Goal: Task Accomplishment & Management: Manage account settings

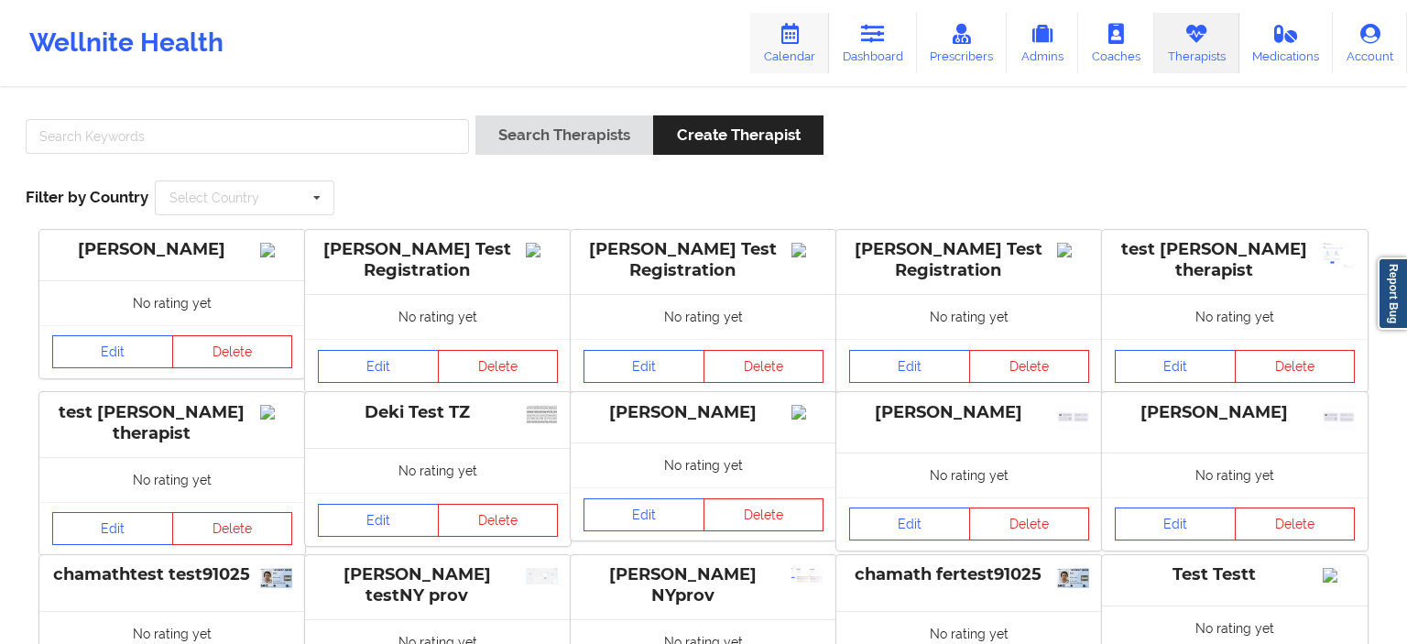
click at [805, 49] on link "Calendar" at bounding box center [789, 43] width 79 height 60
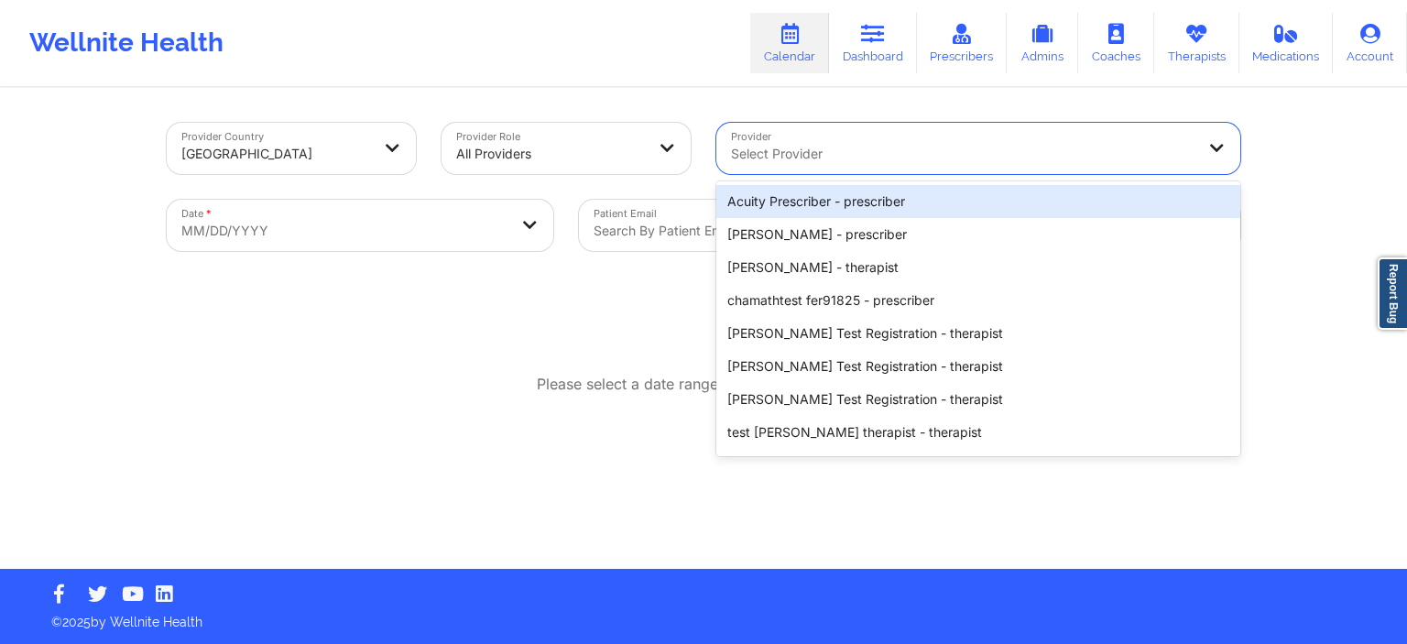
click at [886, 157] on div at bounding box center [963, 154] width 464 height 22
type input "cha"
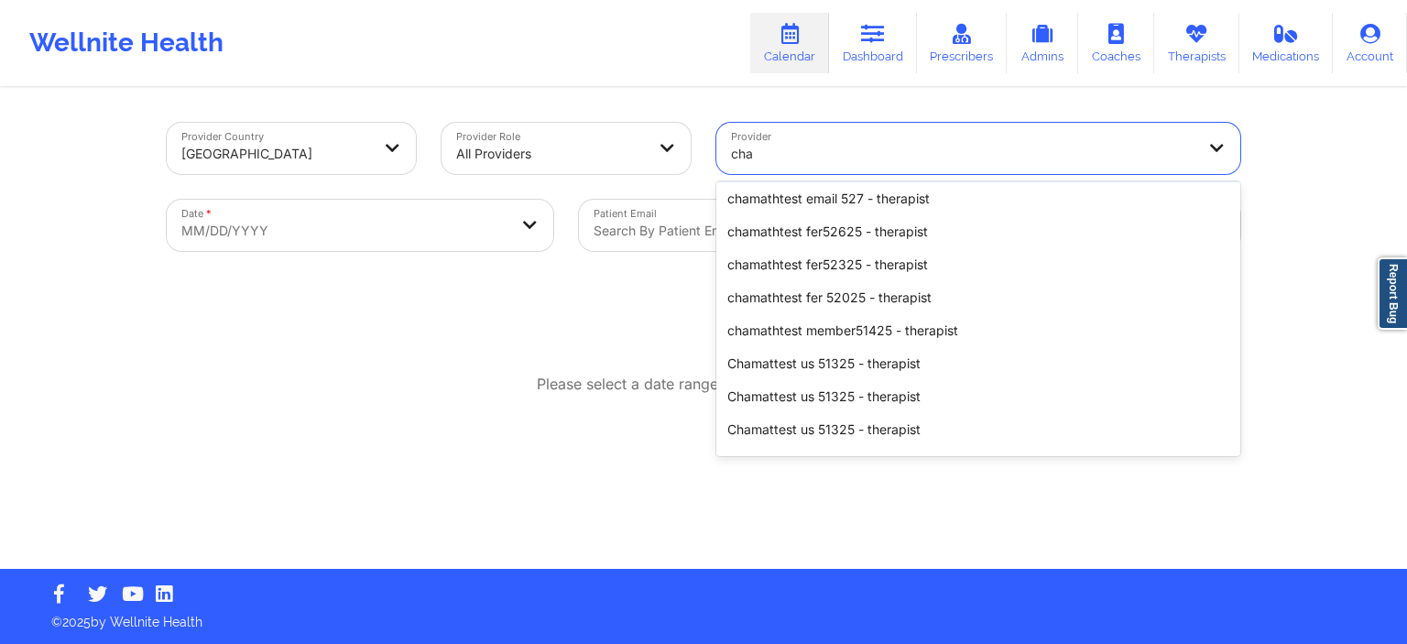
scroll to position [277, 0]
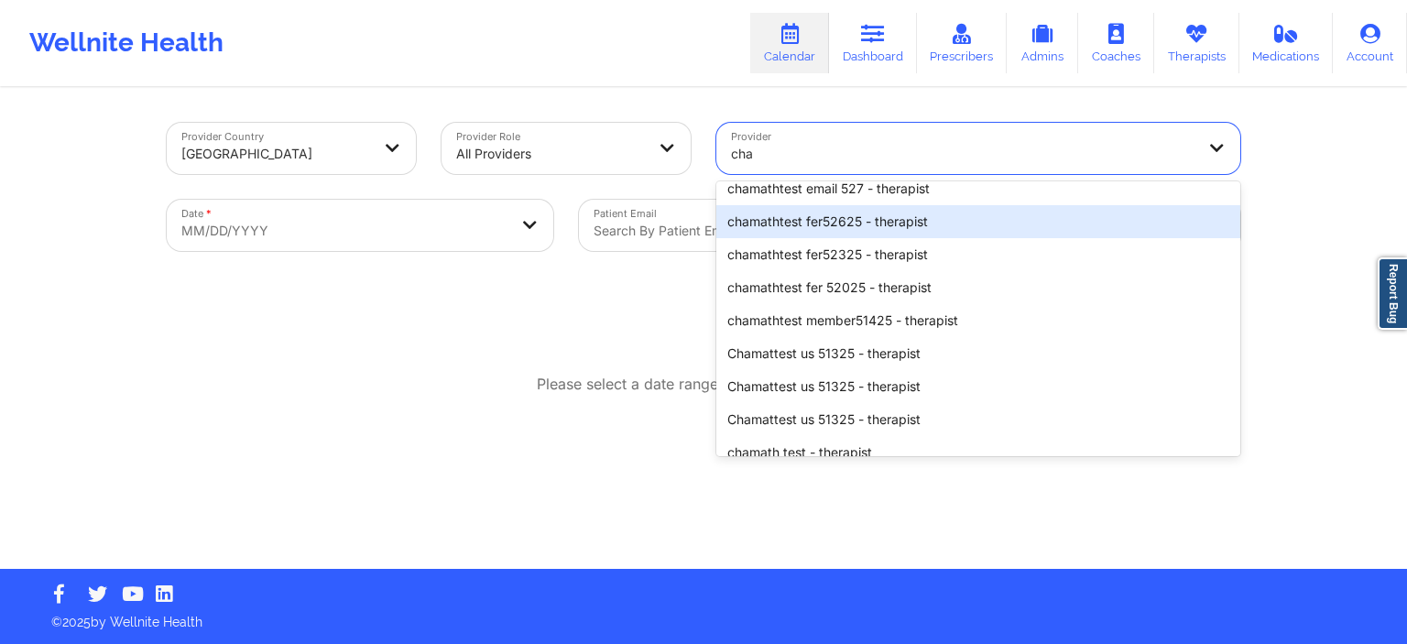
click at [837, 218] on div "chamathtest fer52625 - therapist" at bounding box center [979, 221] width 524 height 33
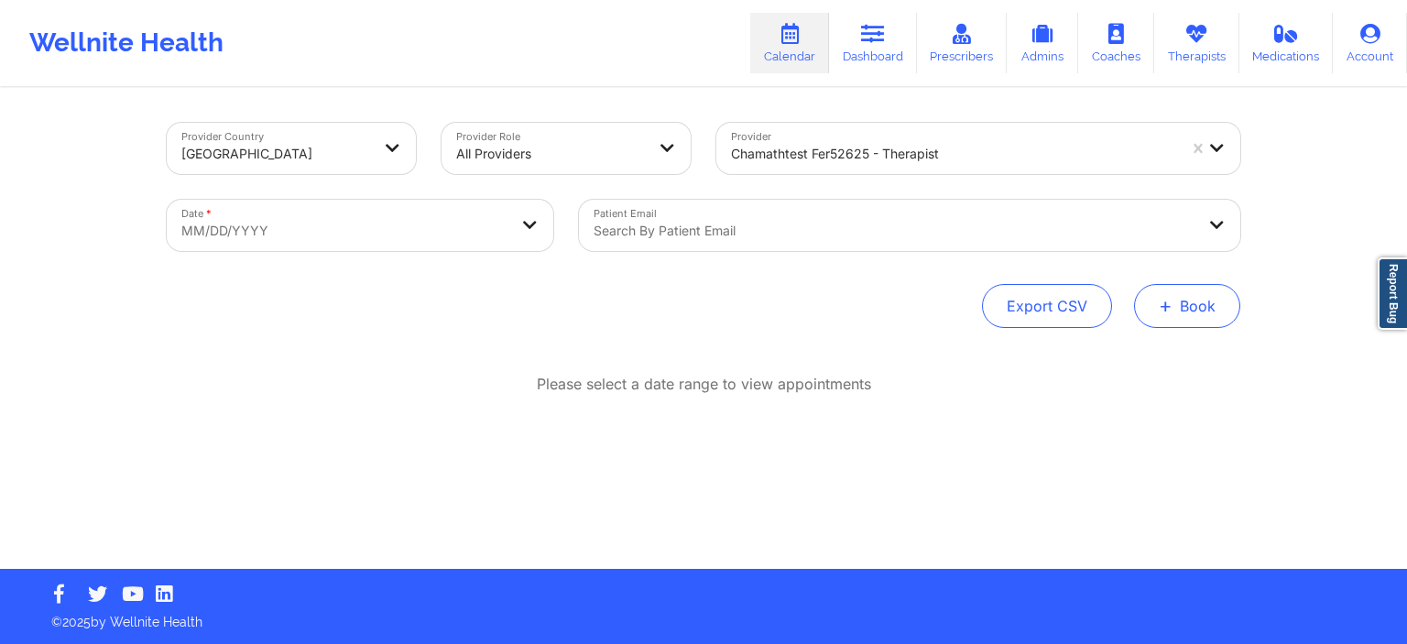
click at [1211, 310] on button "+ Book" at bounding box center [1187, 306] width 106 height 44
click at [1144, 362] on button "Therapy Session" at bounding box center [1157, 364] width 140 height 30
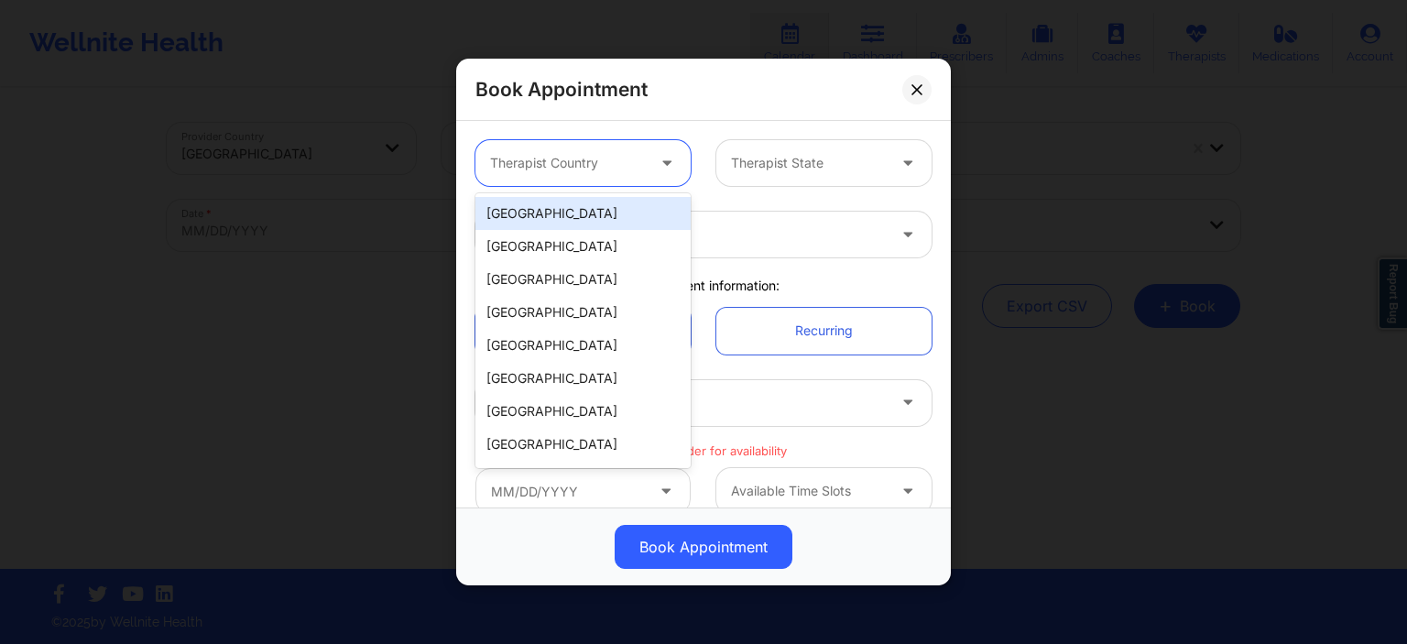
click at [589, 173] on div at bounding box center [567, 163] width 155 height 22
click at [562, 212] on div "[GEOGRAPHIC_DATA]" at bounding box center [583, 213] width 215 height 33
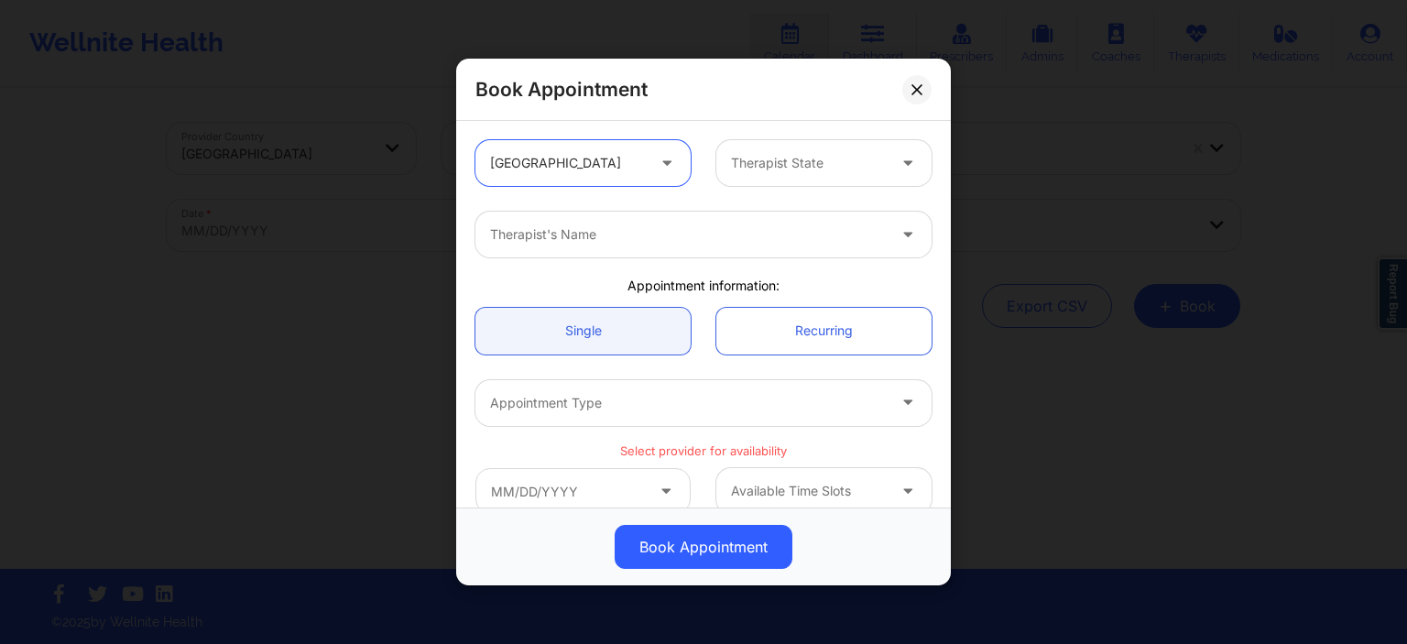
click at [751, 158] on div at bounding box center [808, 163] width 155 height 22
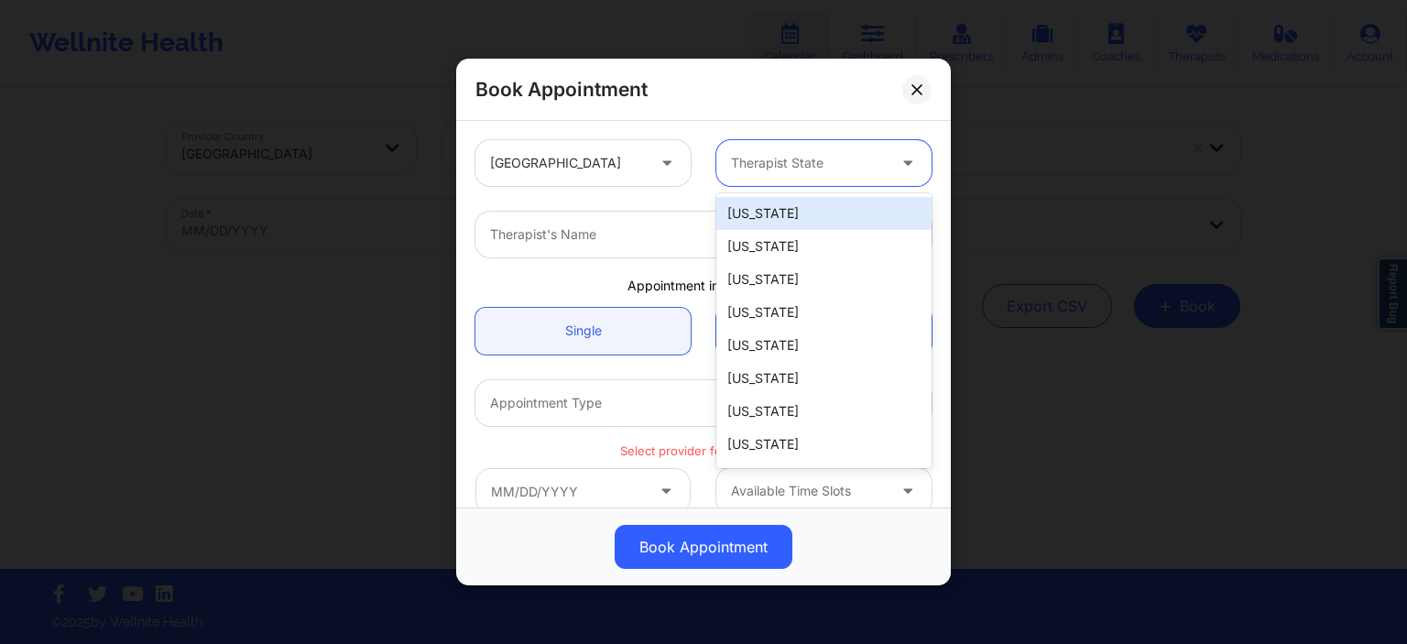
click at [769, 214] on div "[US_STATE]" at bounding box center [824, 213] width 215 height 33
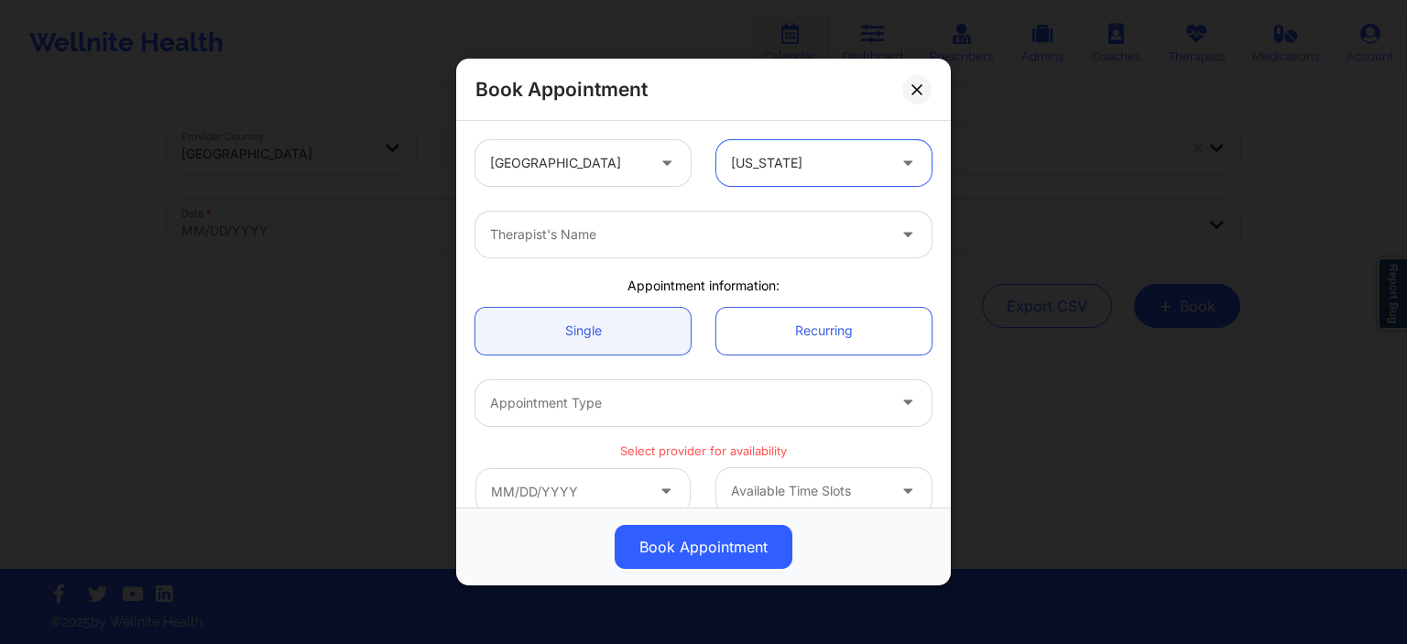
click at [572, 228] on div at bounding box center [688, 235] width 396 height 22
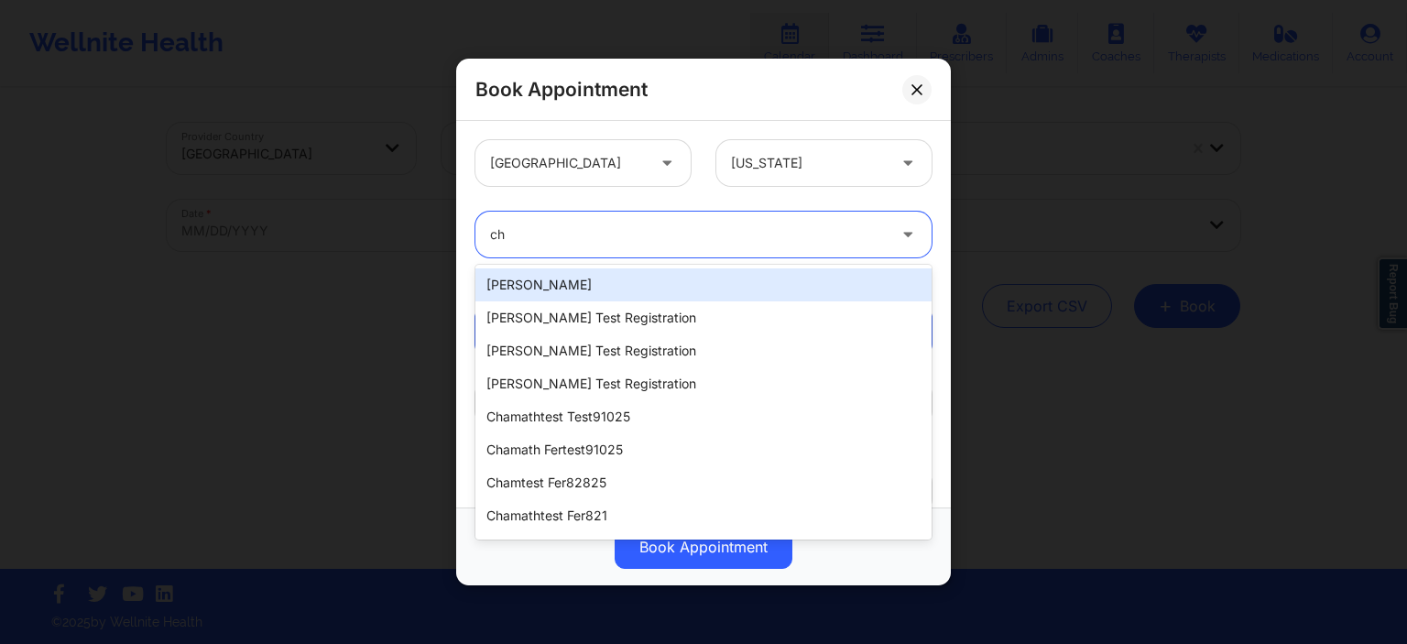
type input "cha"
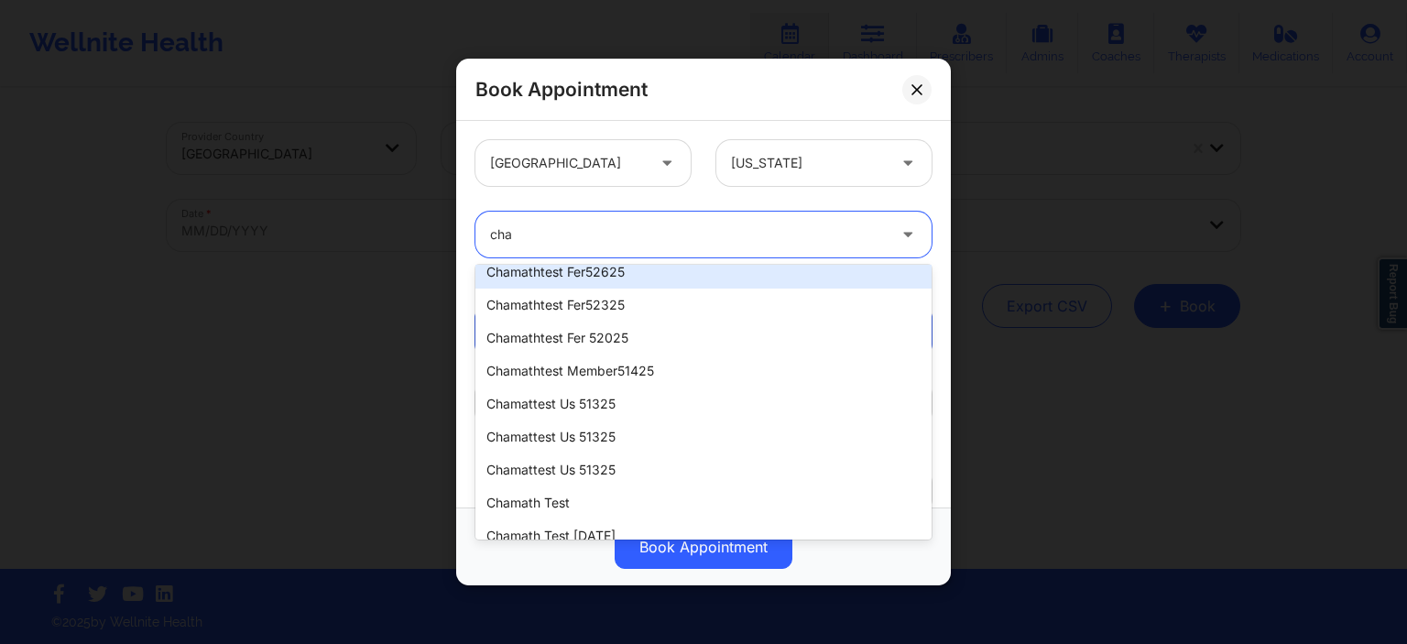
click at [629, 271] on div "chamathtest fer52625" at bounding box center [704, 272] width 456 height 33
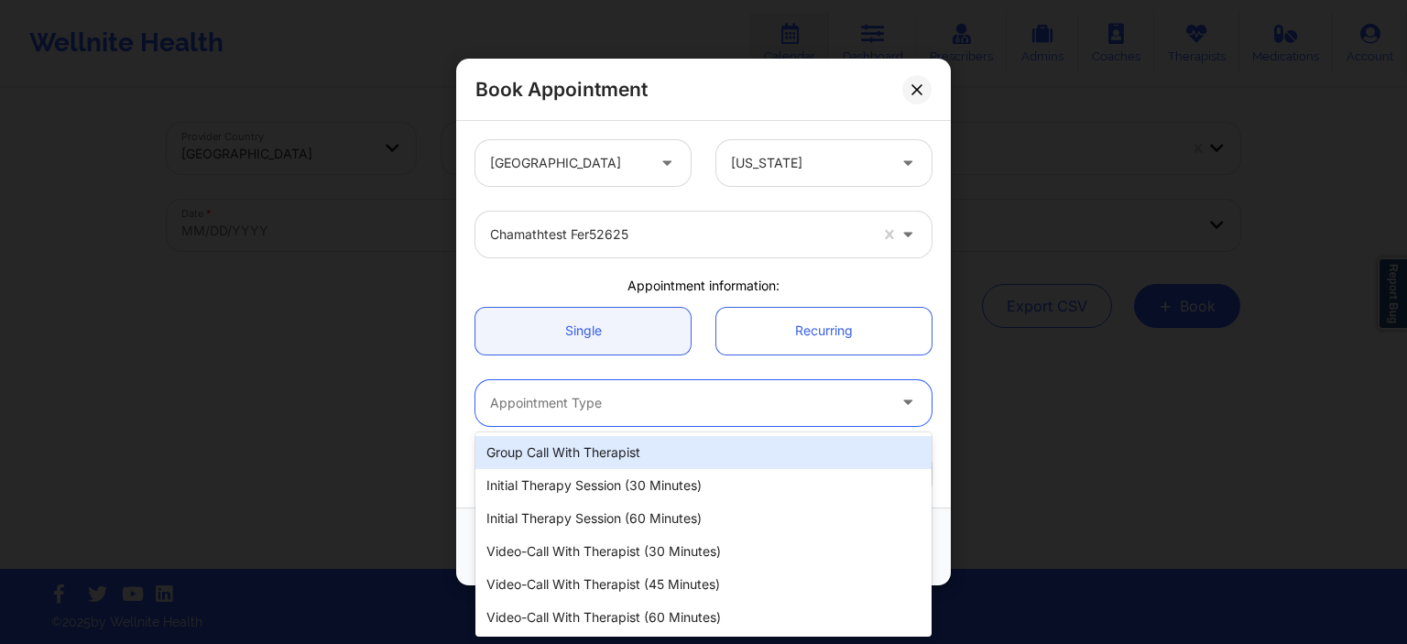
click at [657, 403] on div at bounding box center [688, 403] width 396 height 22
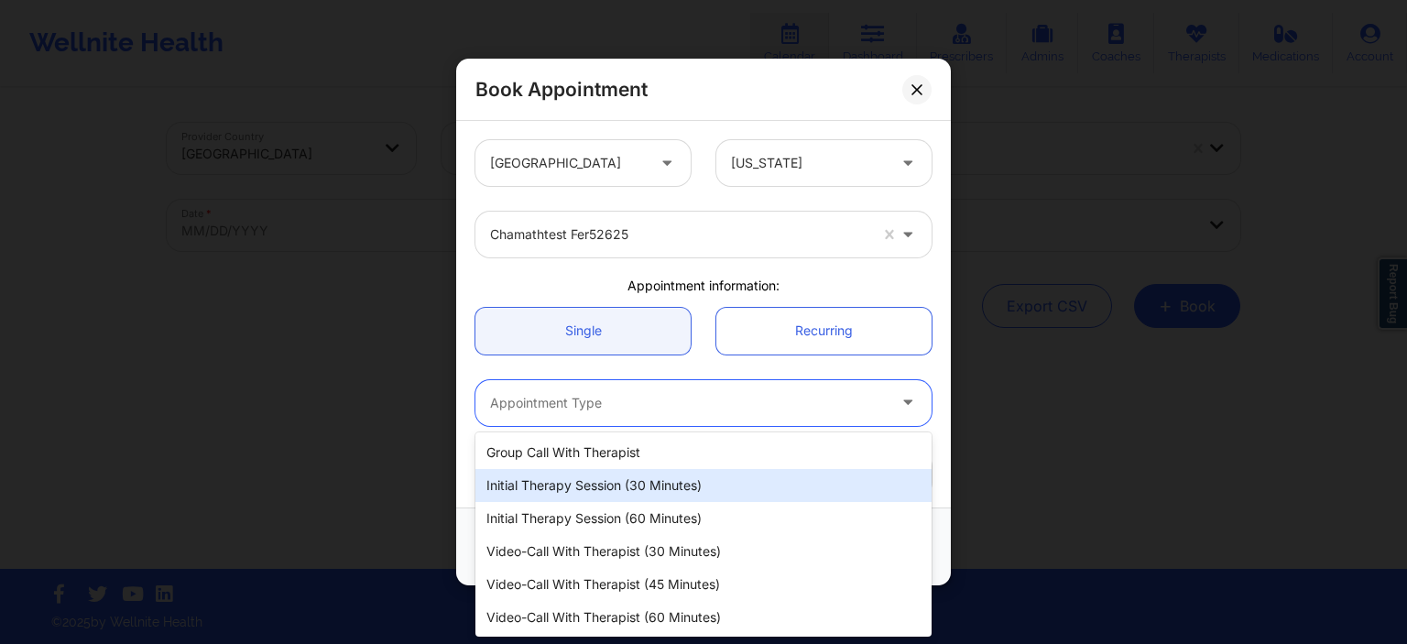
click at [640, 494] on div "Initial Therapy Session (30 minutes)" at bounding box center [704, 485] width 456 height 33
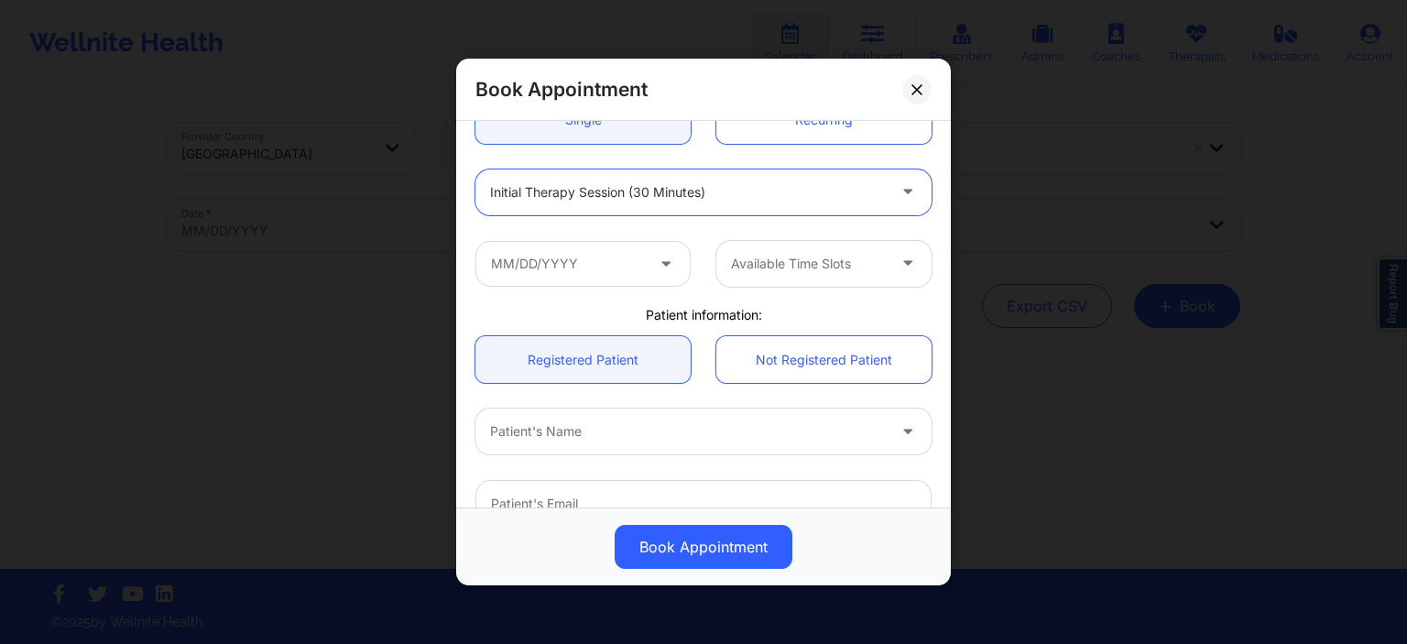
scroll to position [176, 0]
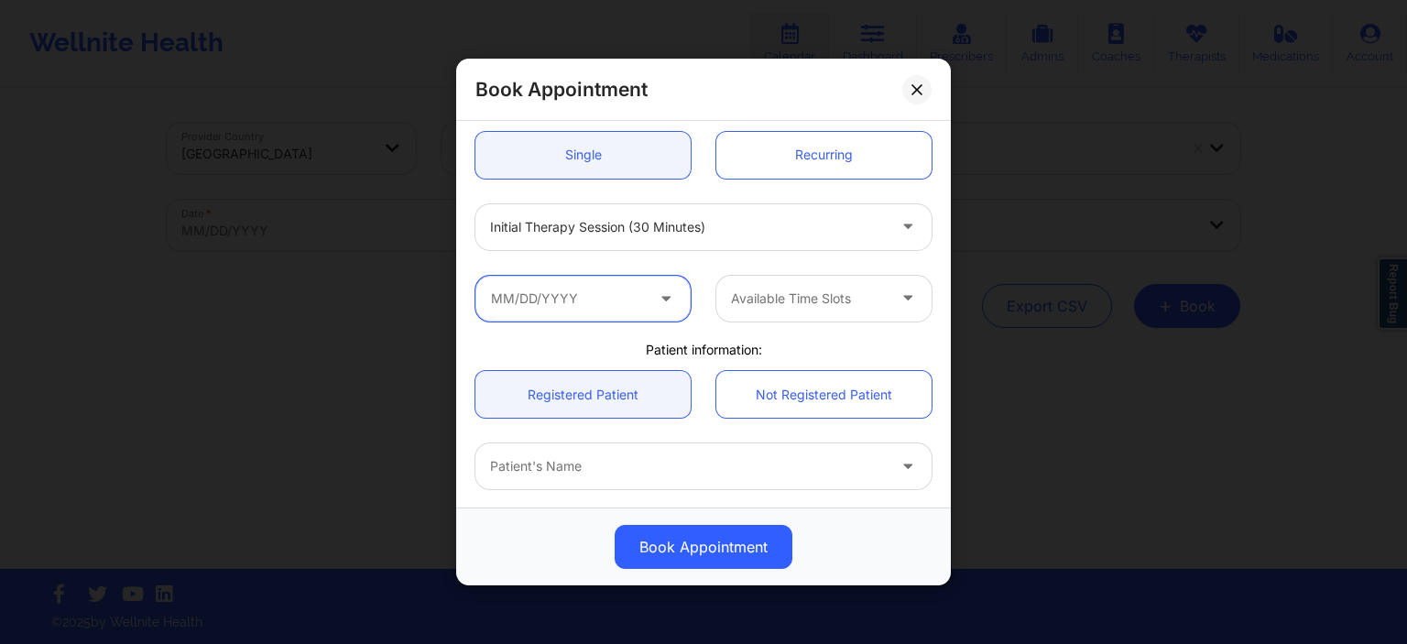
click at [614, 284] on input "text" at bounding box center [583, 298] width 215 height 46
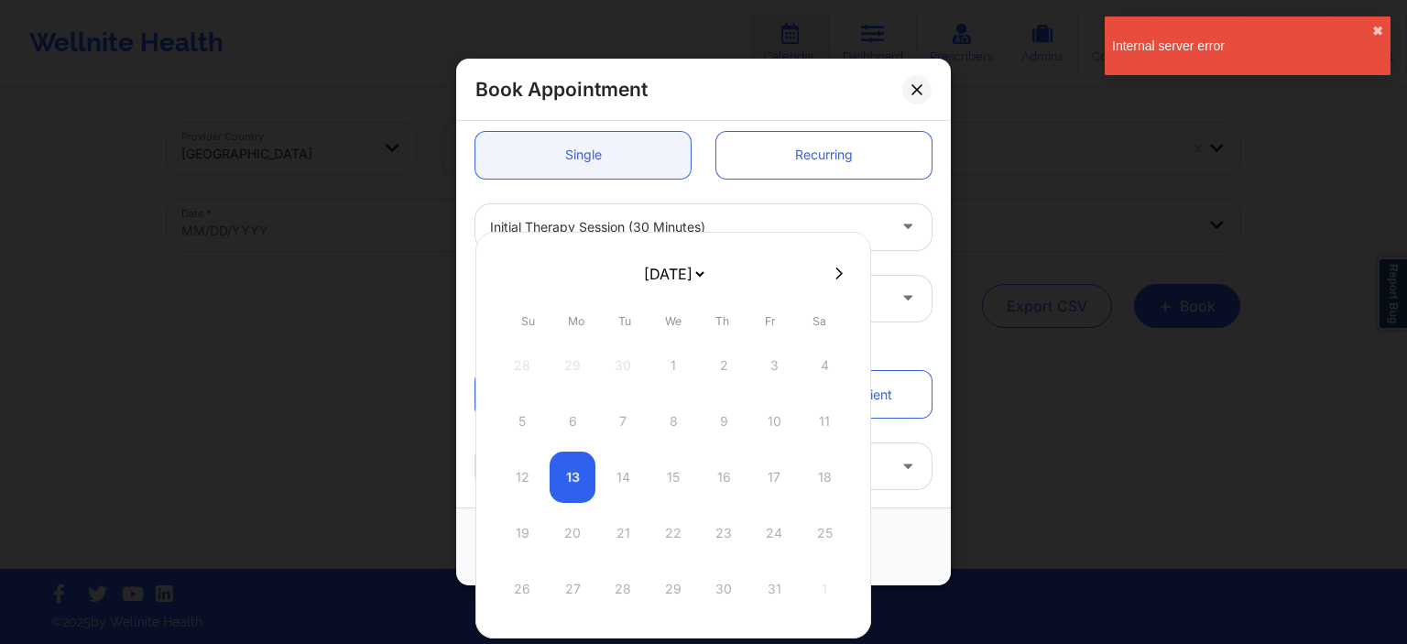
click at [836, 264] on div at bounding box center [674, 272] width 396 height 27
click at [837, 270] on icon at bounding box center [839, 274] width 7 height 14
select select "2025-10"
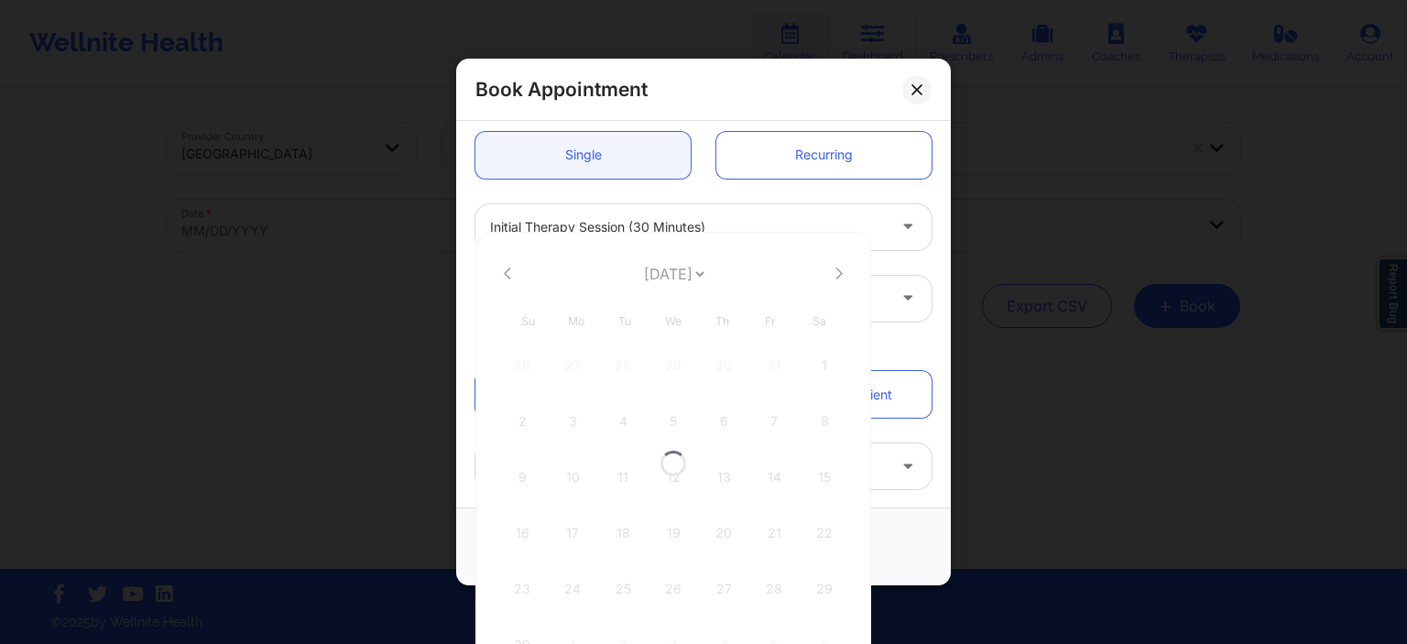
select select "2025-10"
click at [728, 428] on div "6" at bounding box center [724, 421] width 46 height 51
type input "[DATE]"
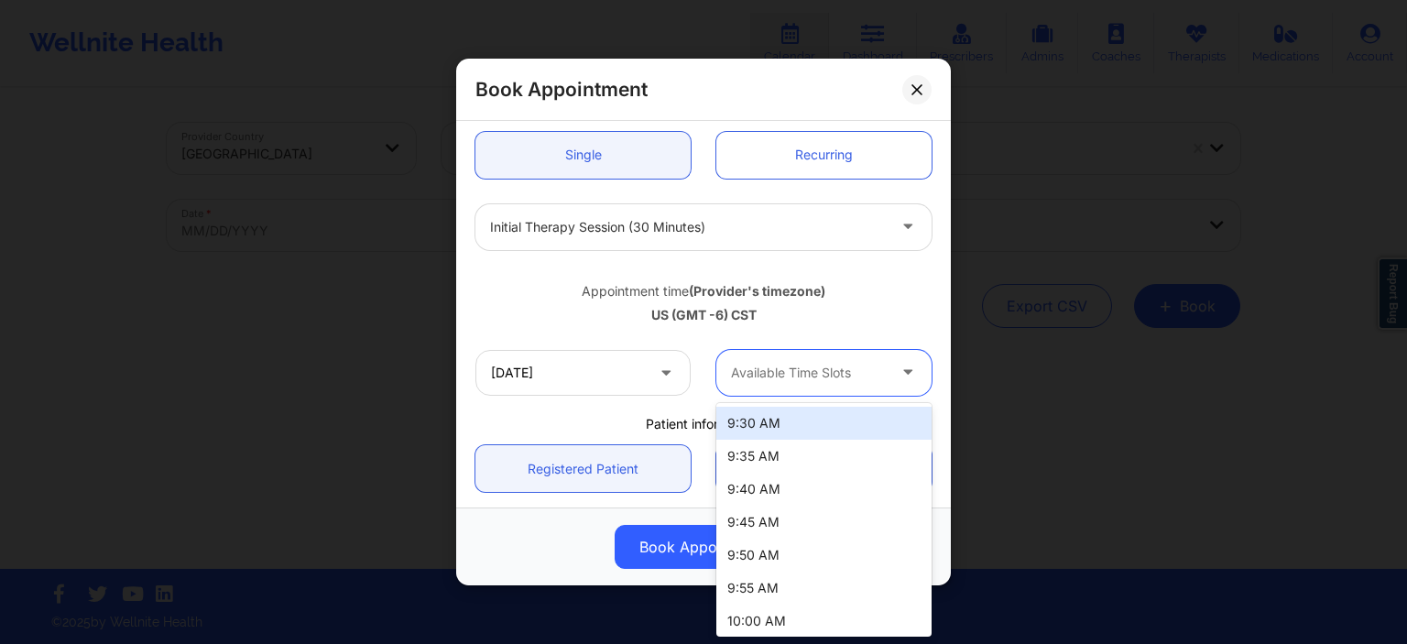
click at [860, 376] on div at bounding box center [808, 373] width 155 height 22
click at [813, 435] on div "9:30 AM" at bounding box center [824, 423] width 215 height 33
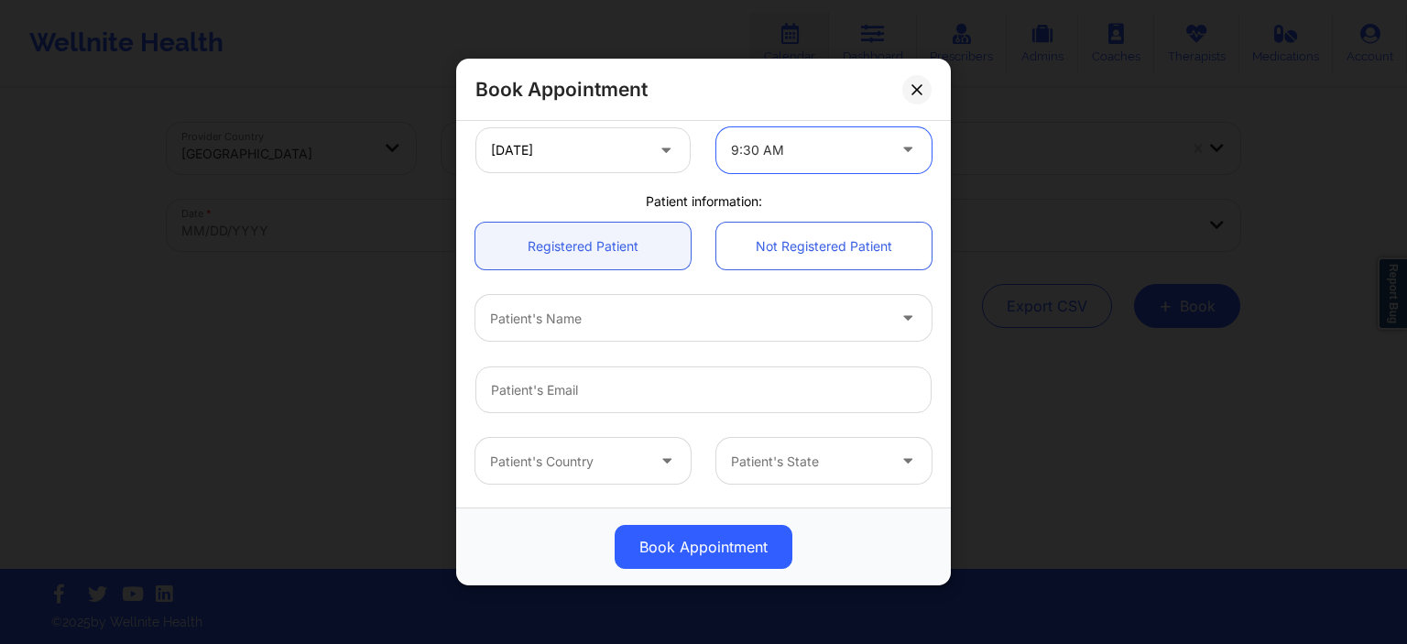
scroll to position [389, 0]
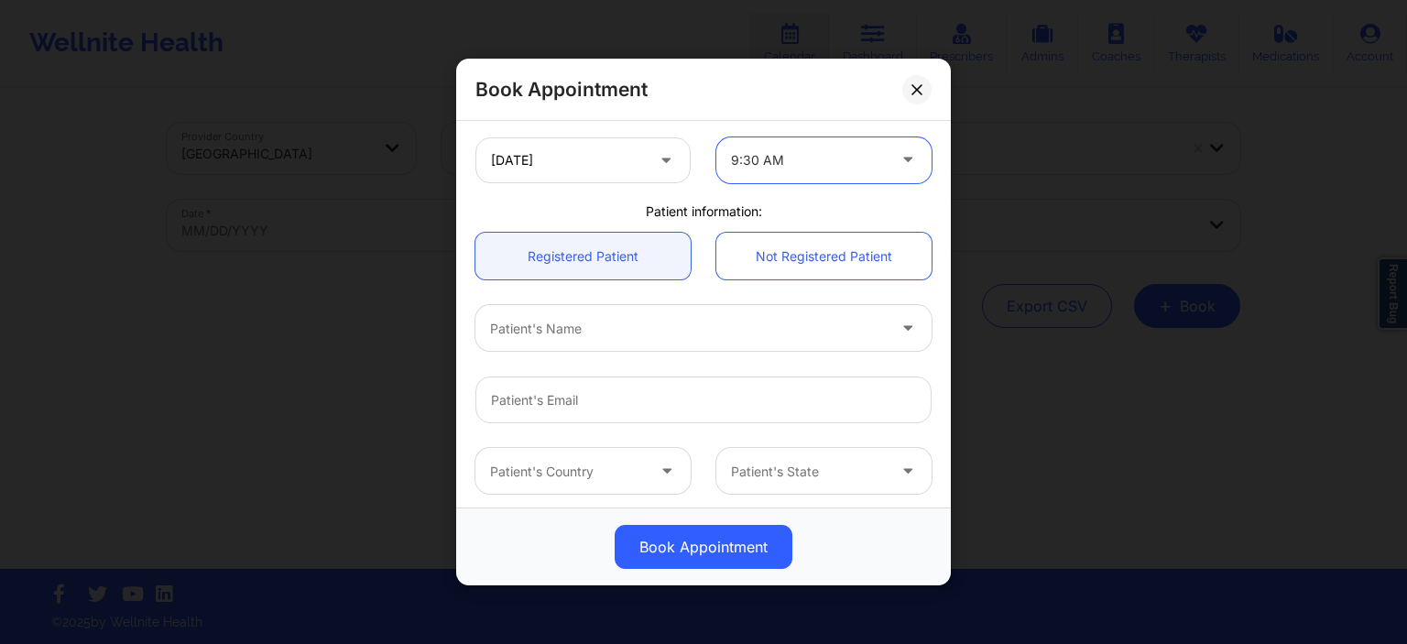
click at [604, 334] on div at bounding box center [688, 328] width 396 height 22
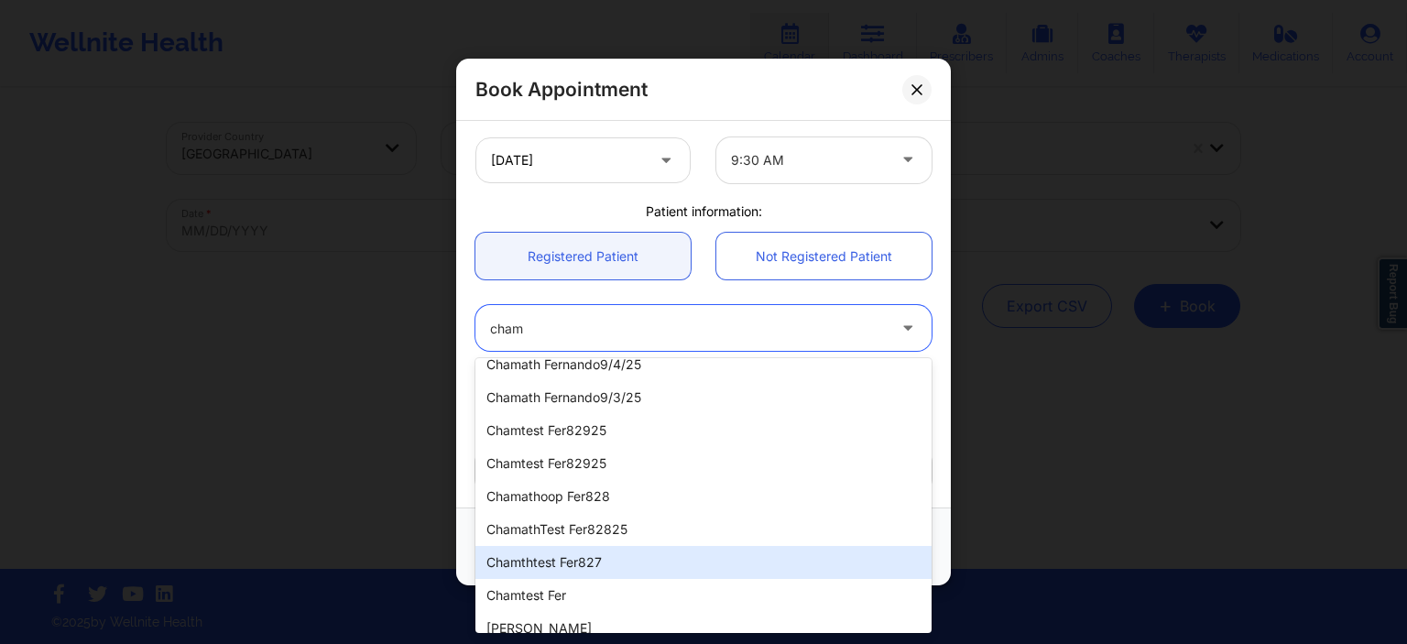
scroll to position [207, 0]
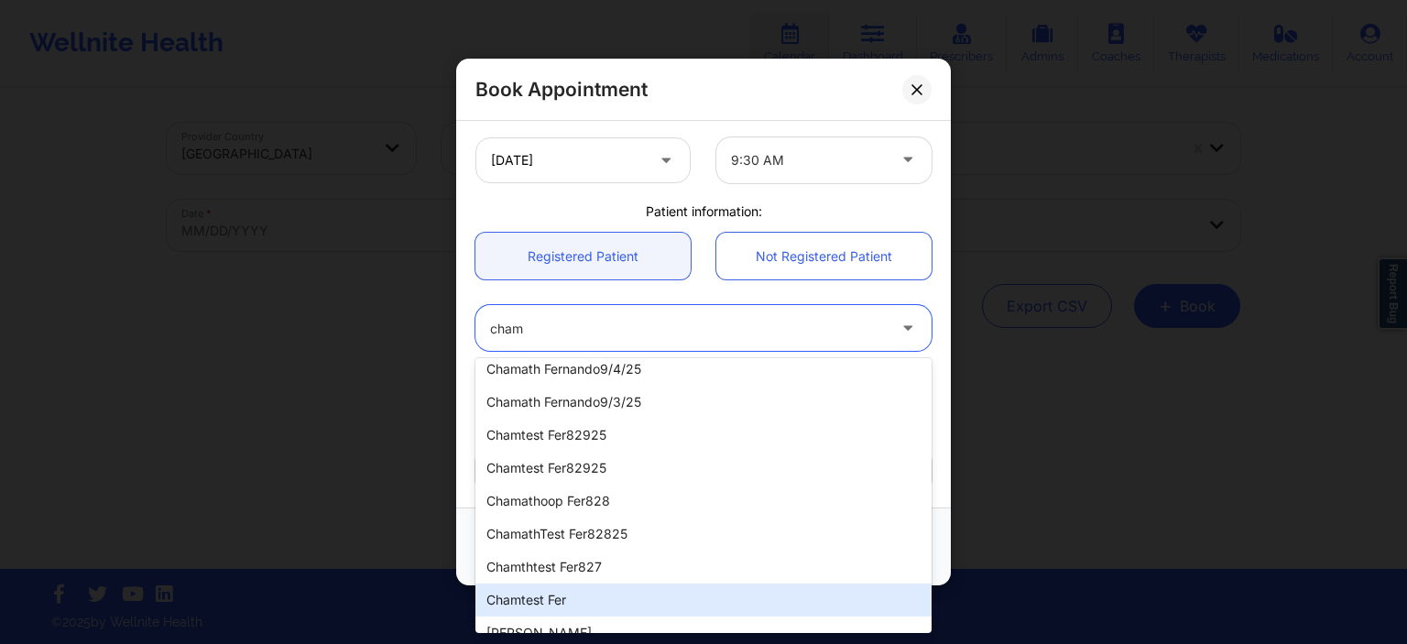
type input "cham"
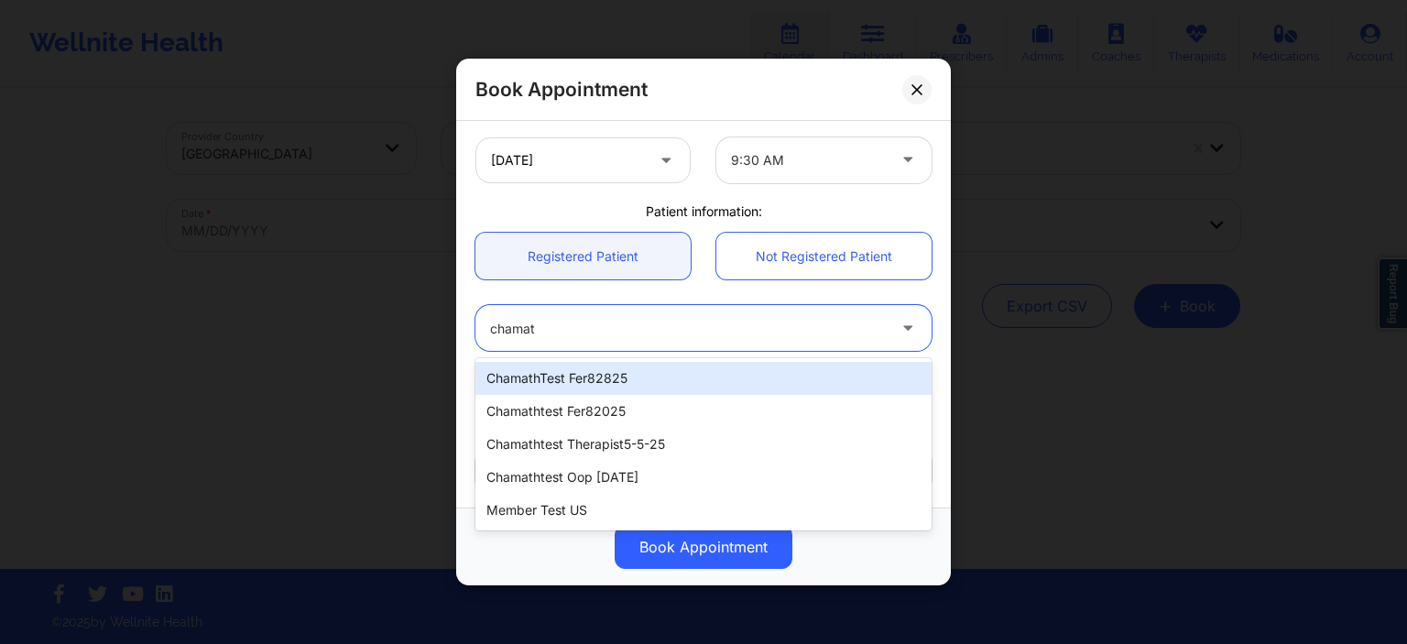
type input "chama"
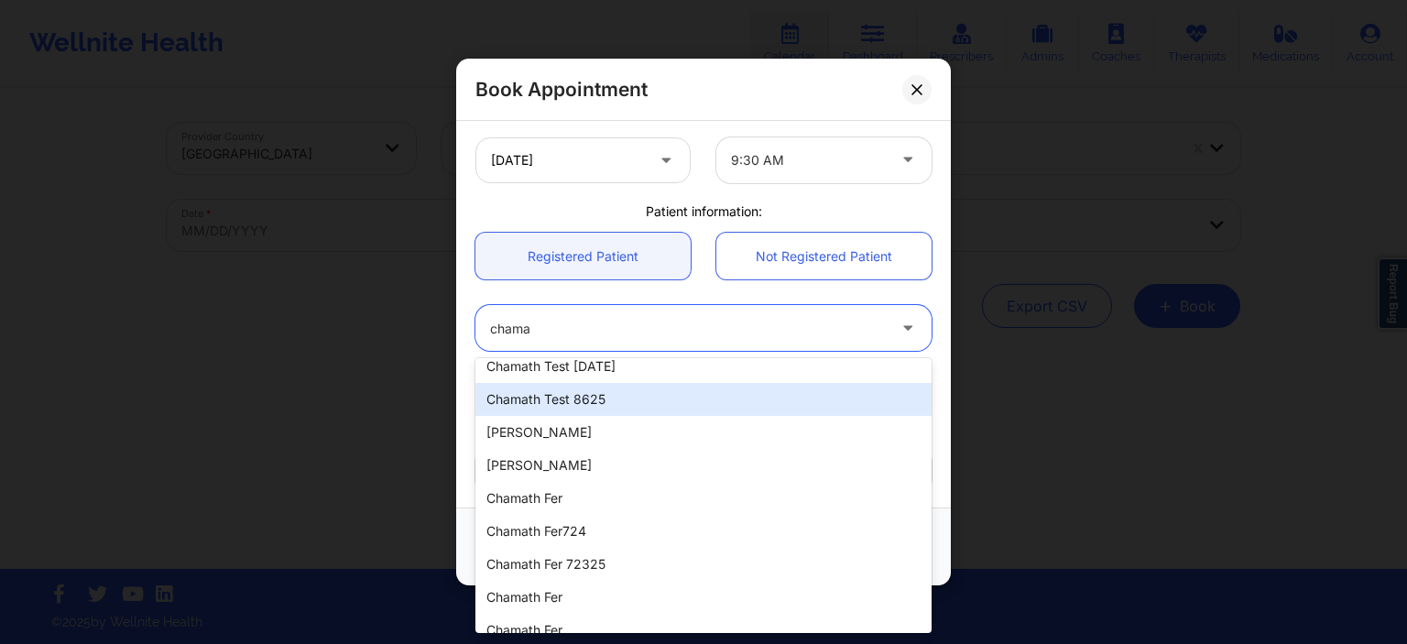
scroll to position [669, 0]
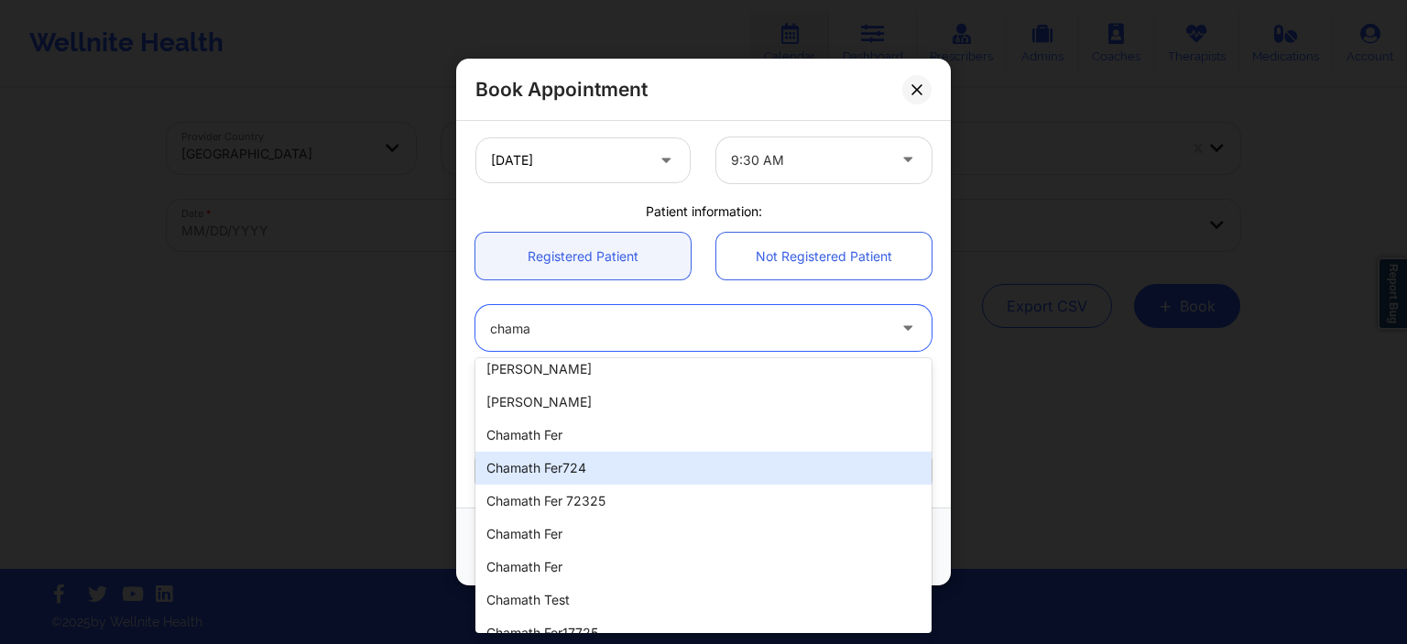
click at [629, 473] on div "Chamath Fer724" at bounding box center [704, 468] width 456 height 33
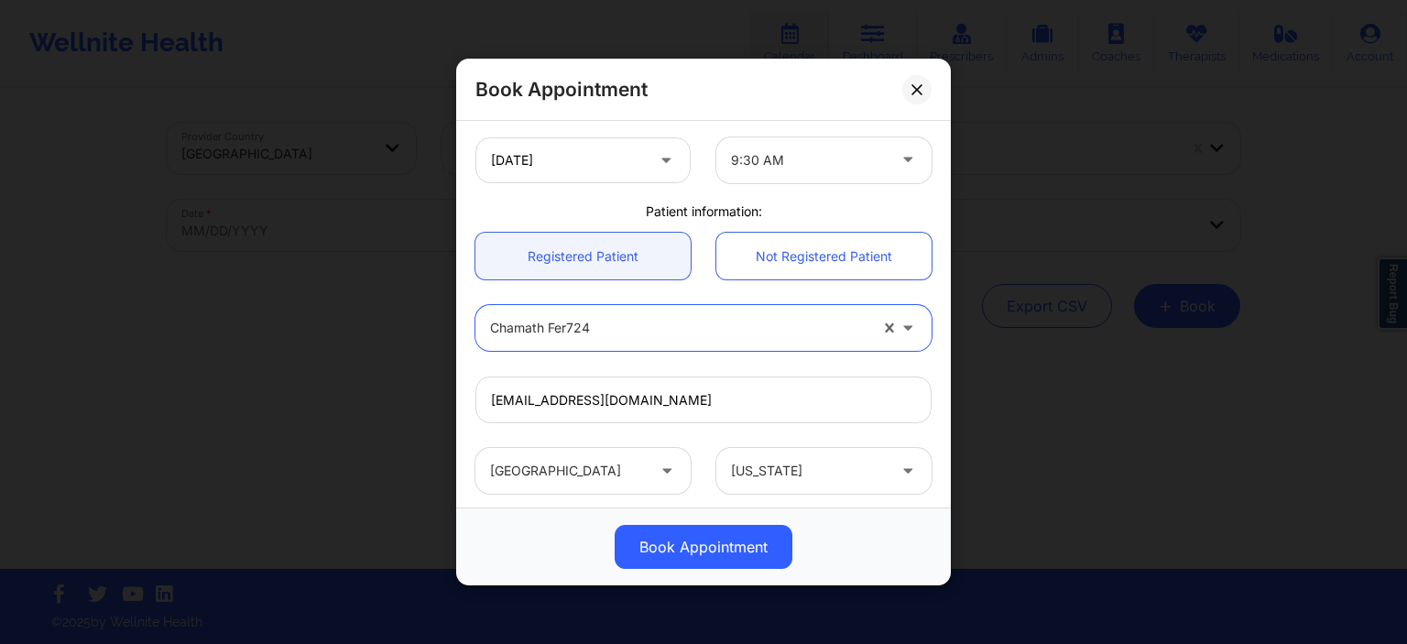
type input "[EMAIL_ADDRESS][DOMAIN_NAME]"
type input "[PHONE_NUMBER]"
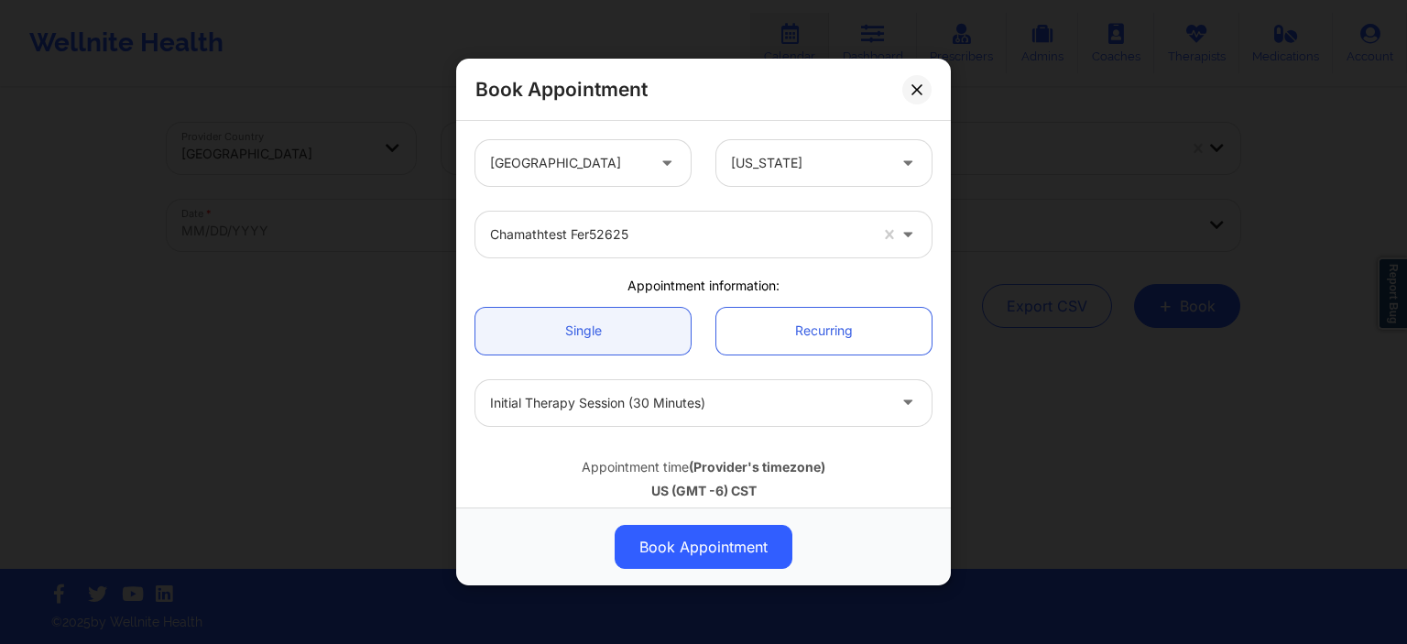
scroll to position [564, 0]
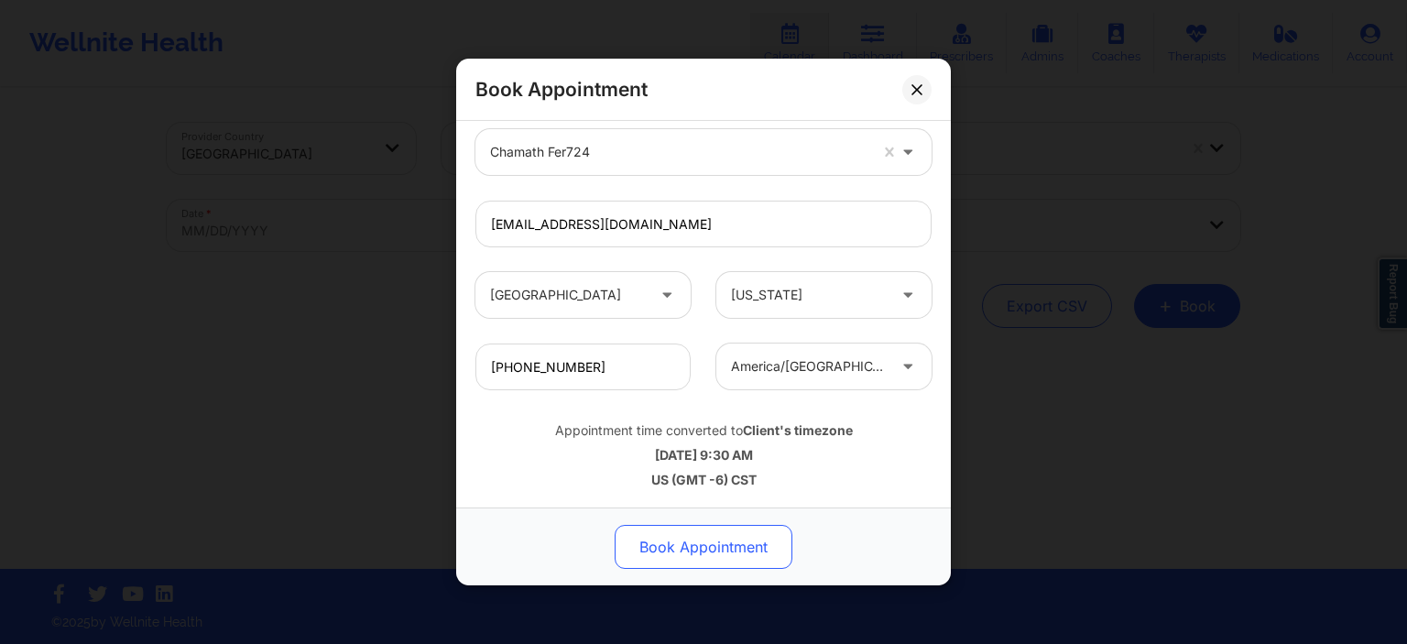
click at [736, 546] on button "Book Appointment" at bounding box center [704, 547] width 178 height 44
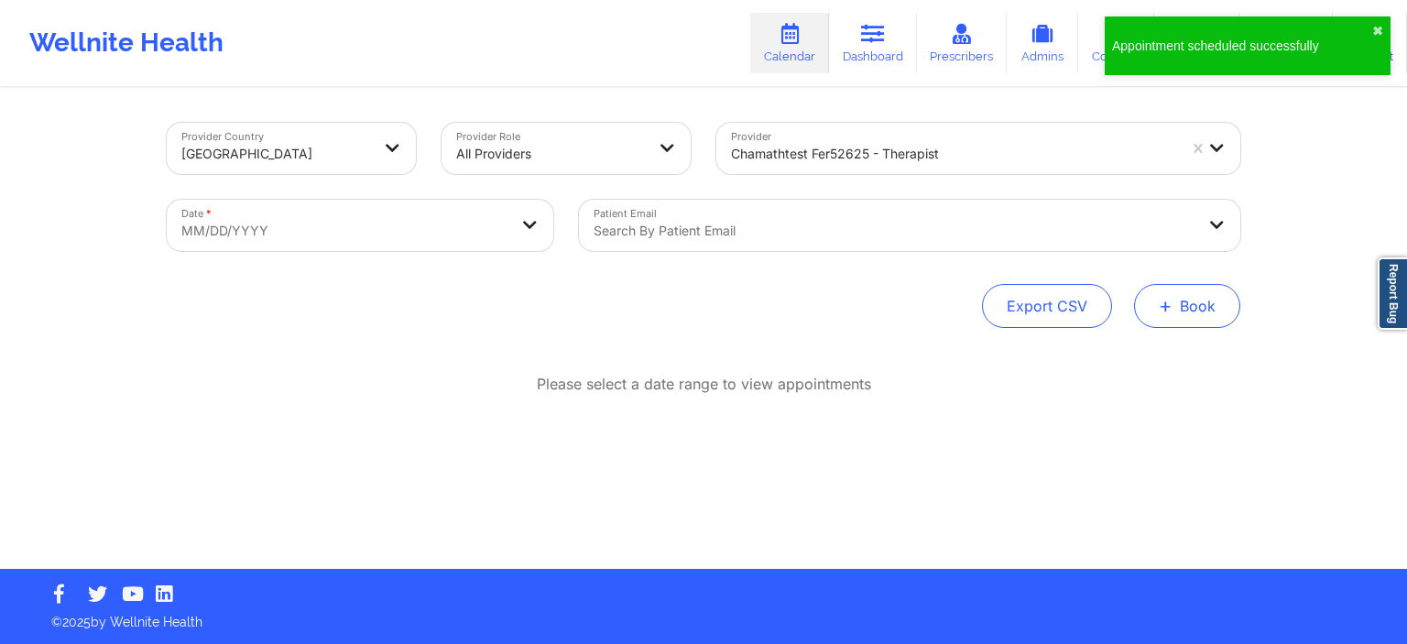
click at [1199, 325] on button "+ Book" at bounding box center [1187, 306] width 106 height 44
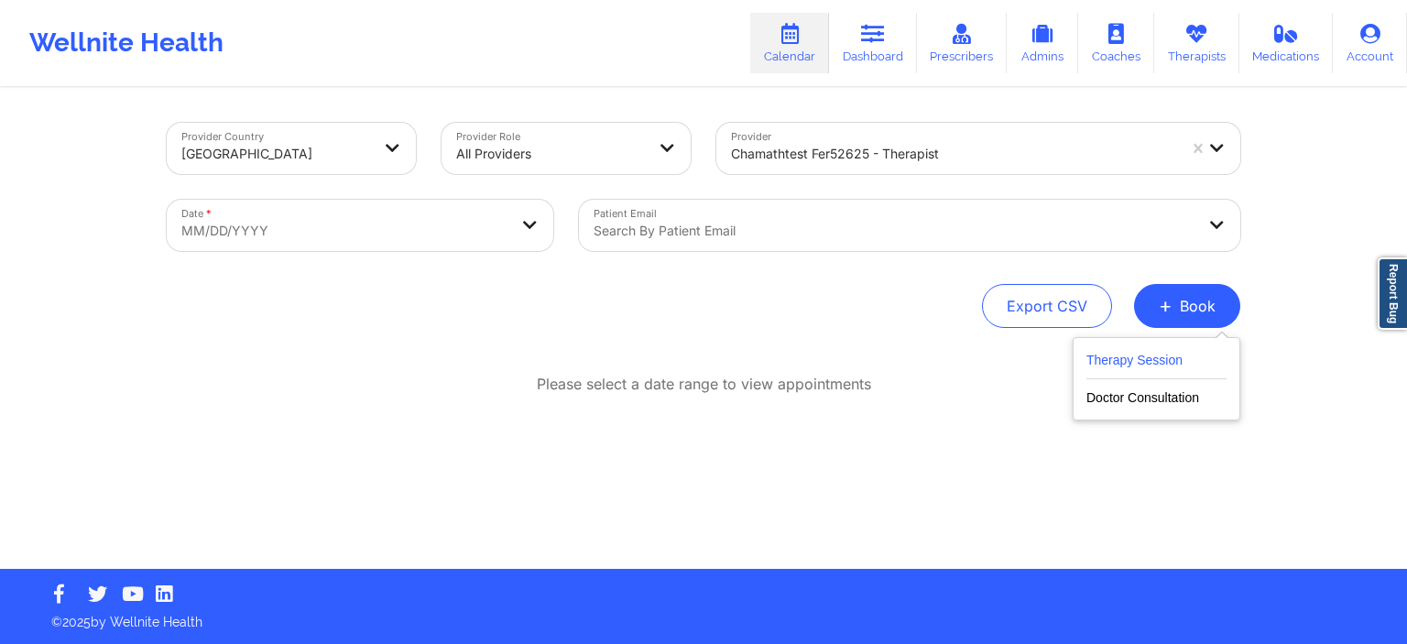
click at [1180, 352] on button "Therapy Session" at bounding box center [1157, 364] width 140 height 30
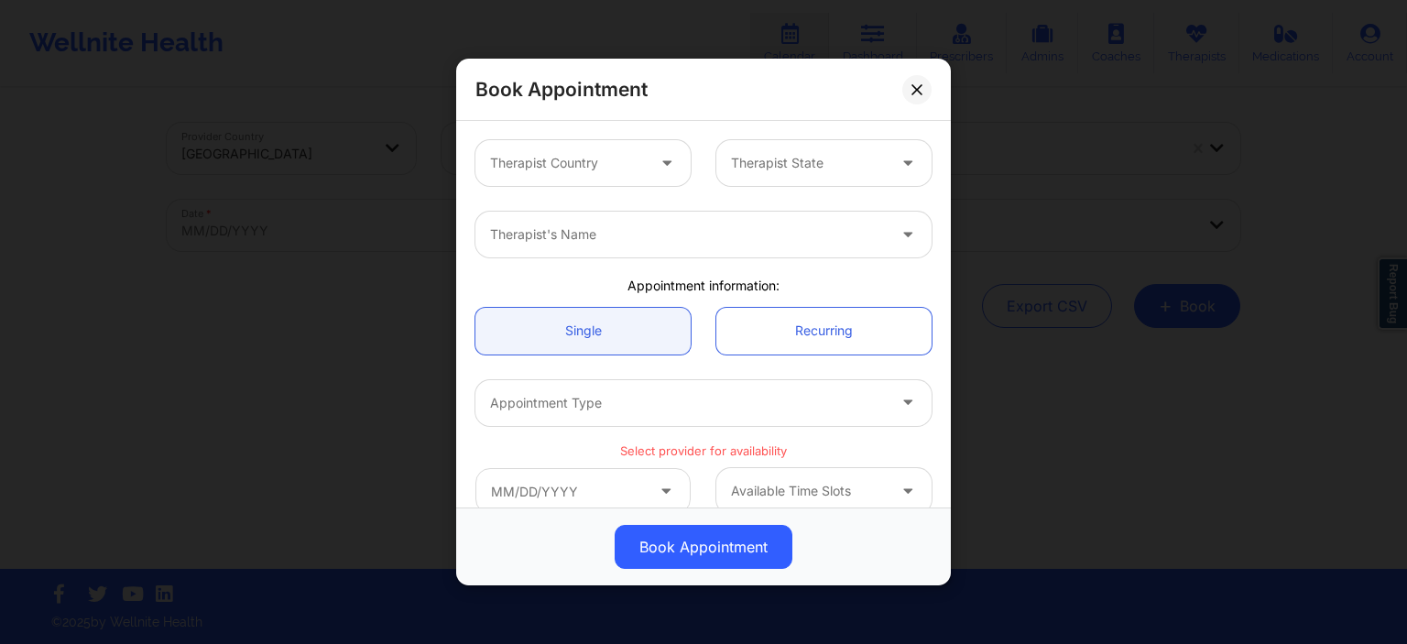
click at [589, 176] on div "Therapist Country" at bounding box center [561, 163] width 171 height 46
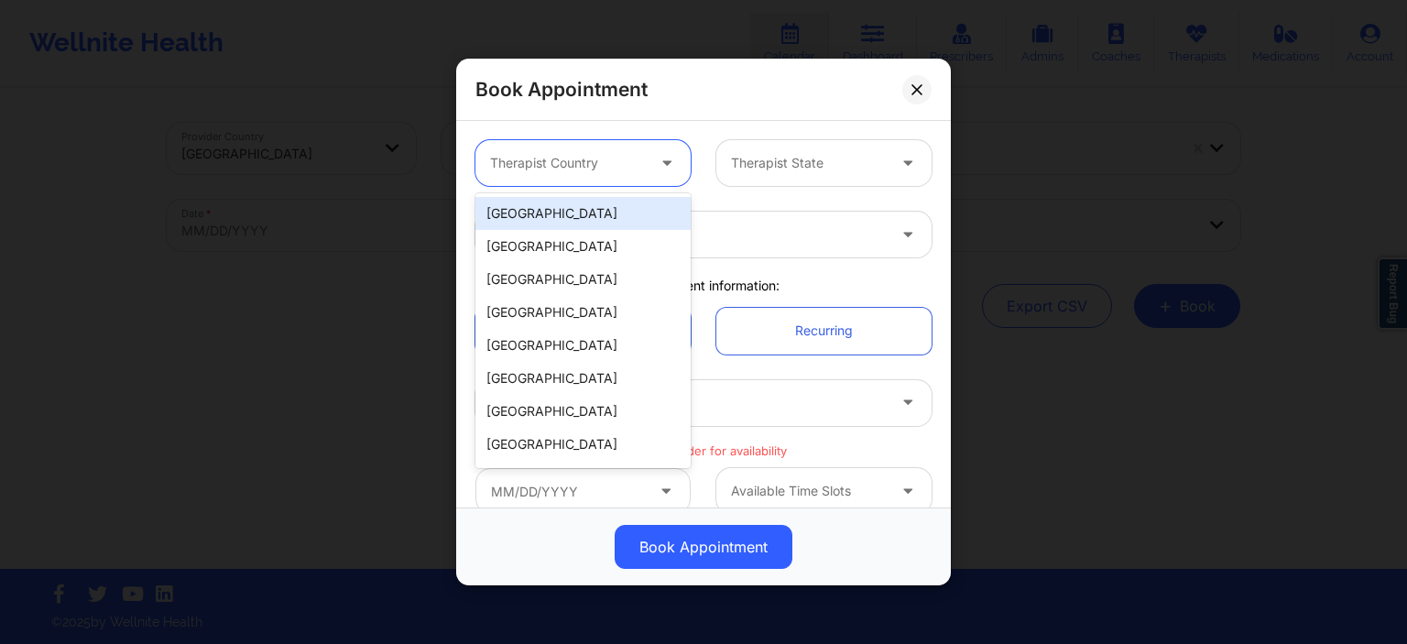
click at [566, 225] on div "[GEOGRAPHIC_DATA]" at bounding box center [583, 213] width 215 height 33
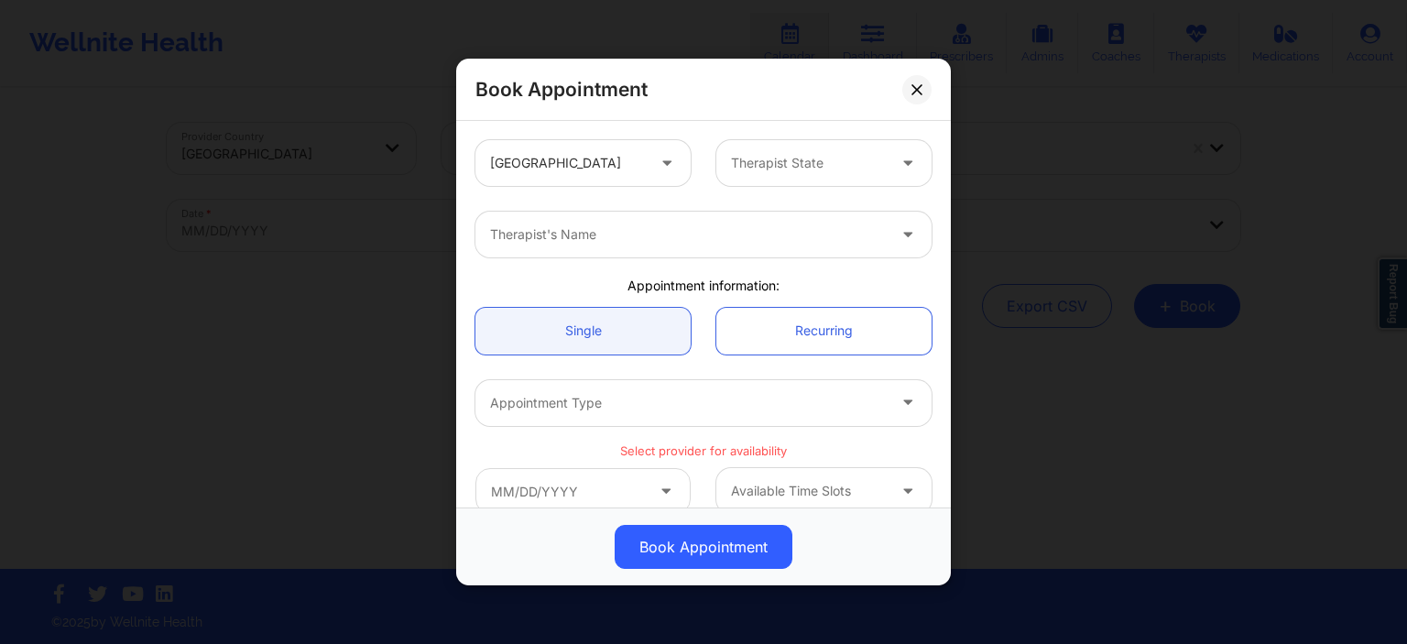
click at [803, 137] on div "United States Therapist State" at bounding box center [704, 162] width 482 height 71
click at [807, 162] on div at bounding box center [808, 163] width 155 height 22
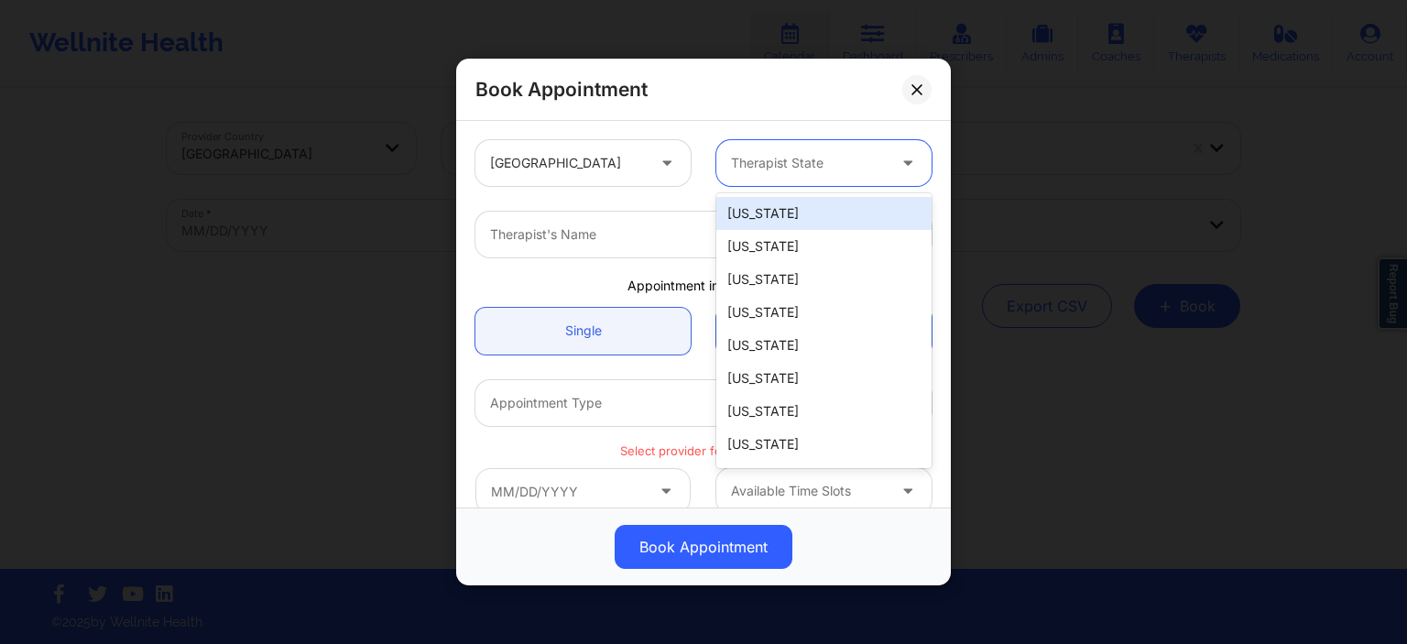
click at [783, 216] on div "[US_STATE]" at bounding box center [824, 213] width 215 height 33
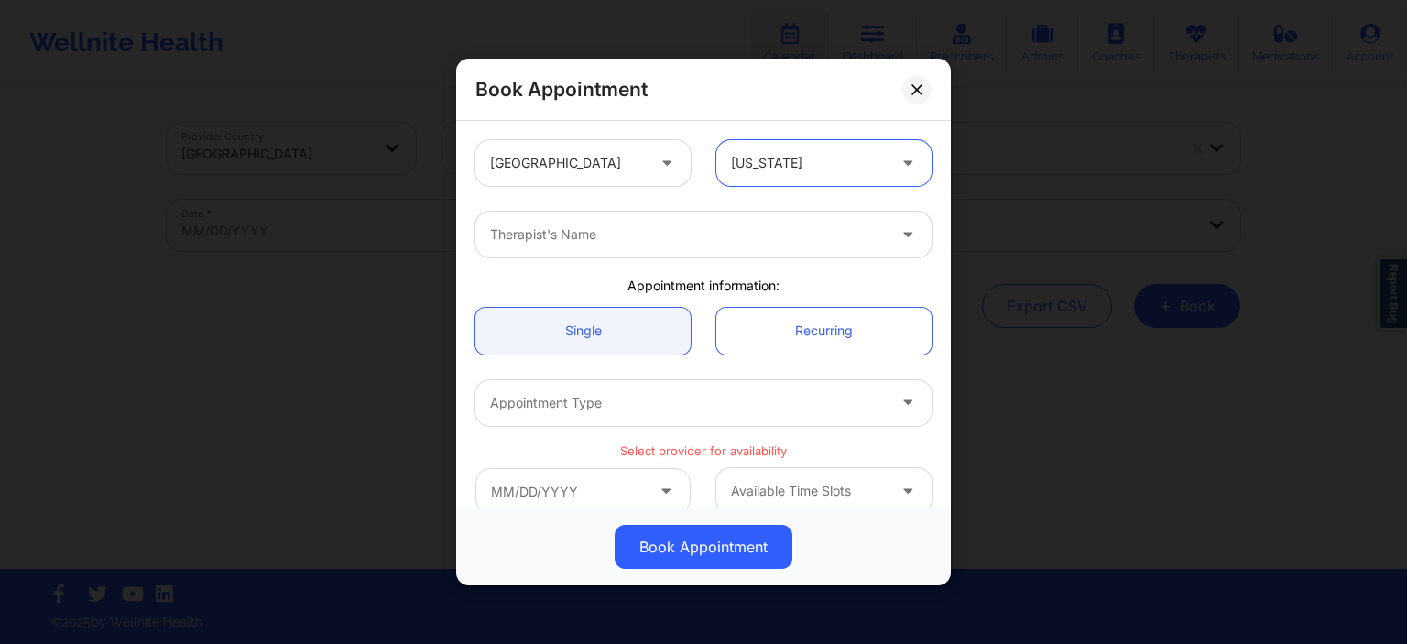
click at [629, 244] on div at bounding box center [688, 235] width 396 height 22
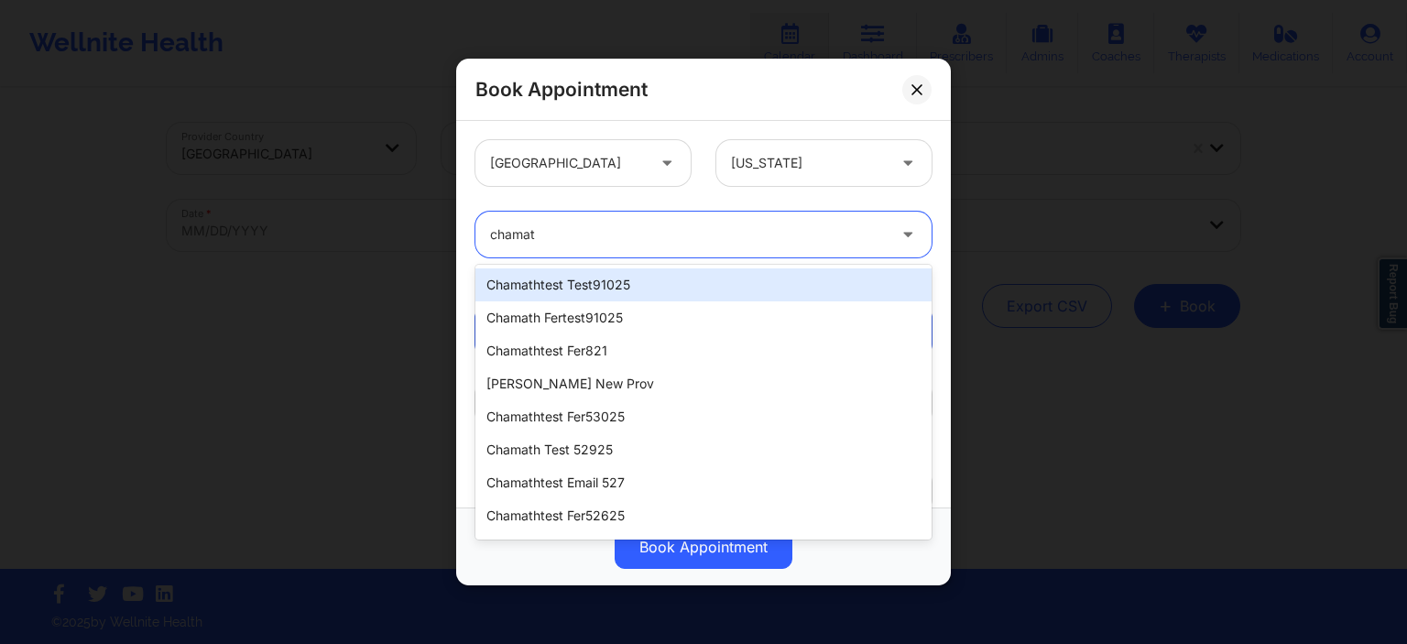
type input "chamath"
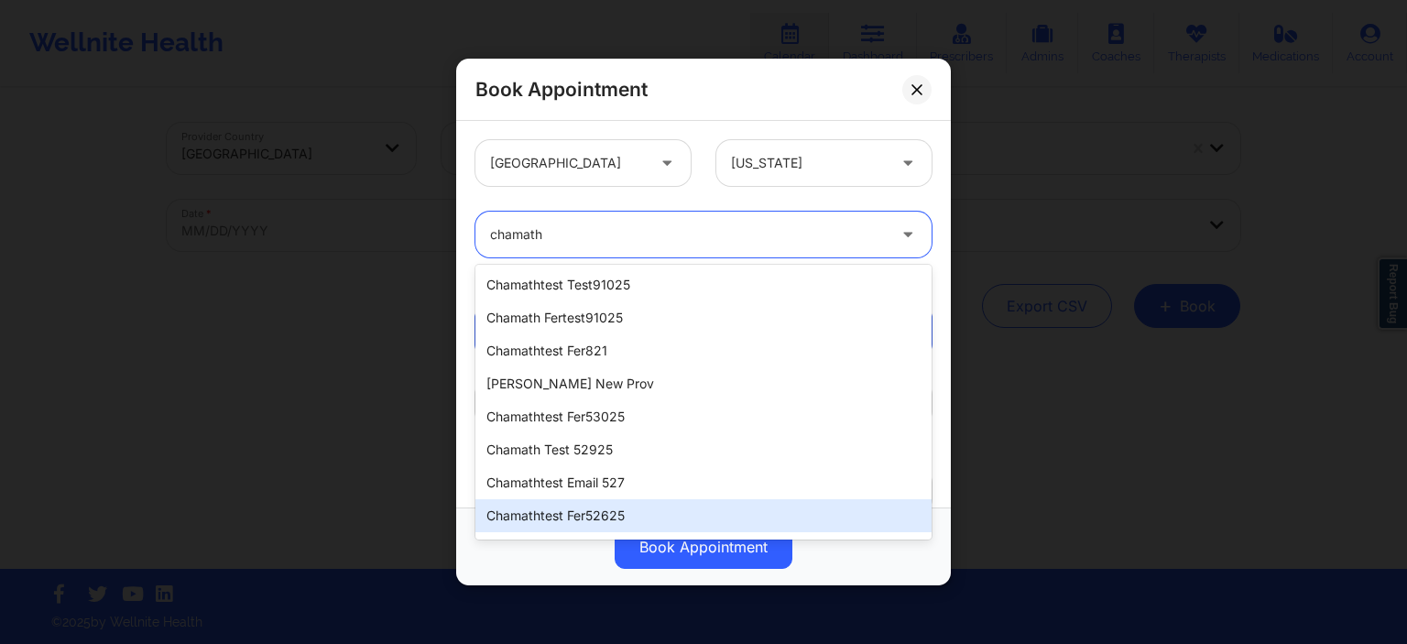
click at [597, 519] on div "chamathtest fer52625" at bounding box center [704, 515] width 456 height 33
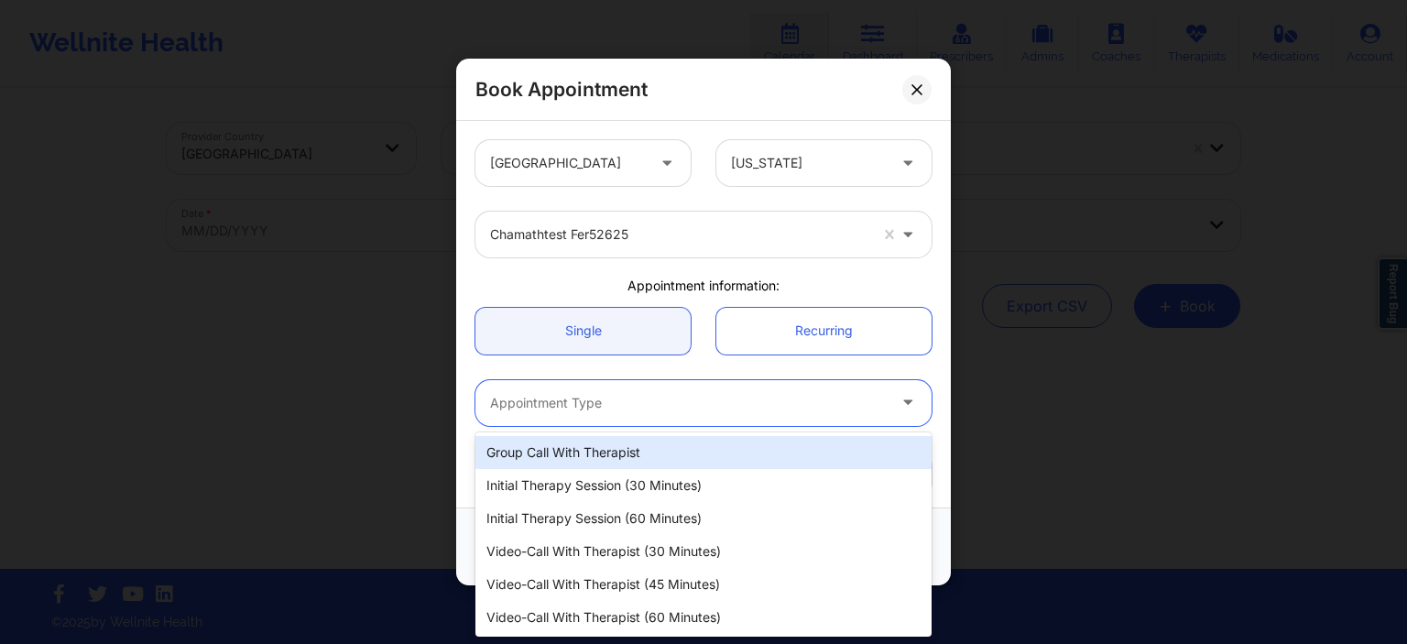
click at [672, 416] on div "Appointment Type" at bounding box center [682, 402] width 412 height 46
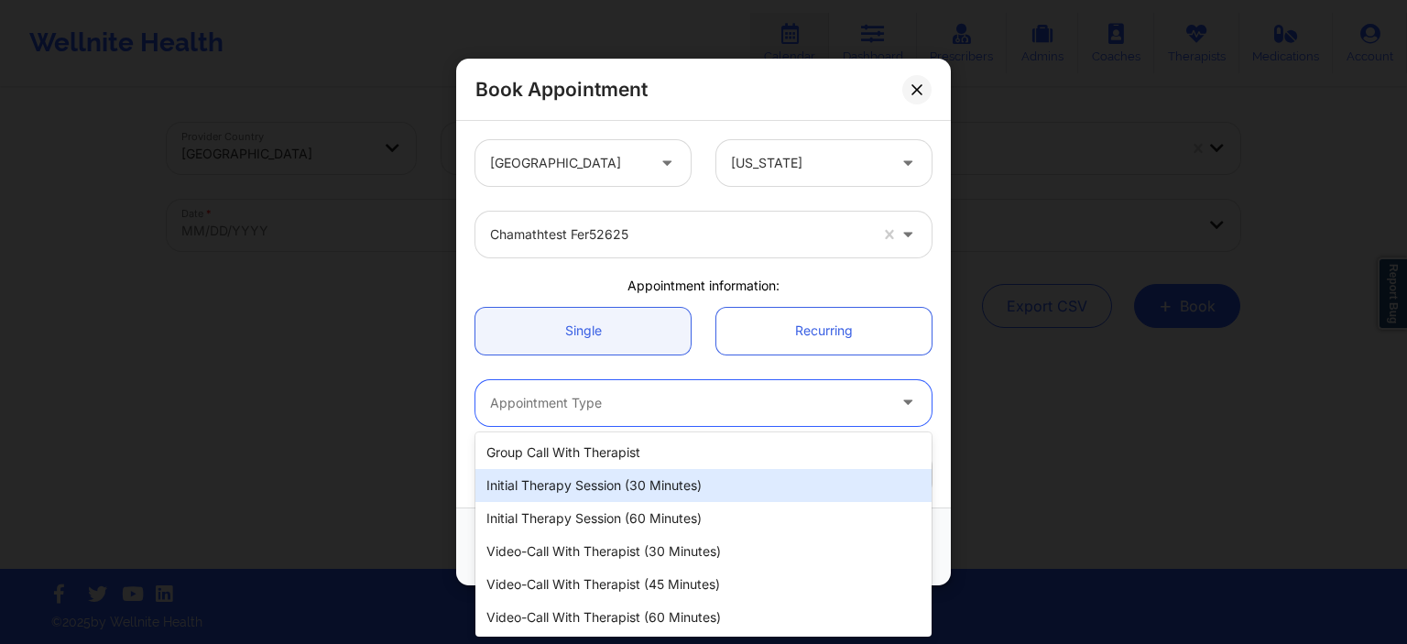
click at [627, 485] on div "Initial Therapy Session (30 minutes)" at bounding box center [704, 485] width 456 height 33
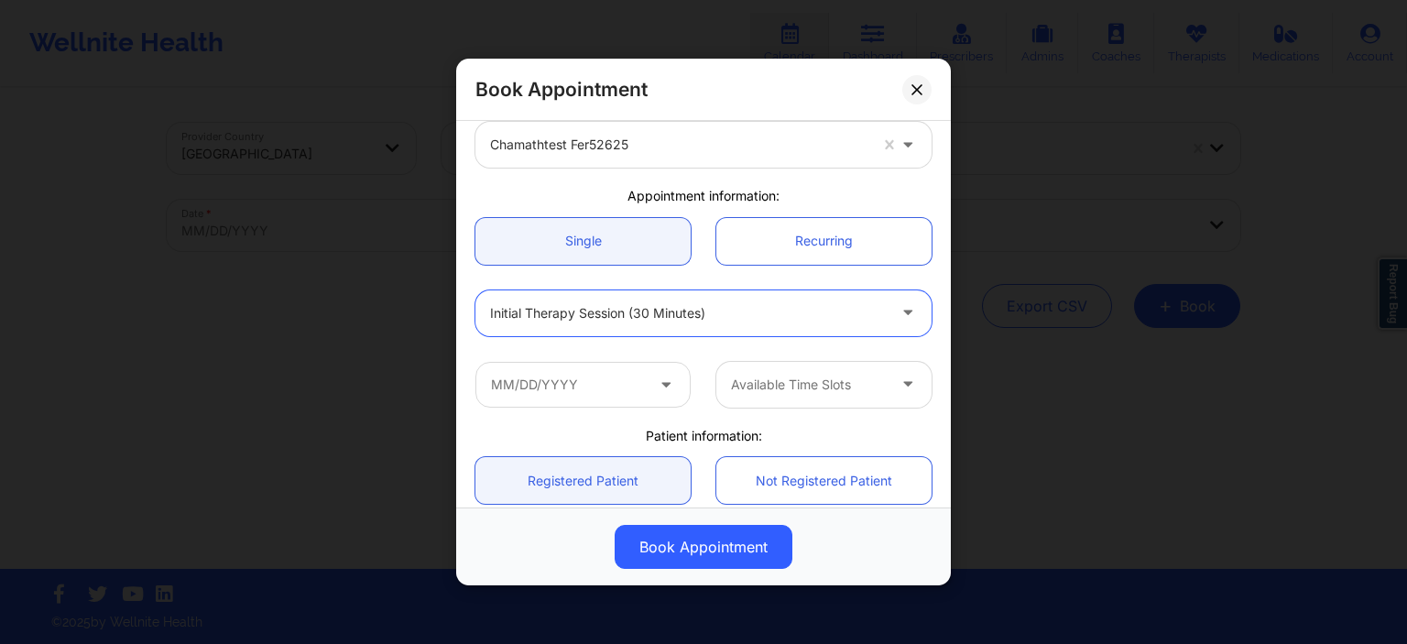
scroll to position [176, 0]
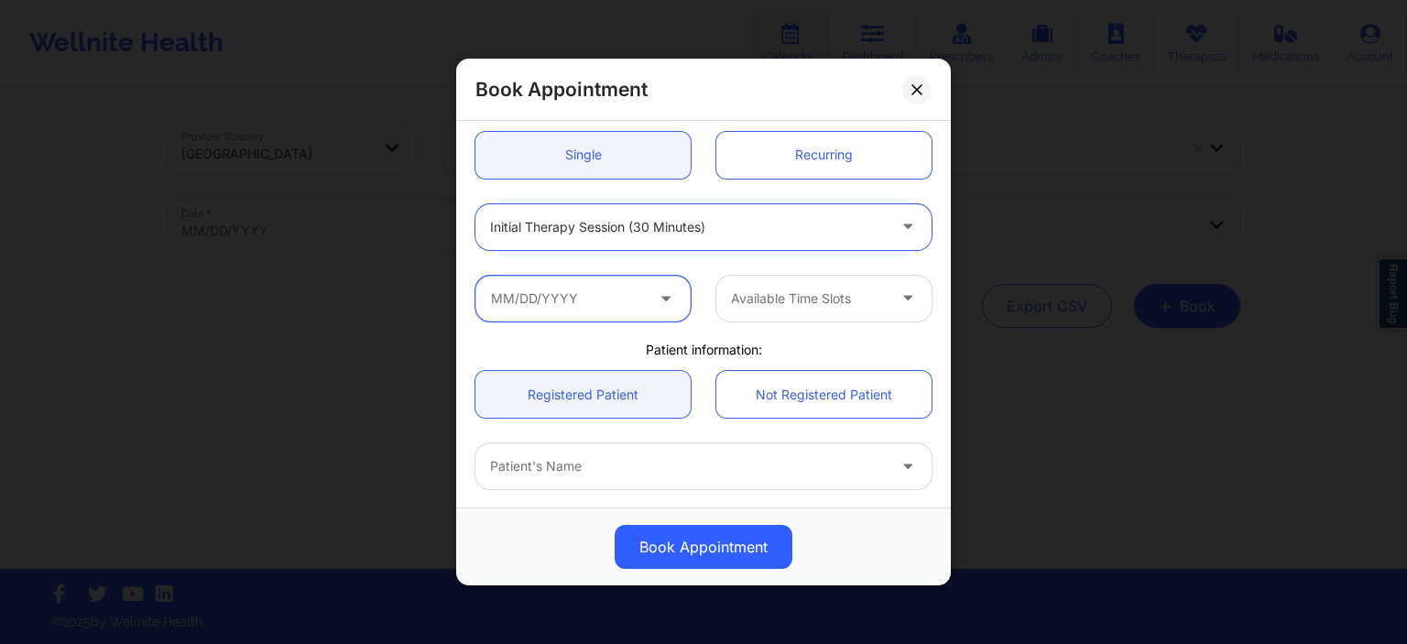
click at [613, 313] on input "text" at bounding box center [583, 298] width 215 height 46
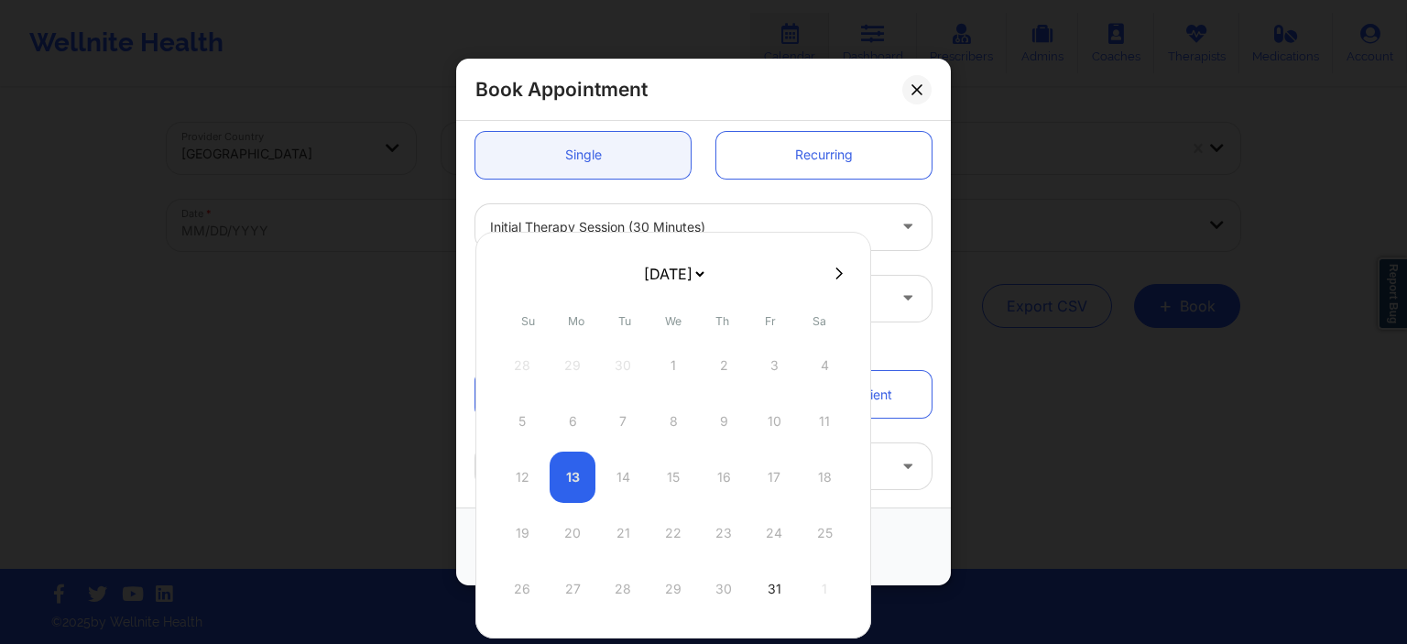
click at [830, 277] on button at bounding box center [839, 274] width 18 height 16
select select "2025-10"
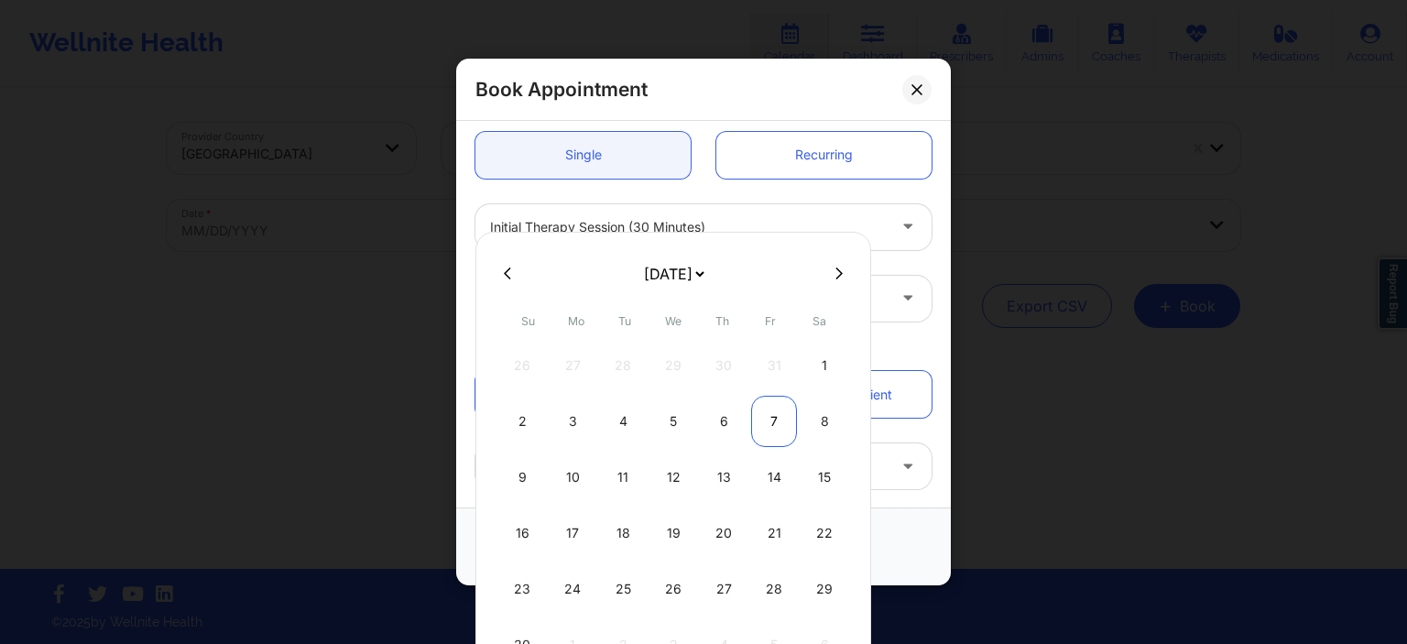
click at [779, 429] on div "7" at bounding box center [774, 421] width 46 height 51
type input "[DATE]"
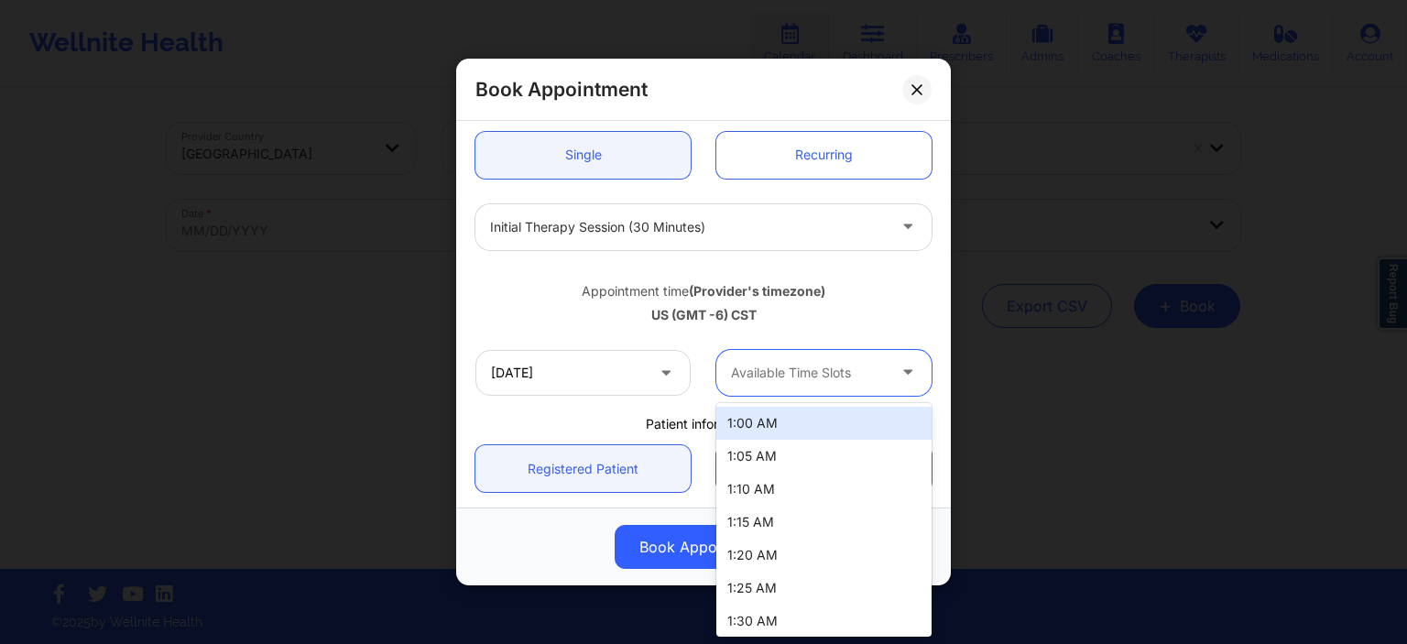
click at [827, 379] on div at bounding box center [808, 373] width 155 height 22
click at [802, 423] on div "1:00 AM" at bounding box center [824, 423] width 215 height 33
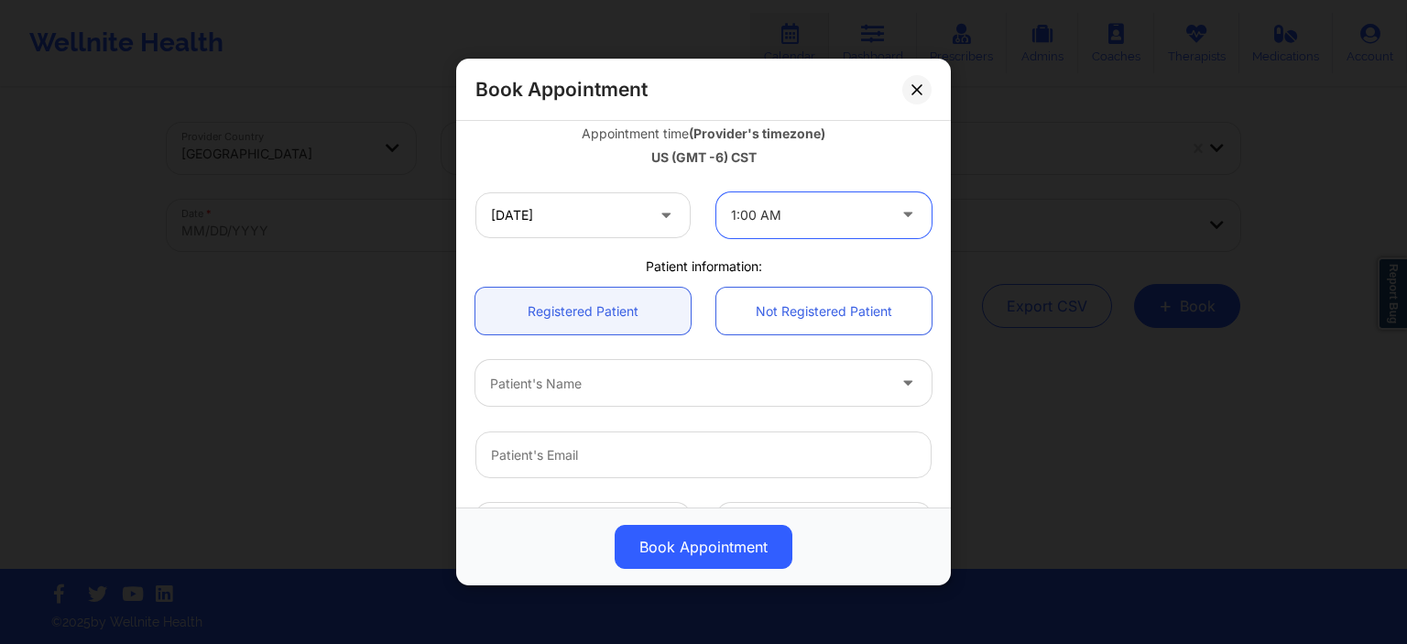
scroll to position [528, 0]
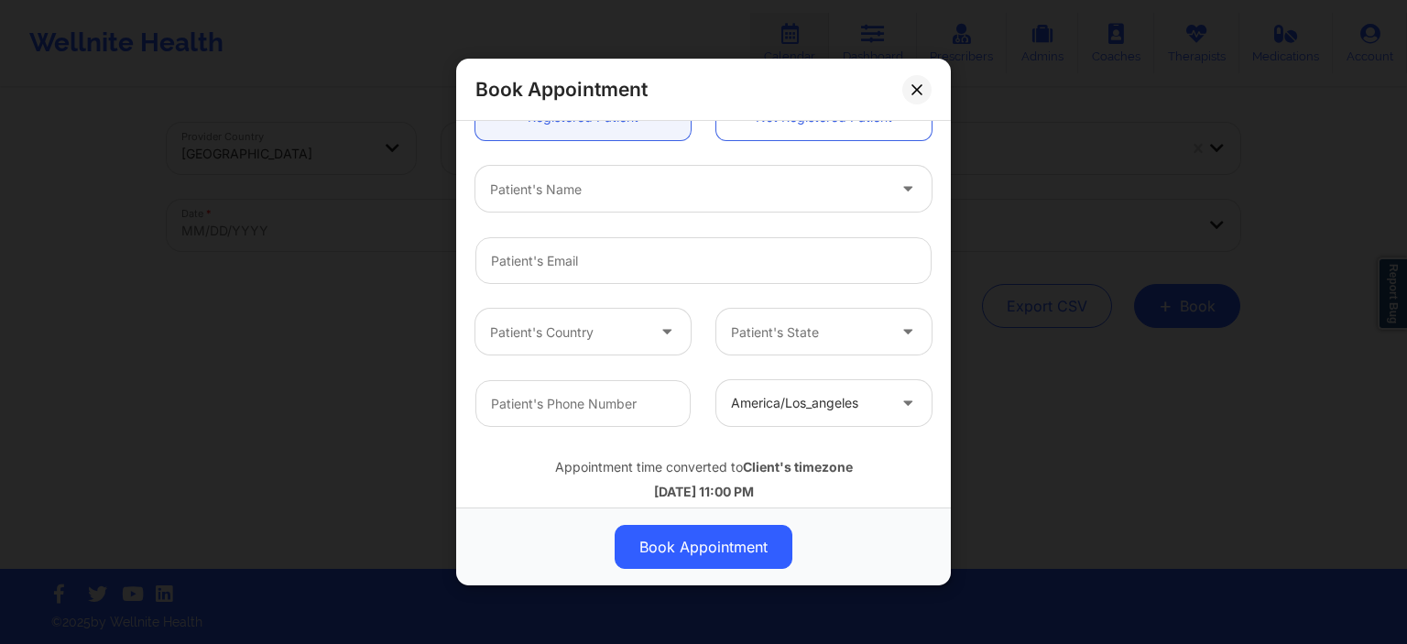
click at [659, 181] on div at bounding box center [688, 189] width 396 height 22
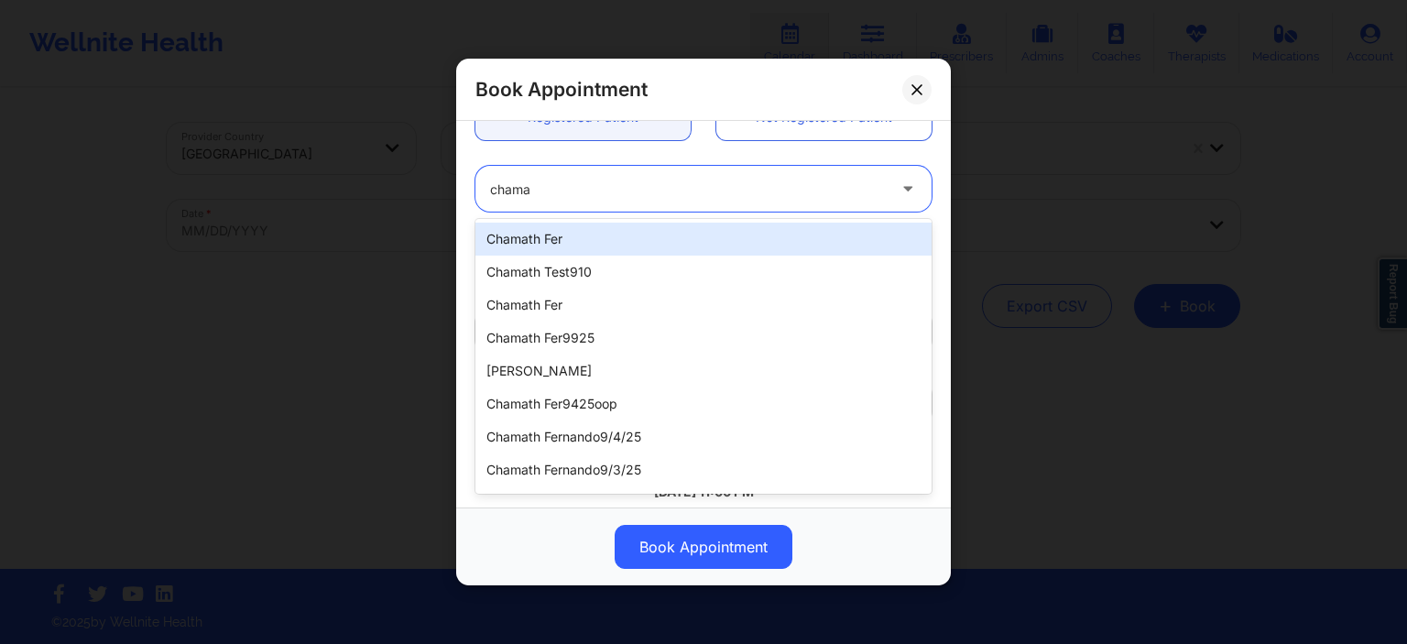
type input "cham"
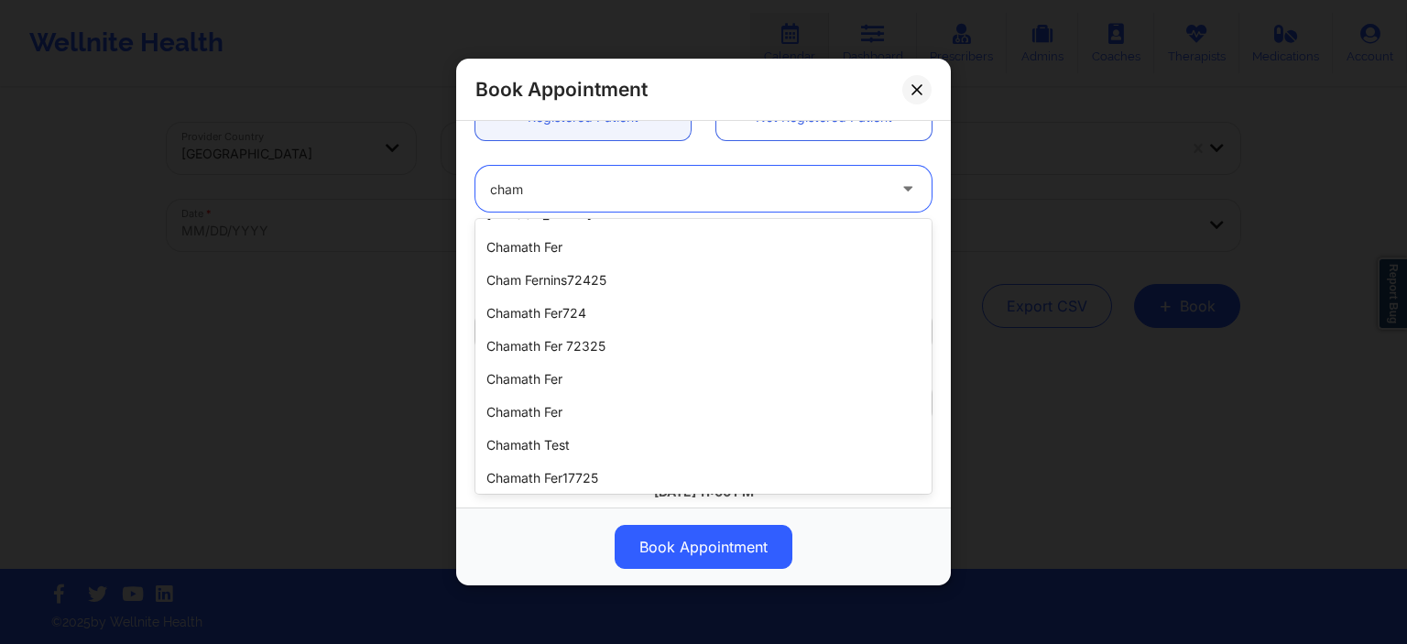
scroll to position [854, 0]
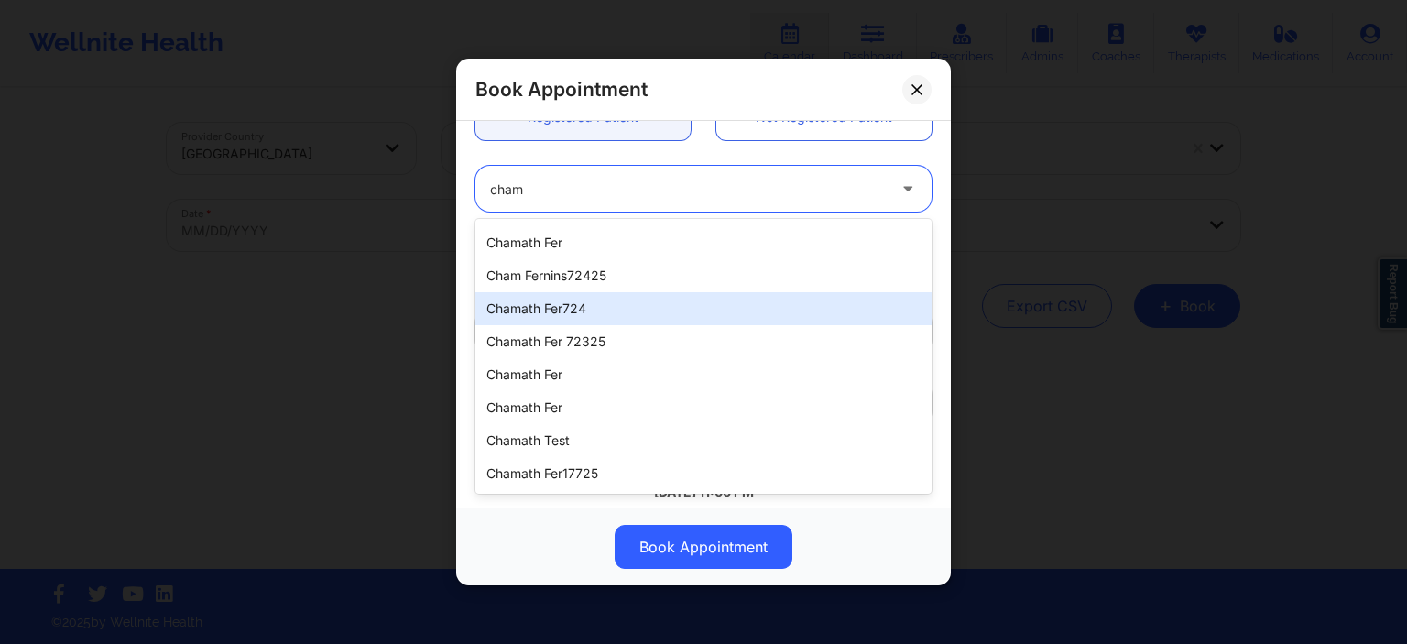
click at [706, 308] on div "Chamath Fer724" at bounding box center [704, 308] width 456 height 33
type input "[EMAIL_ADDRESS][DOMAIN_NAME]"
type input "[PHONE_NUMBER]"
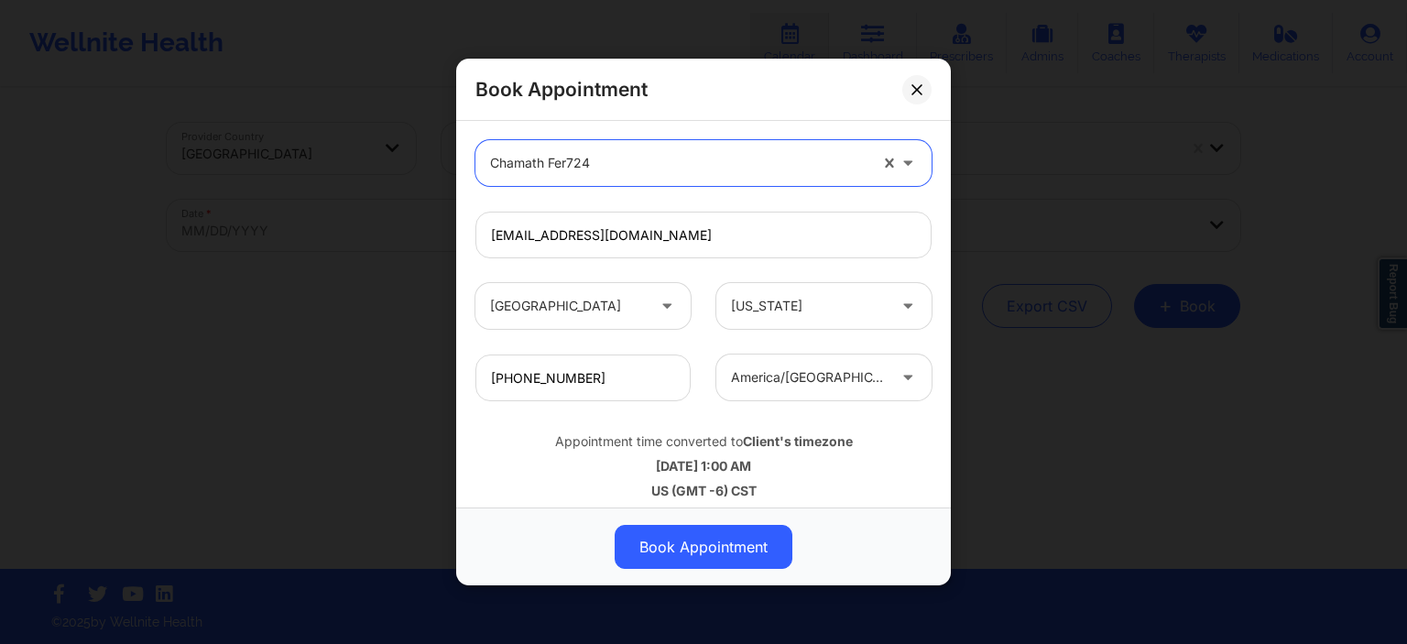
scroll to position [564, 0]
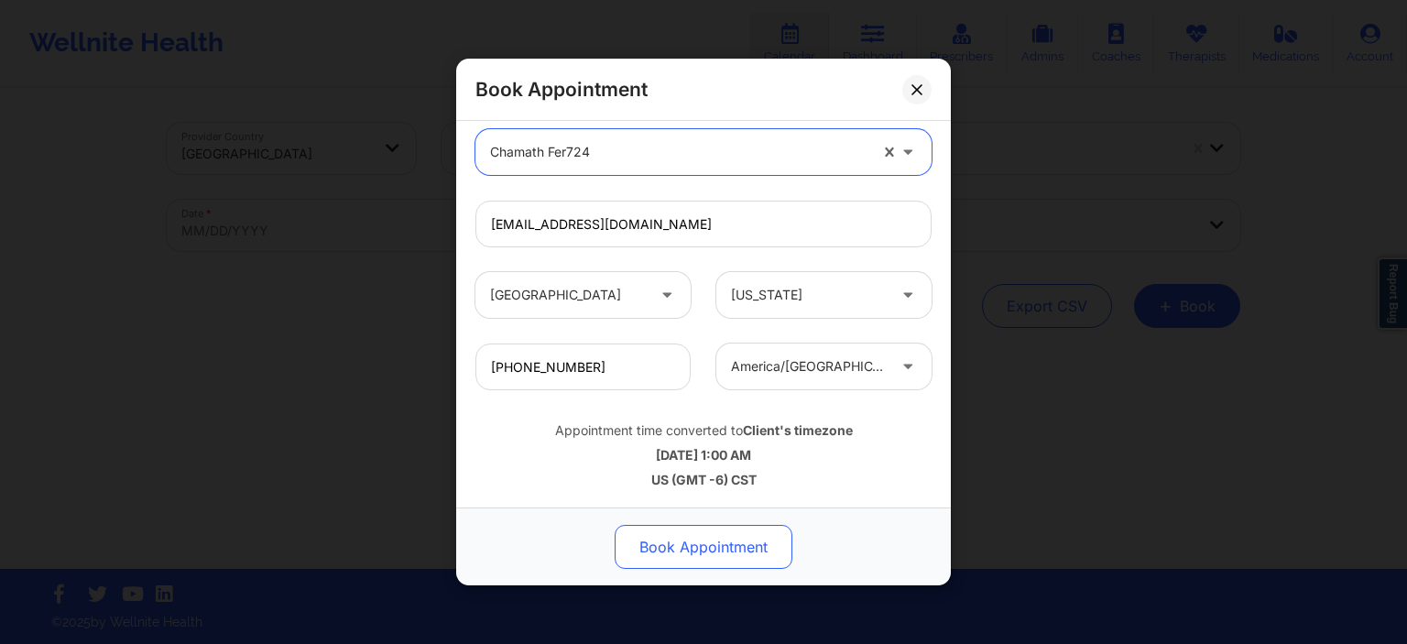
click at [725, 549] on button "Book Appointment" at bounding box center [704, 547] width 178 height 44
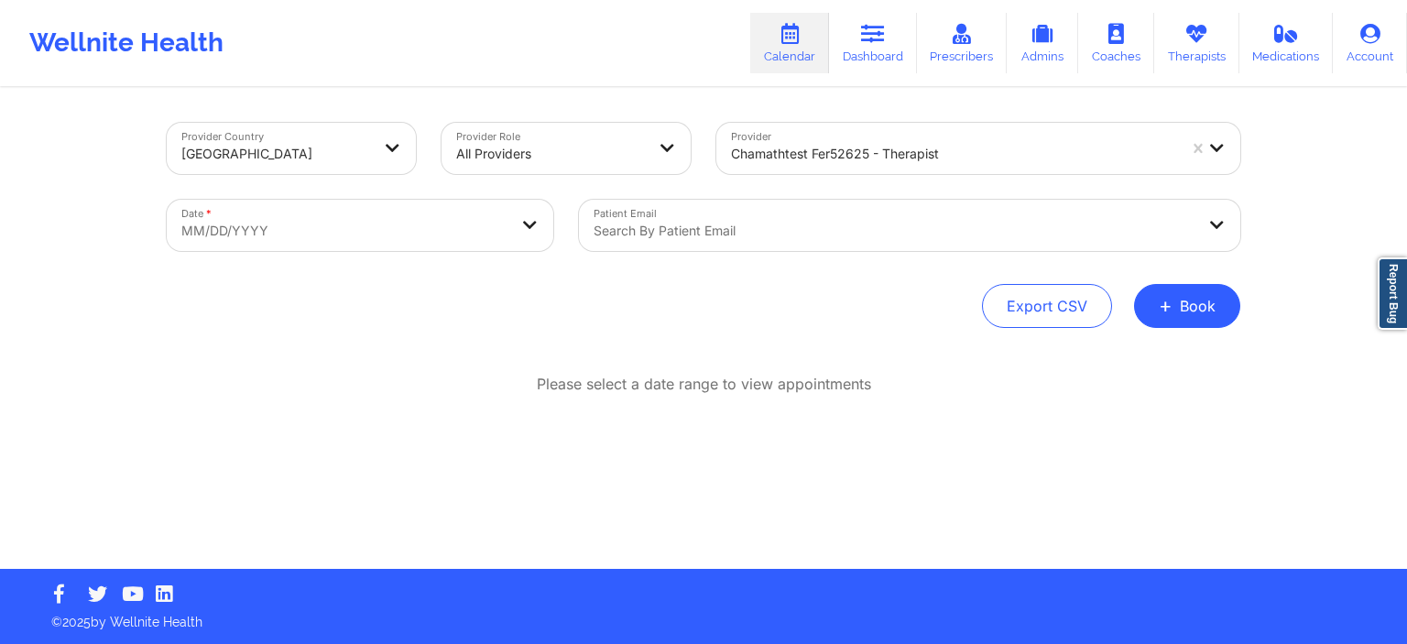
click at [85, 265] on div "Provider Country [GEOGRAPHIC_DATA] Provider Role All Providers Provider chamath…" at bounding box center [703, 284] width 1407 height 569
click at [1168, 302] on span "+" at bounding box center [1166, 306] width 14 height 10
click at [1178, 367] on button "Therapy Session" at bounding box center [1157, 364] width 140 height 30
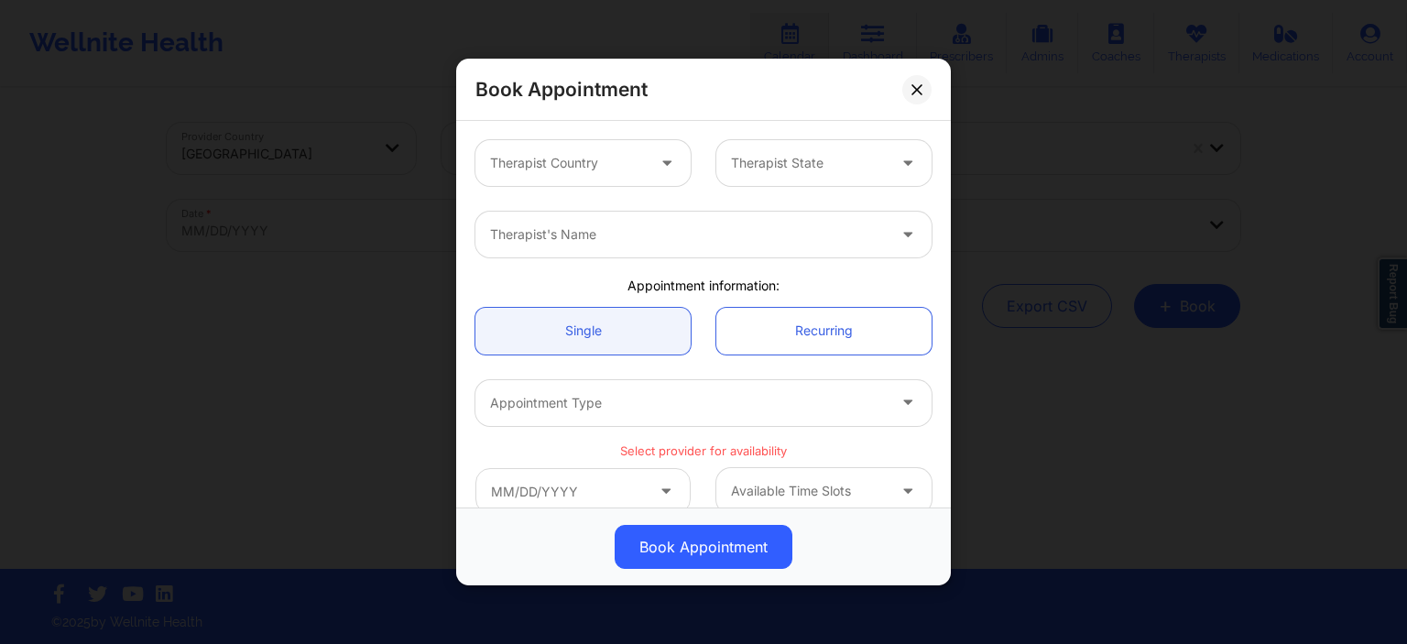
click at [619, 162] on div at bounding box center [567, 163] width 155 height 22
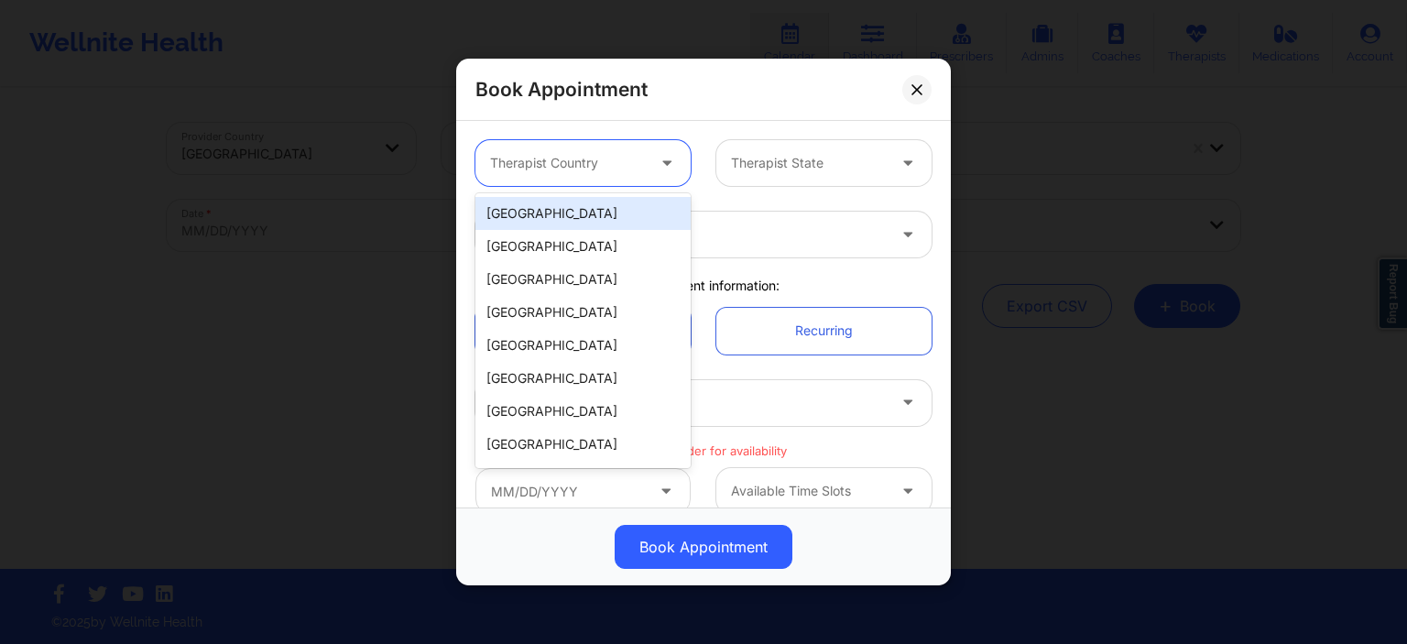
drag, startPoint x: 581, startPoint y: 211, endPoint x: 602, endPoint y: 205, distance: 21.8
click at [581, 210] on div "[GEOGRAPHIC_DATA]" at bounding box center [583, 213] width 215 height 33
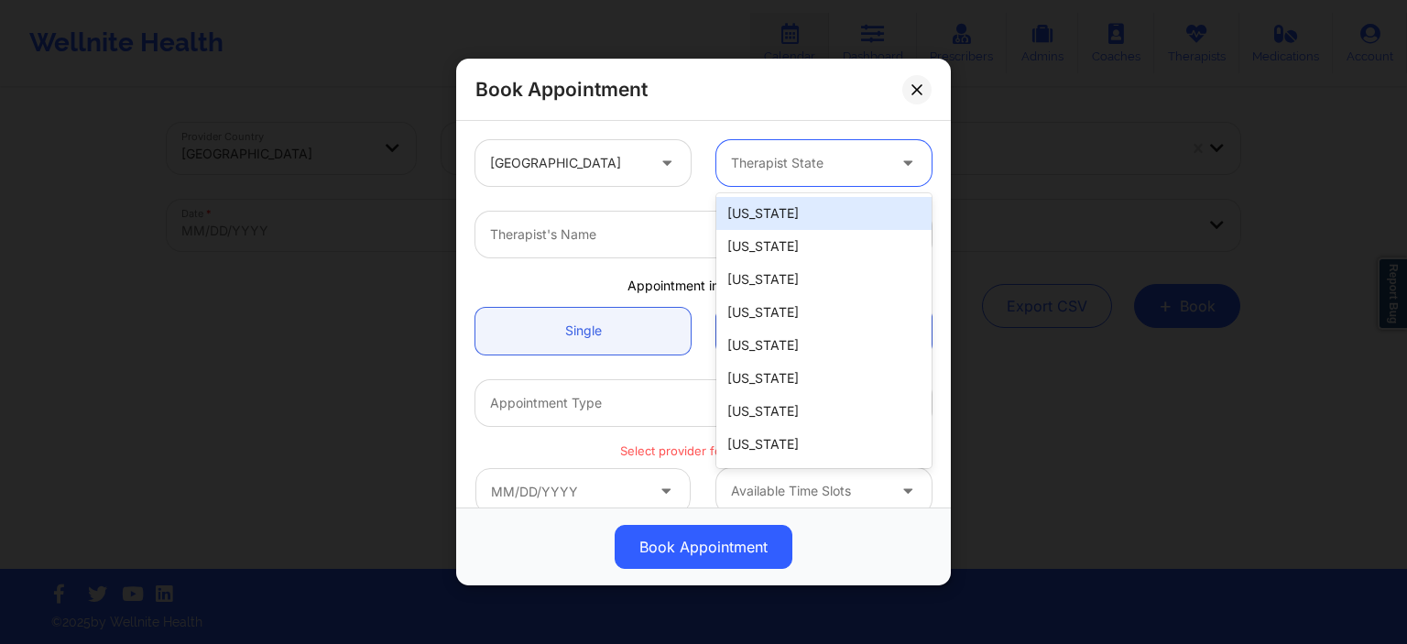
click at [783, 170] on div at bounding box center [808, 163] width 155 height 22
click at [796, 215] on div "[US_STATE]" at bounding box center [824, 213] width 215 height 33
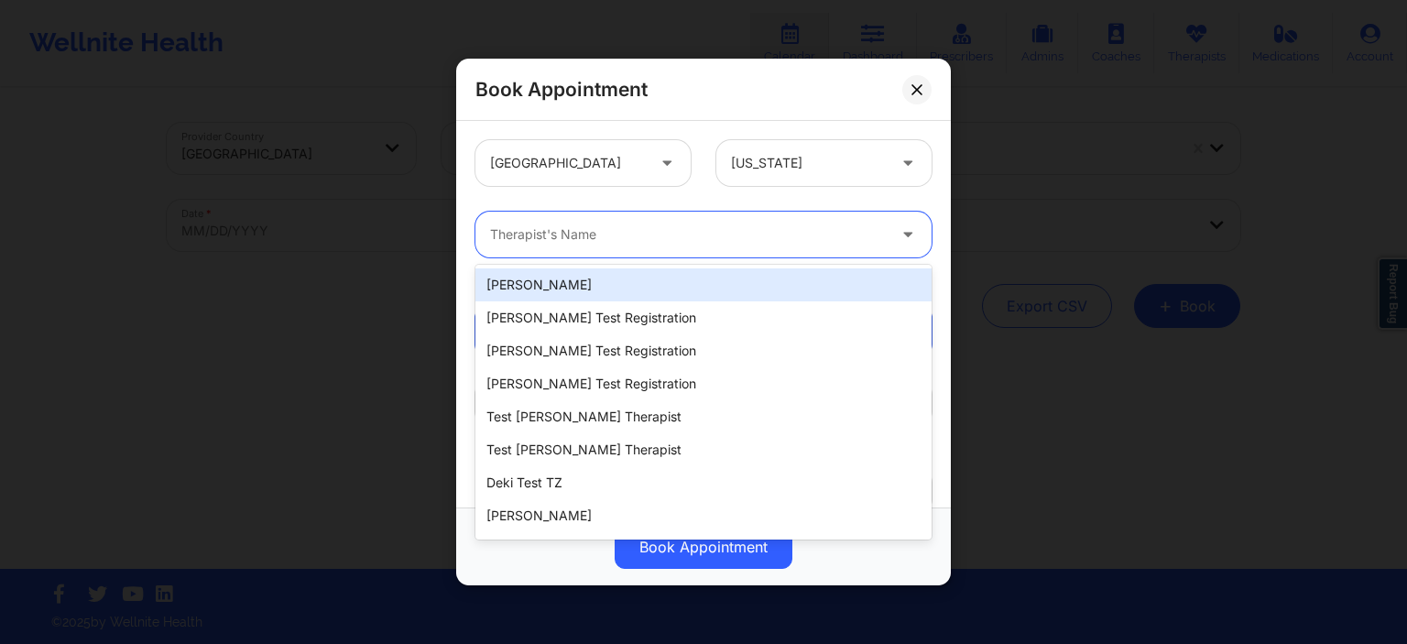
click at [753, 255] on div "Therapist's Name" at bounding box center [682, 235] width 412 height 46
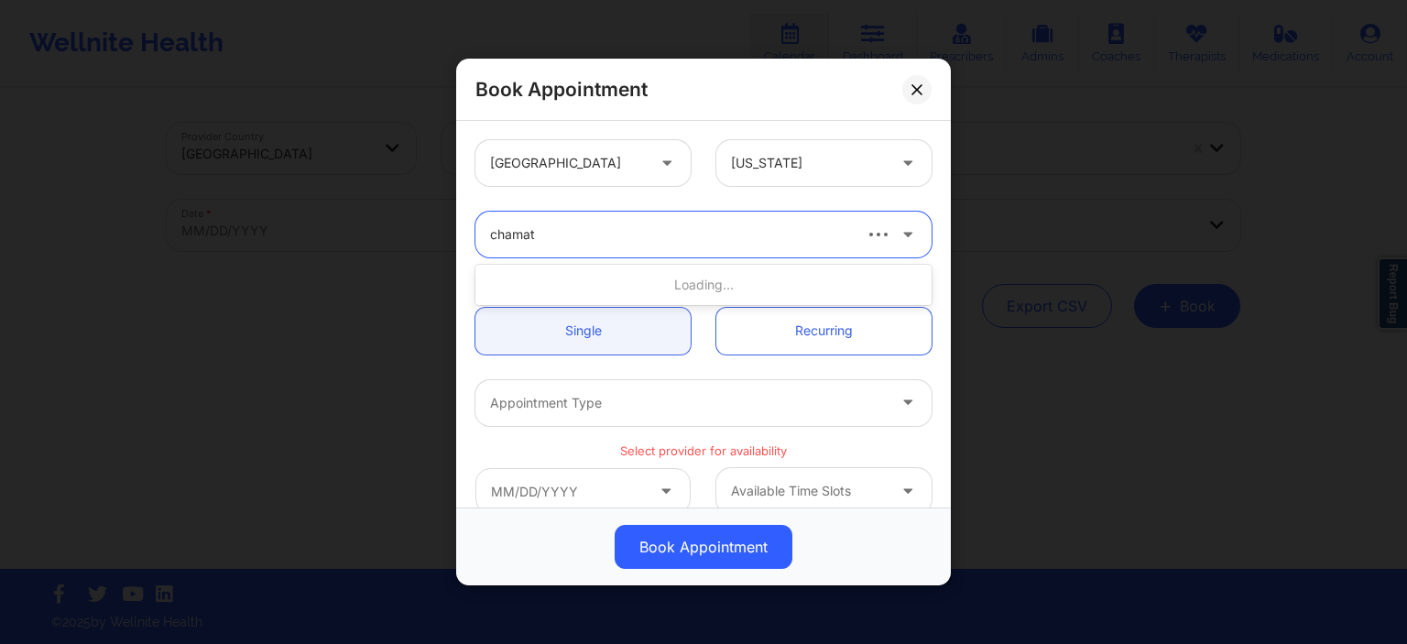
type input "chamath"
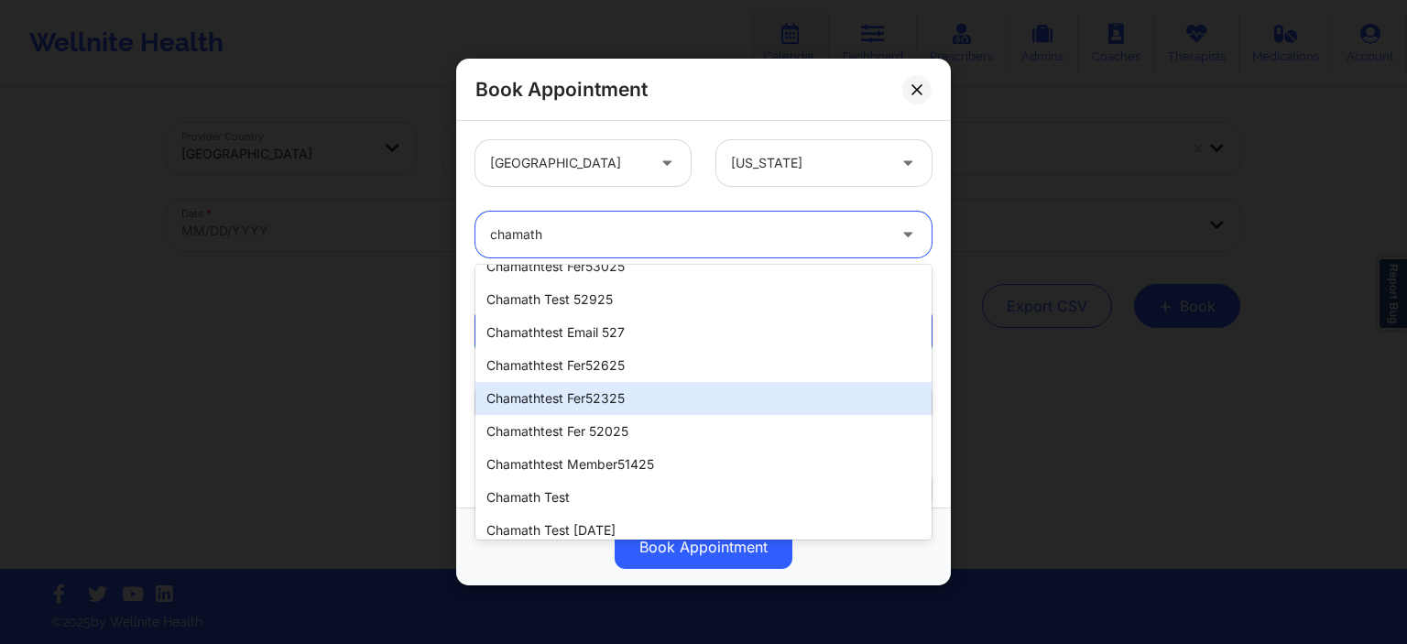
scroll to position [184, 0]
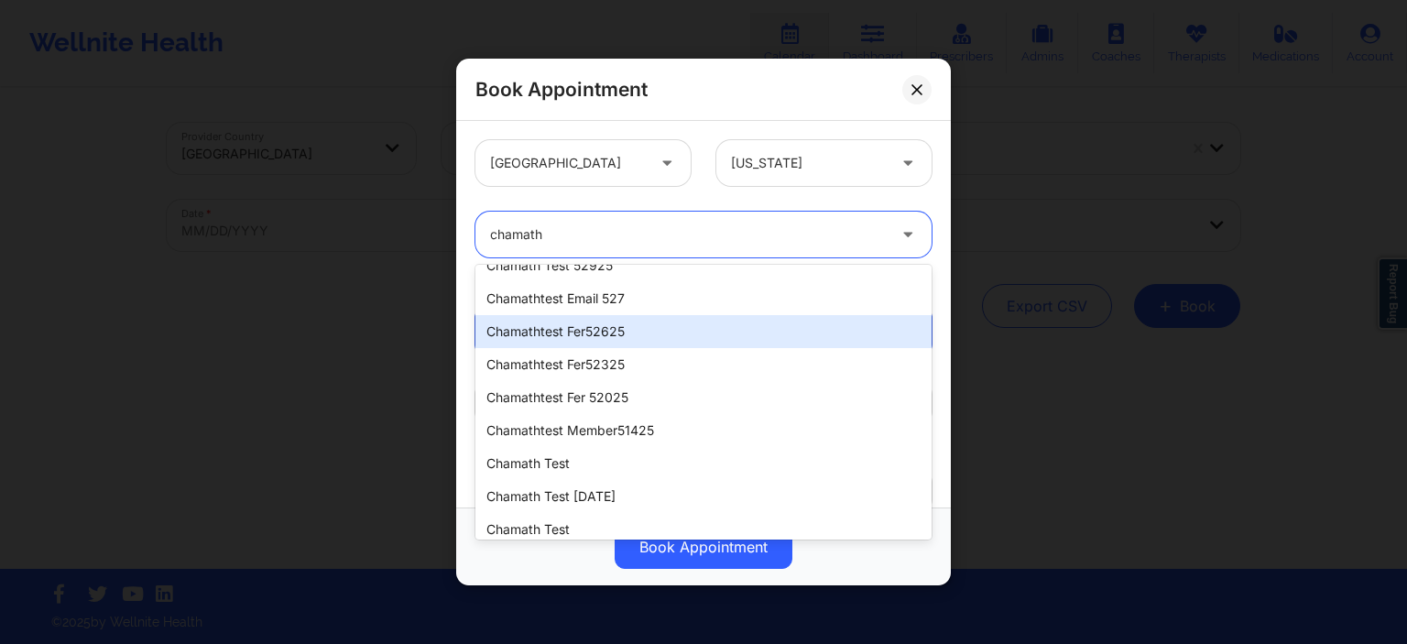
drag, startPoint x: 581, startPoint y: 337, endPoint x: 593, endPoint y: 329, distance: 14.5
click at [582, 336] on div "chamathtest fer52625" at bounding box center [704, 331] width 456 height 33
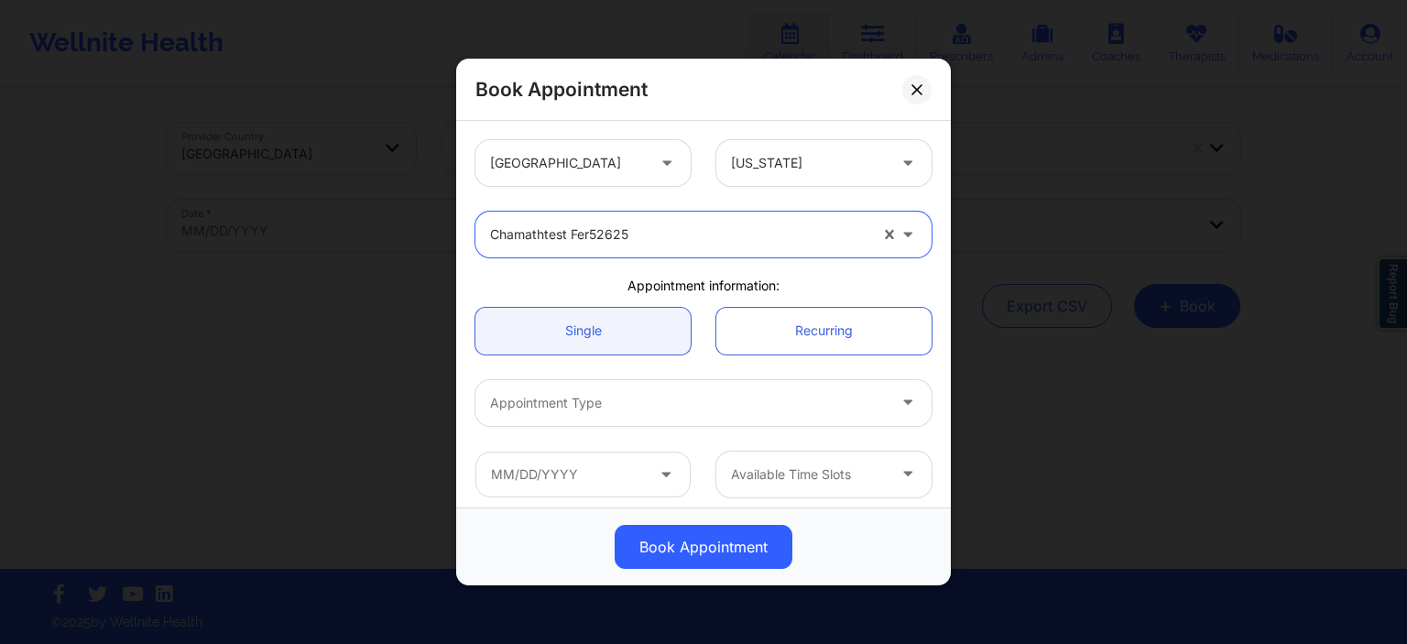
click at [659, 390] on div "Appointment Type" at bounding box center [682, 402] width 412 height 46
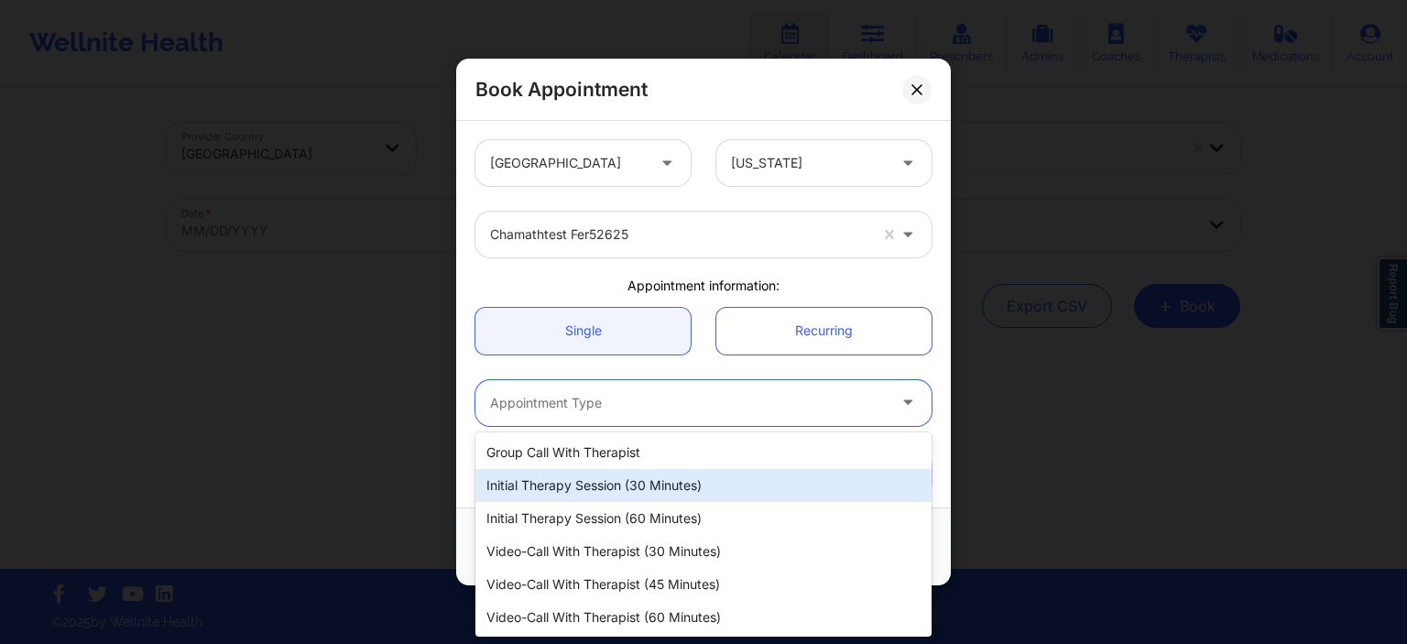
click at [587, 486] on div "Initial Therapy Session (30 minutes)" at bounding box center [704, 485] width 456 height 33
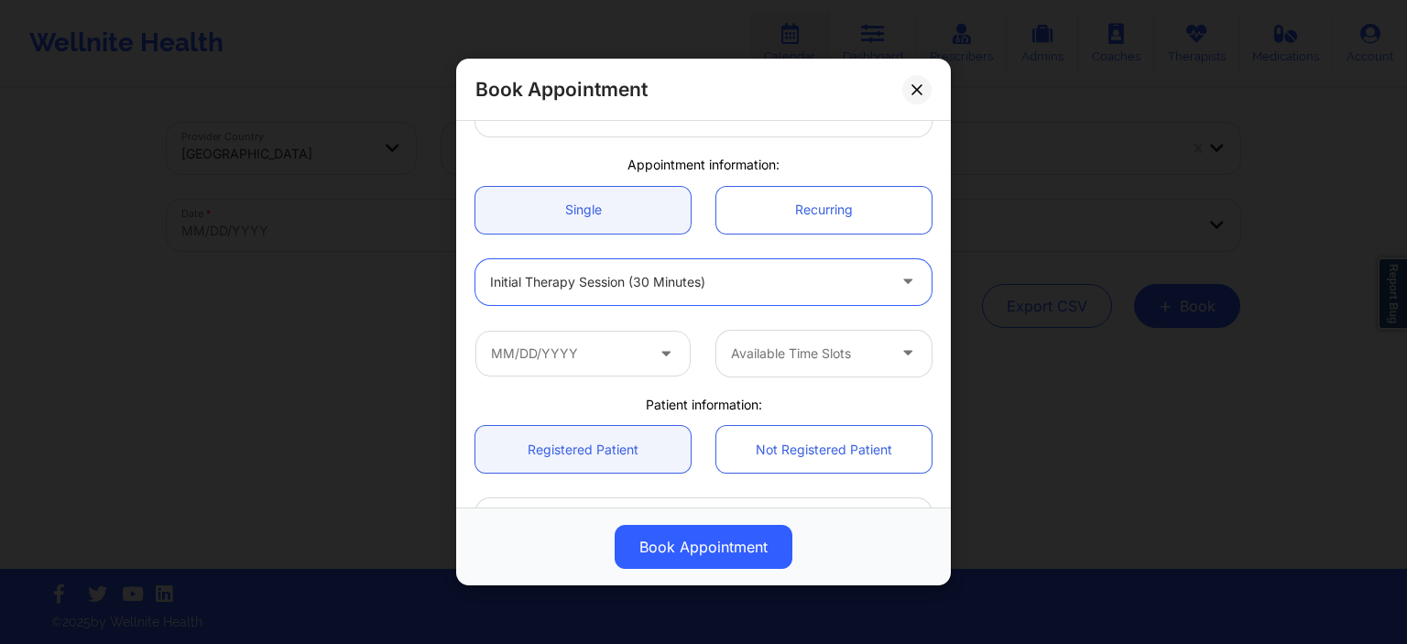
scroll to position [264, 0]
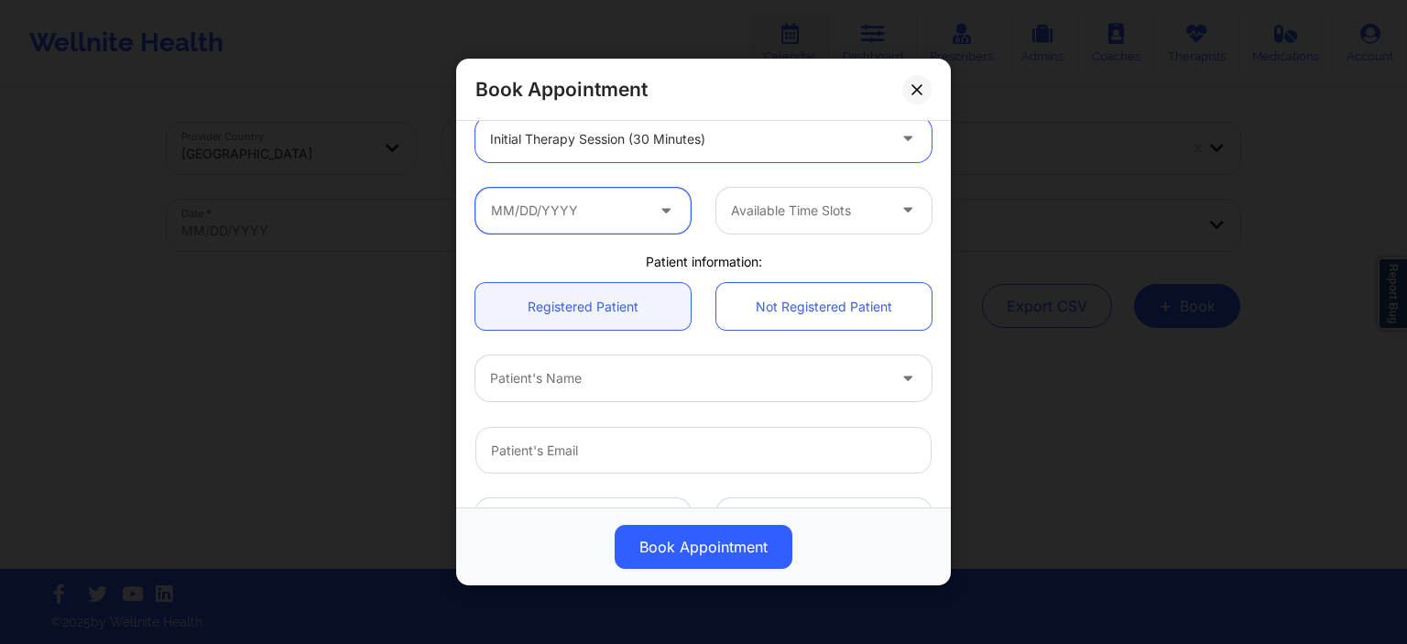
click at [607, 201] on input "text" at bounding box center [583, 210] width 215 height 46
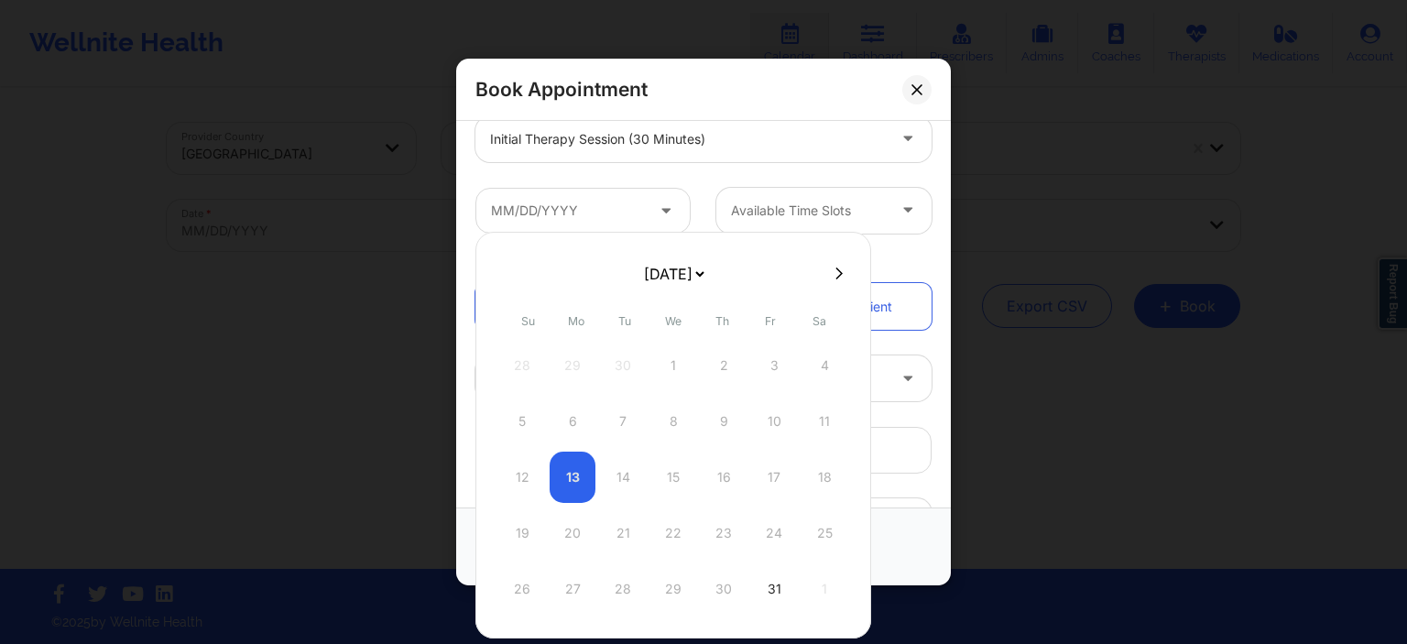
click at [838, 274] on icon at bounding box center [839, 274] width 7 height 12
select select "2025-10"
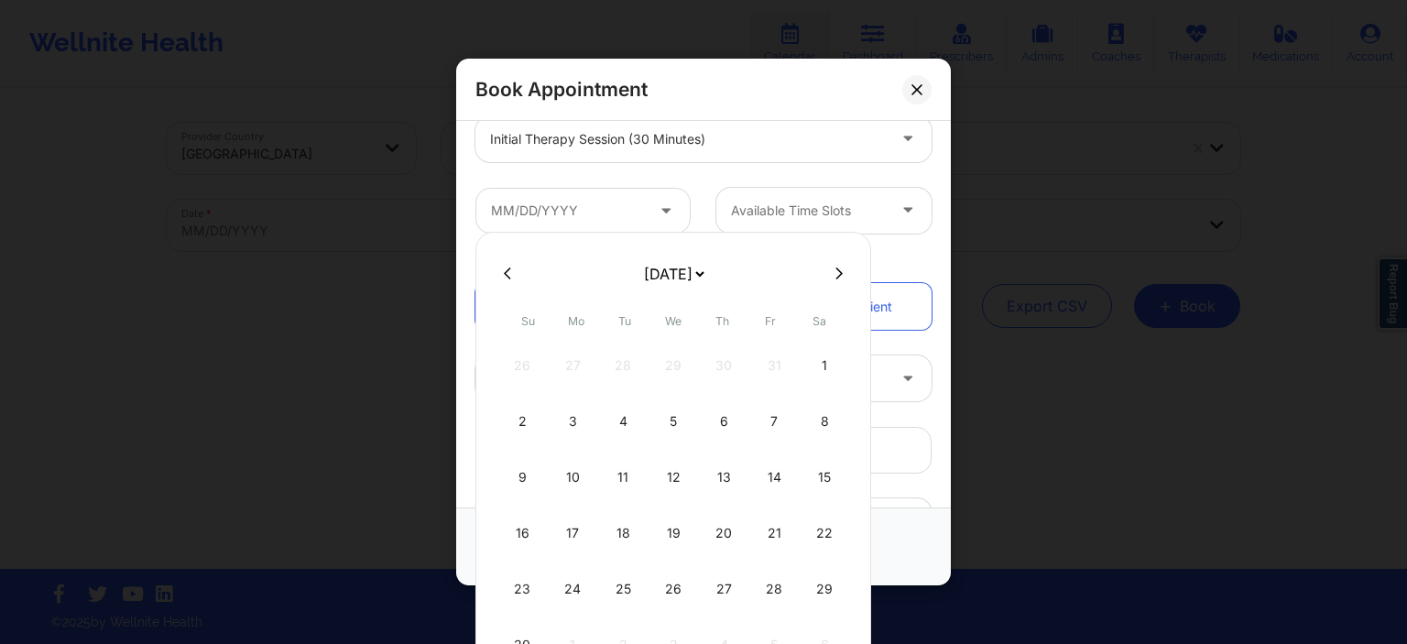
click at [830, 272] on button at bounding box center [839, 274] width 18 height 16
select select "2025-11"
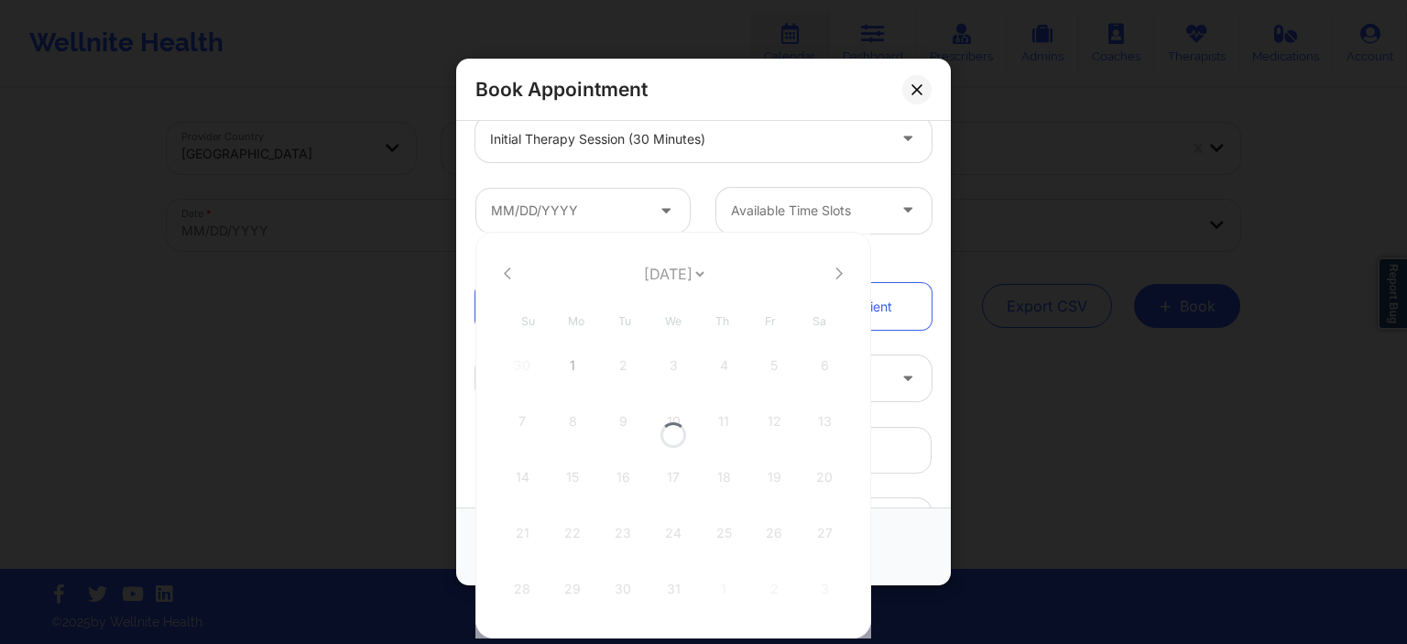
select select "2025-11"
click at [811, 537] on div "27" at bounding box center [825, 533] width 46 height 51
type input "[DATE]"
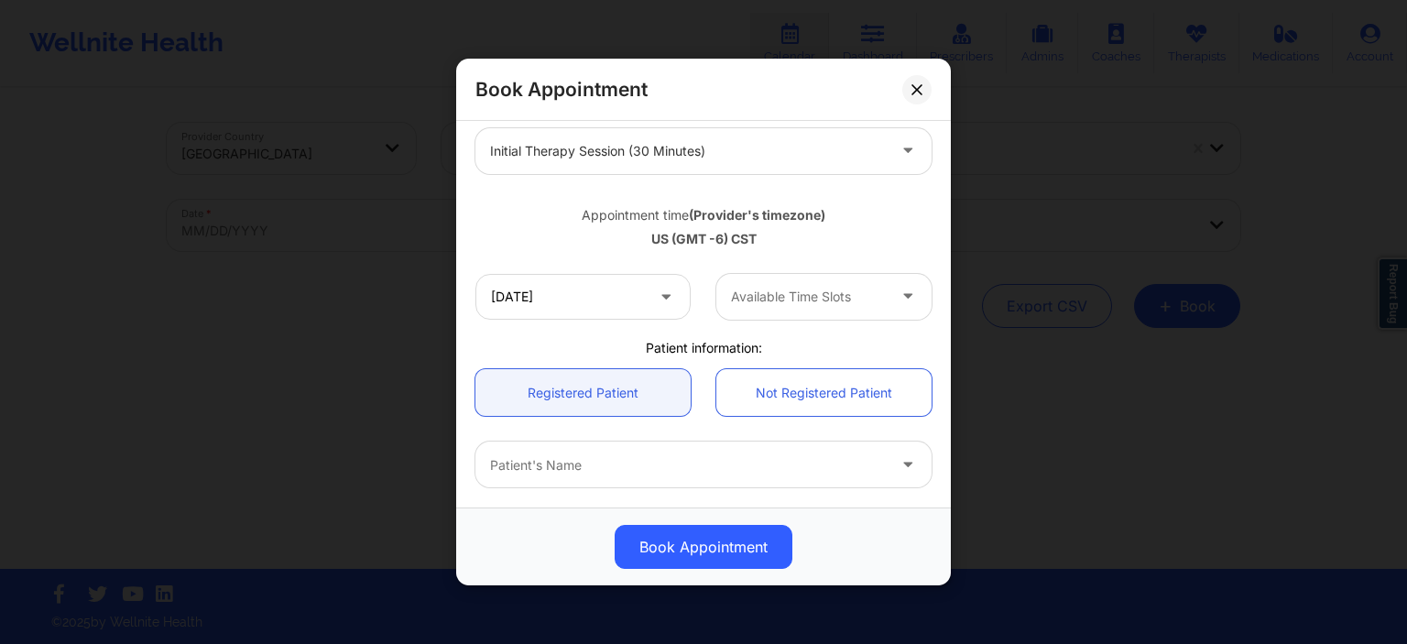
scroll to position [114, 0]
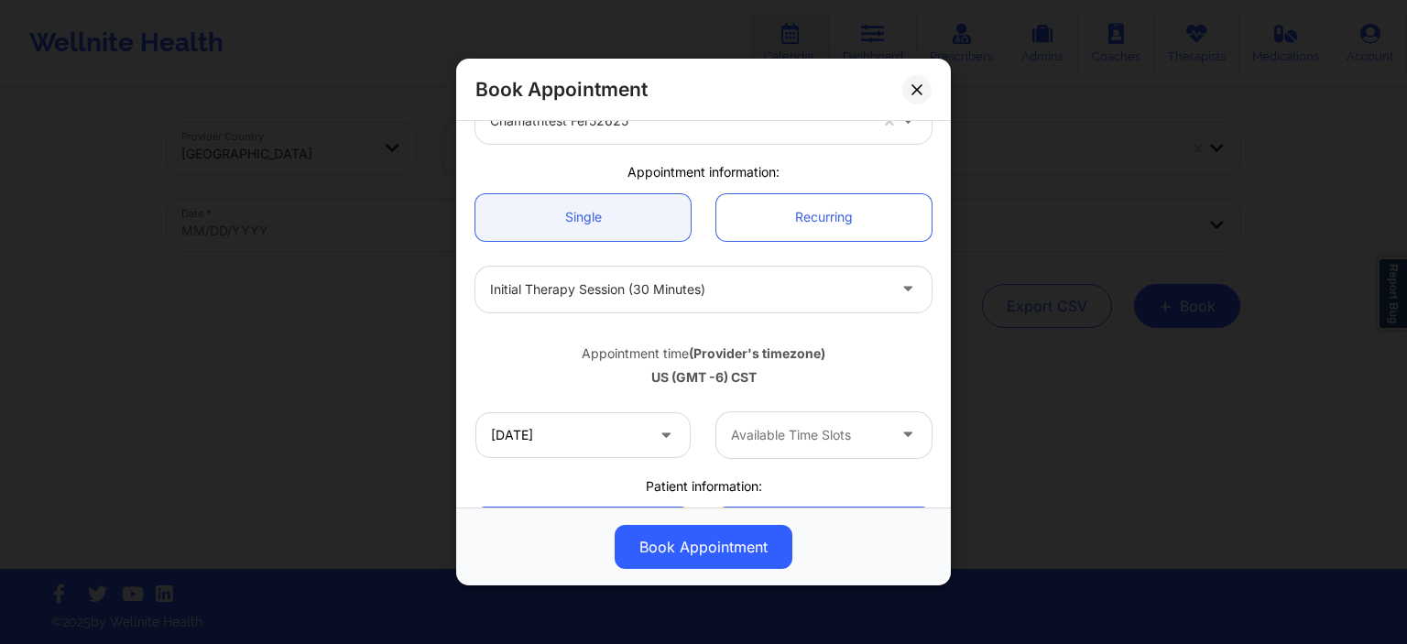
click at [823, 434] on div at bounding box center [808, 435] width 155 height 22
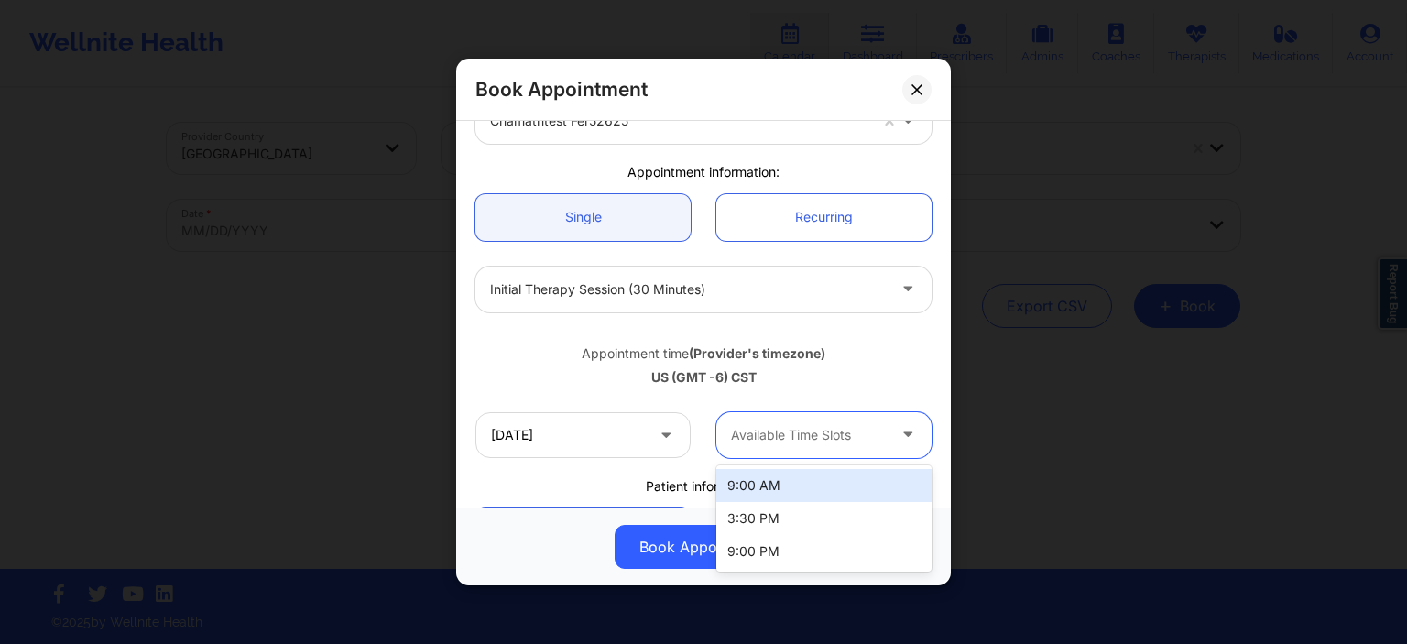
click at [796, 497] on div "9:00 AM" at bounding box center [824, 485] width 215 height 33
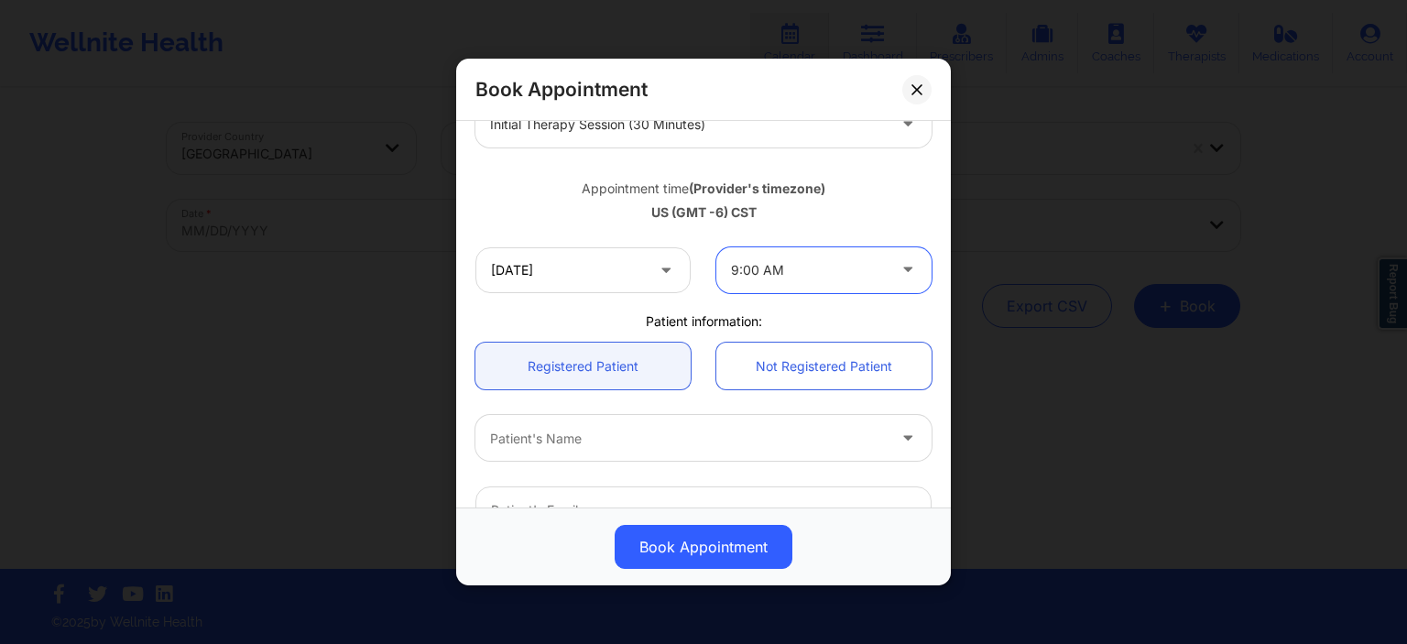
scroll to position [378, 0]
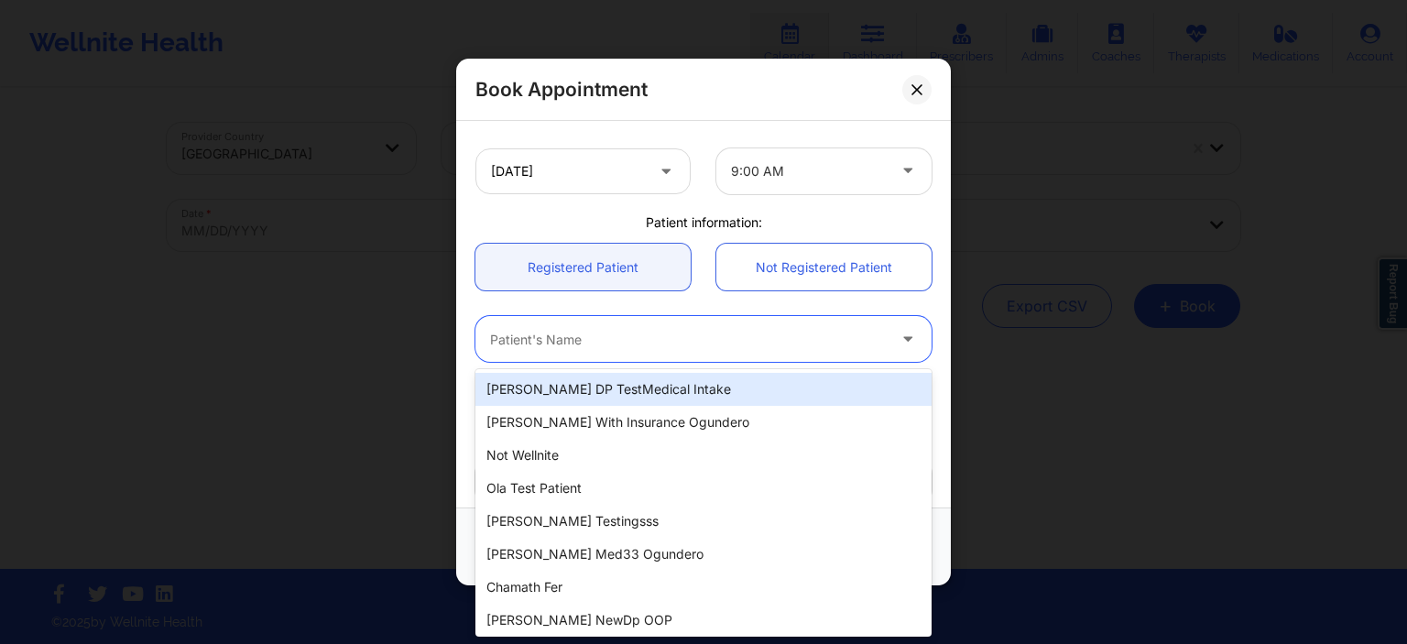
click at [729, 336] on div at bounding box center [688, 339] width 396 height 22
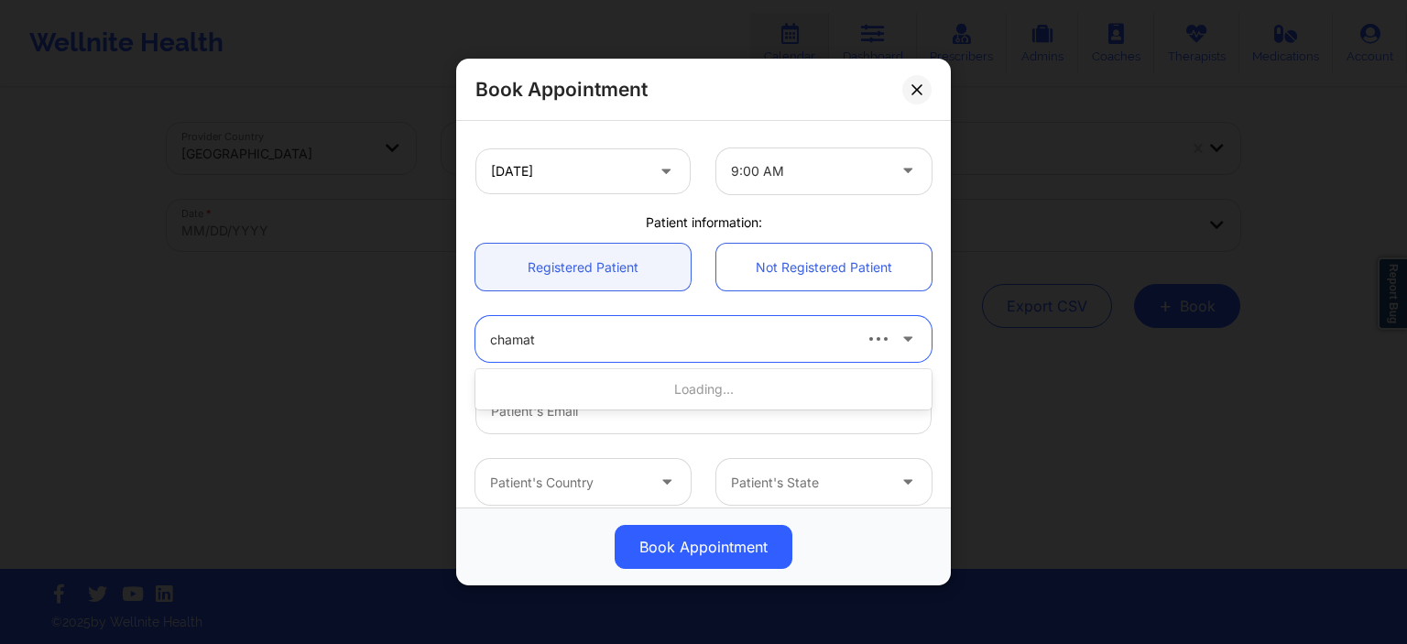
type input "chamath"
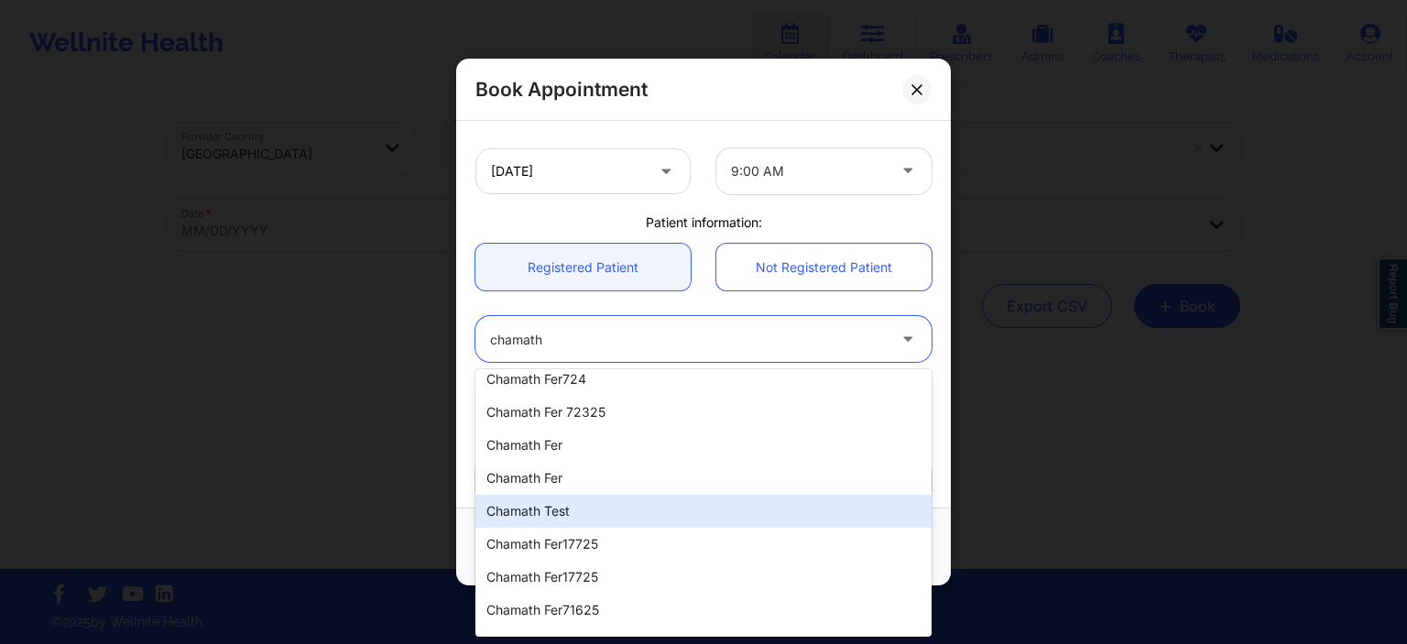
scroll to position [676, 0]
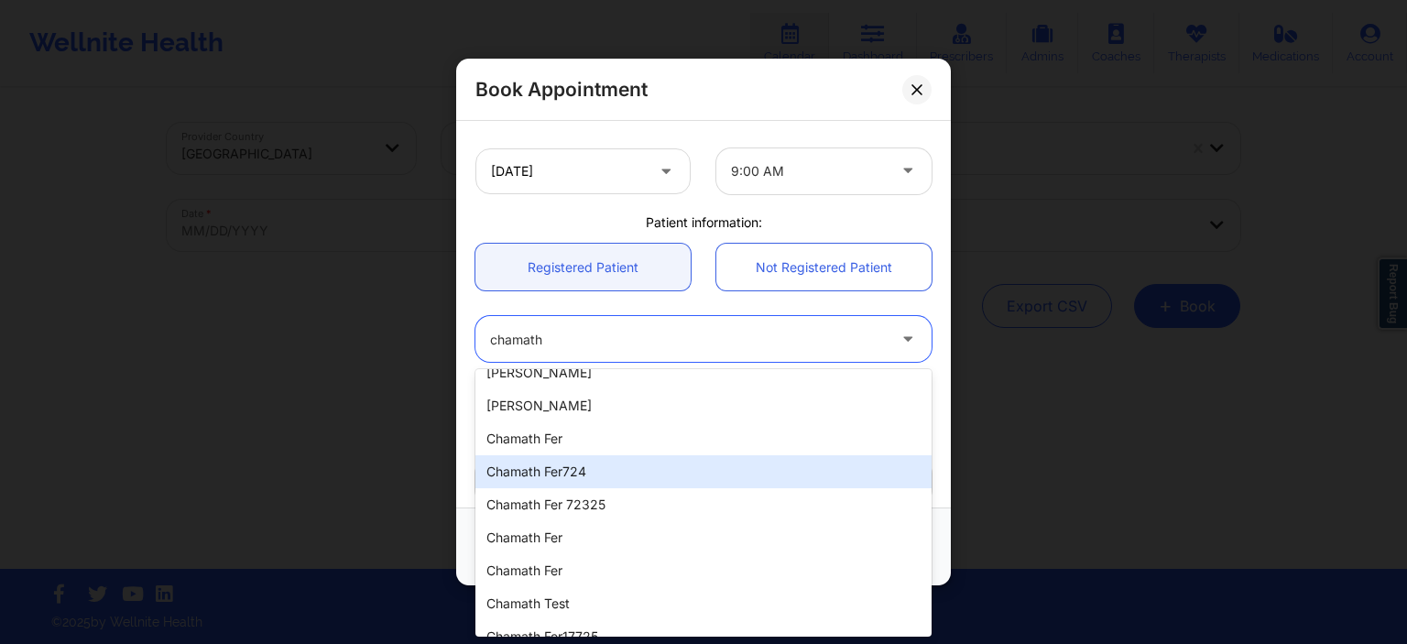
click at [653, 464] on div "Chamath Fer724" at bounding box center [704, 471] width 456 height 33
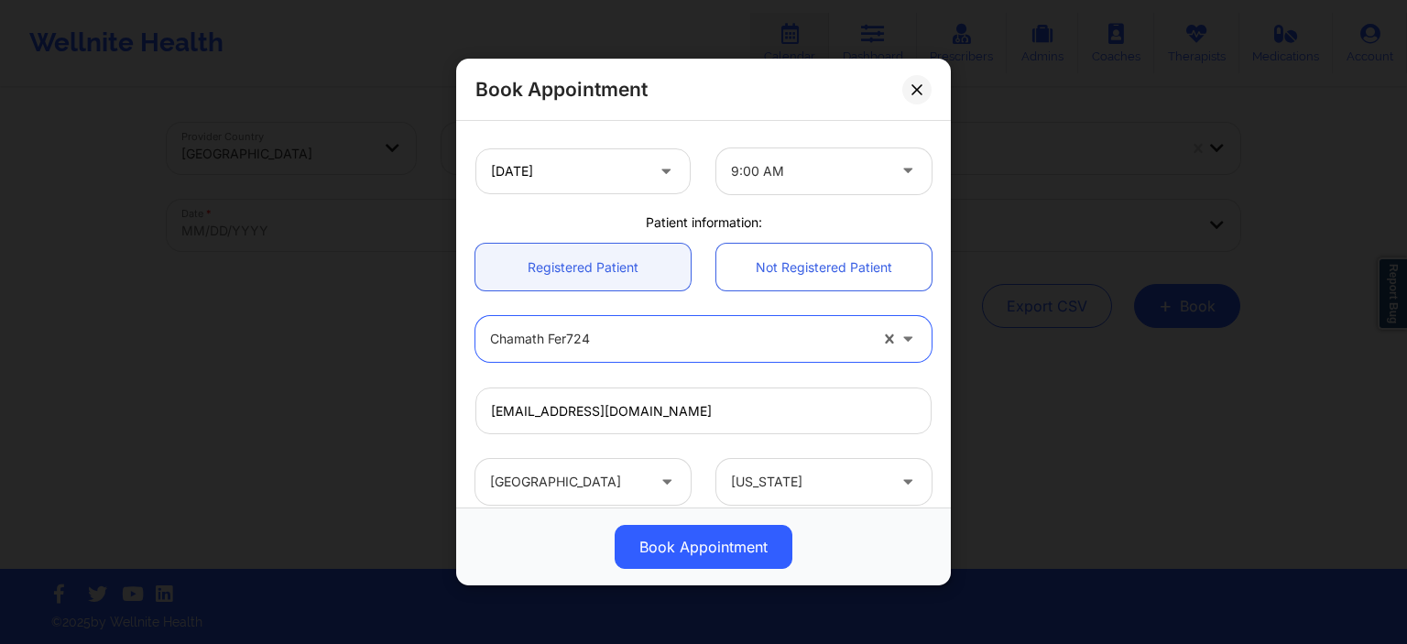
type input "[EMAIL_ADDRESS][DOMAIN_NAME]"
type input "[PHONE_NUMBER]"
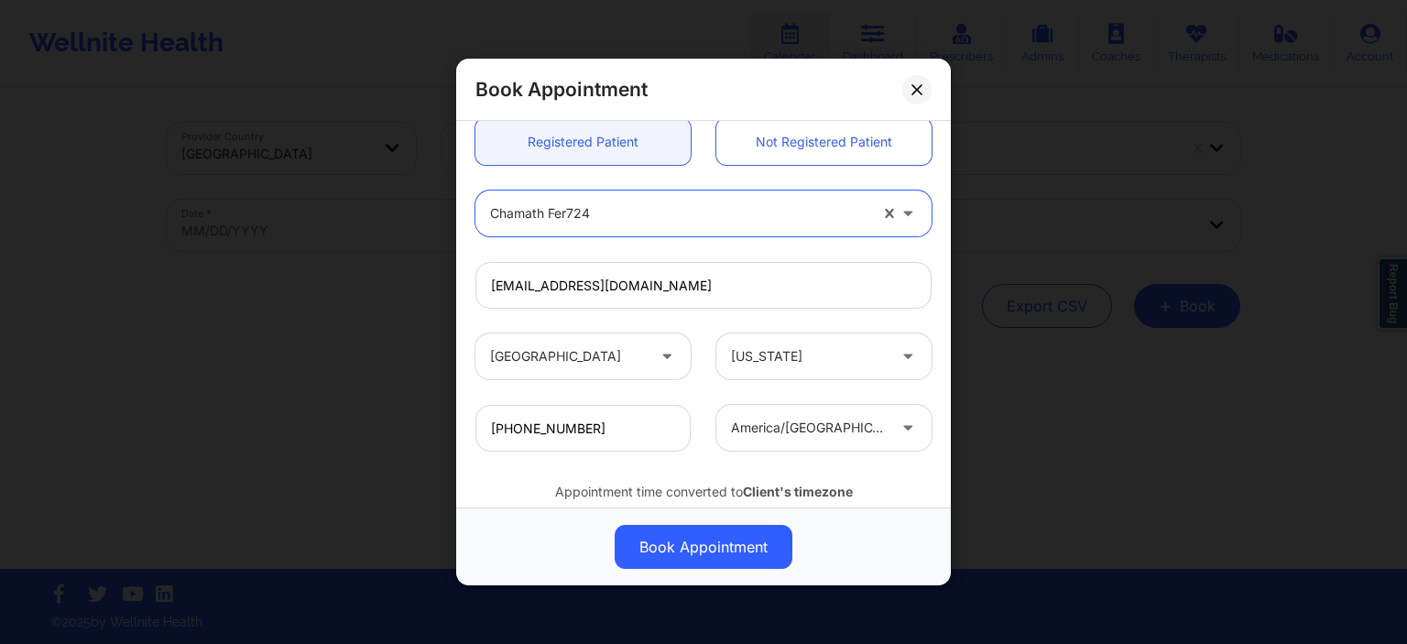
scroll to position [564, 0]
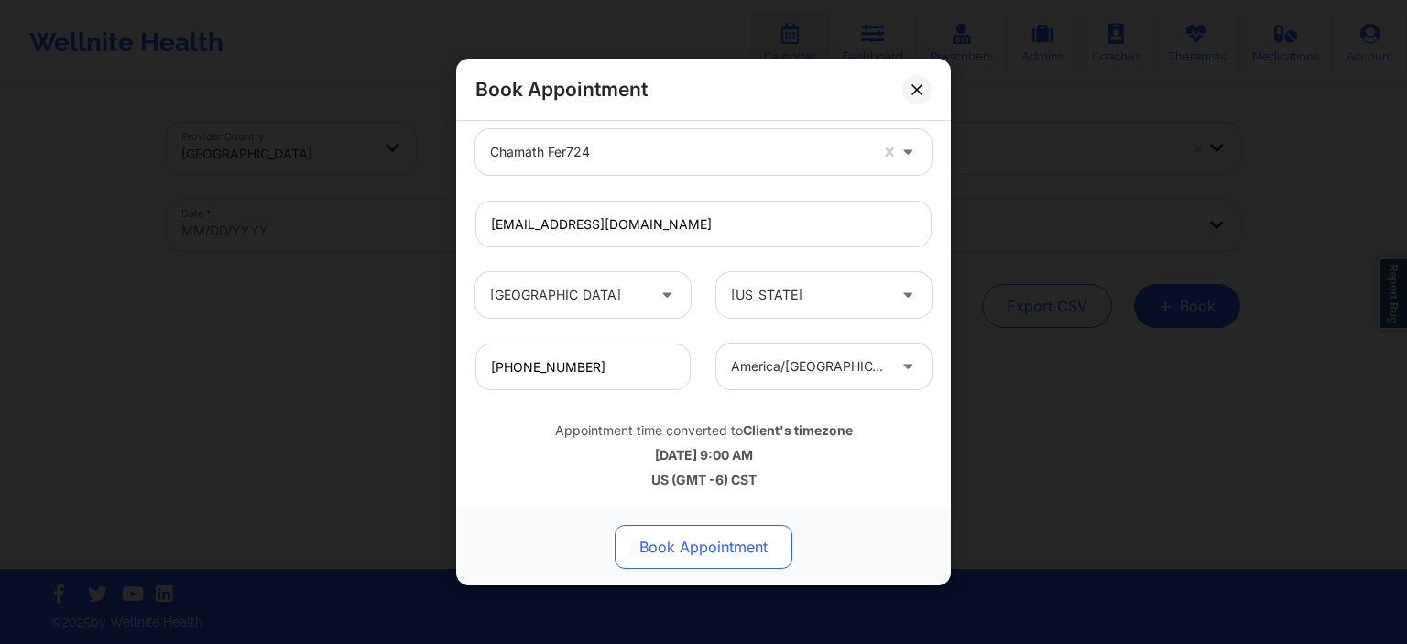
click at [724, 545] on button "Book Appointment" at bounding box center [704, 547] width 178 height 44
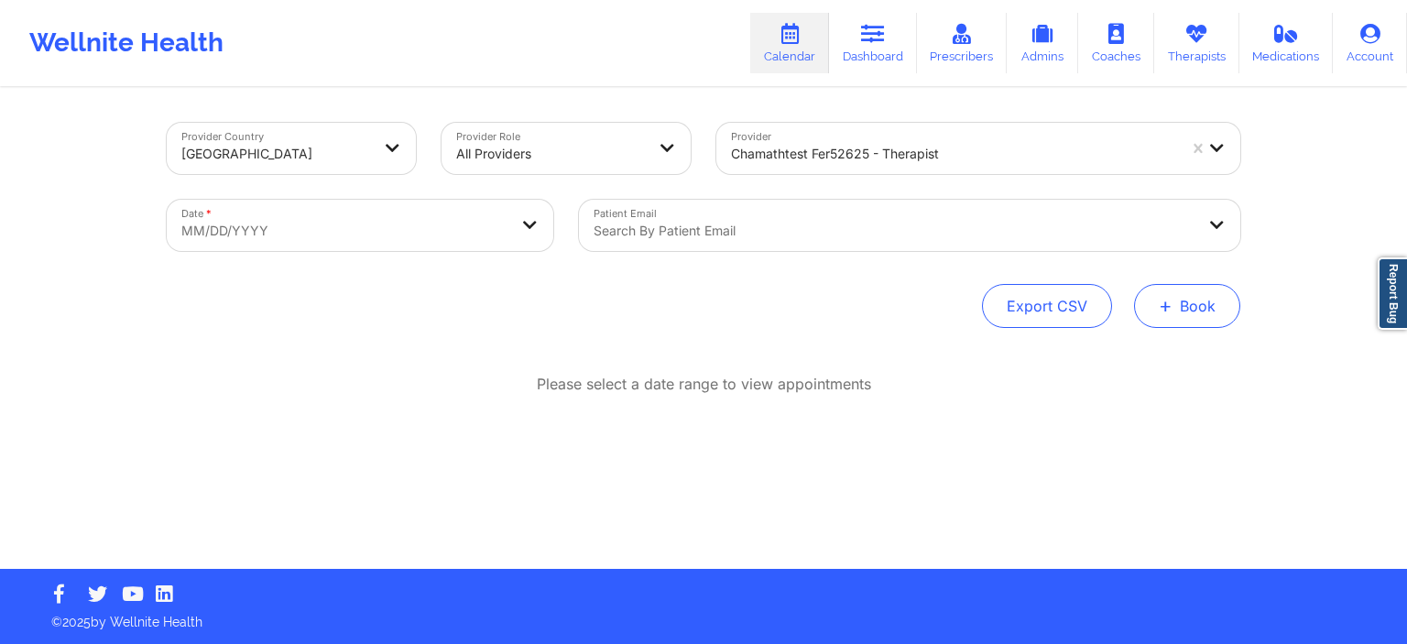
click at [1190, 316] on button "+ Book" at bounding box center [1187, 306] width 106 height 44
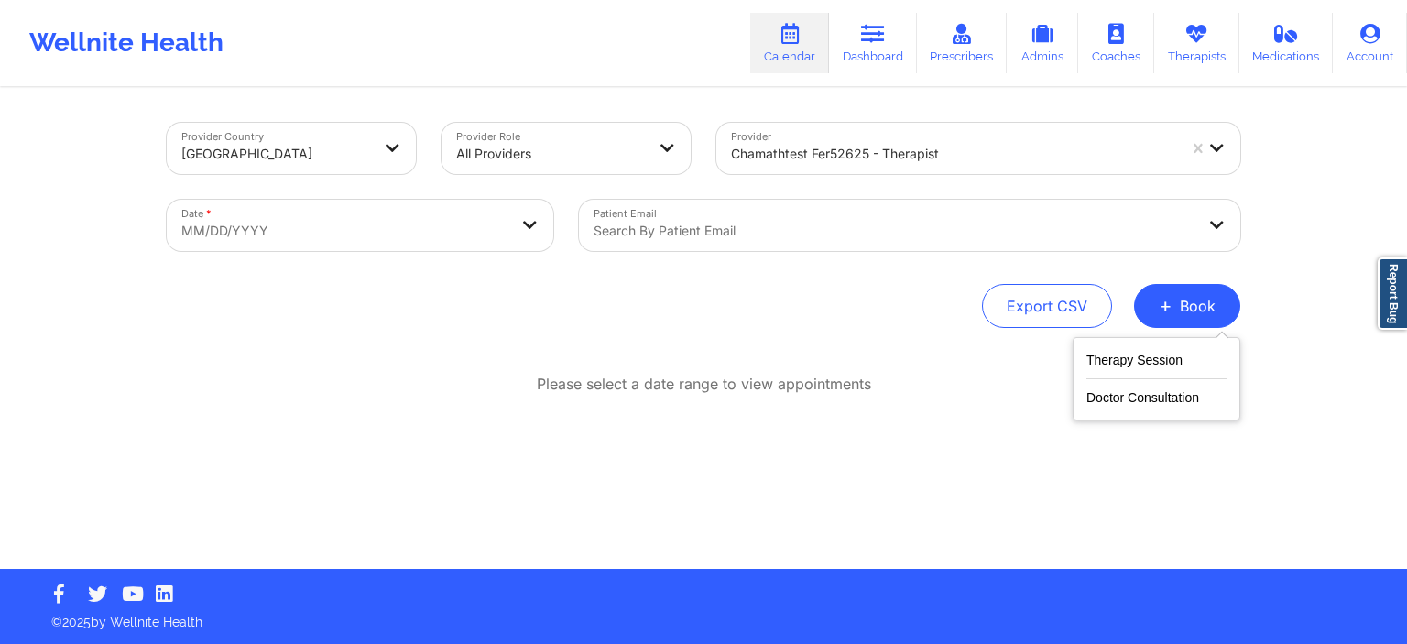
drag, startPoint x: 671, startPoint y: 335, endPoint x: 420, endPoint y: 302, distance: 253.2
click at [669, 335] on div "Provider Country [GEOGRAPHIC_DATA] Provider Role All Providers Provider chamath…" at bounding box center [704, 329] width 1100 height 479
click at [365, 249] on body "Wellnite Health Calendar Dashboard Prescribers Admins Coaches Therapists Medica…" at bounding box center [703, 322] width 1407 height 644
select select "2025-8"
select select "2025-9"
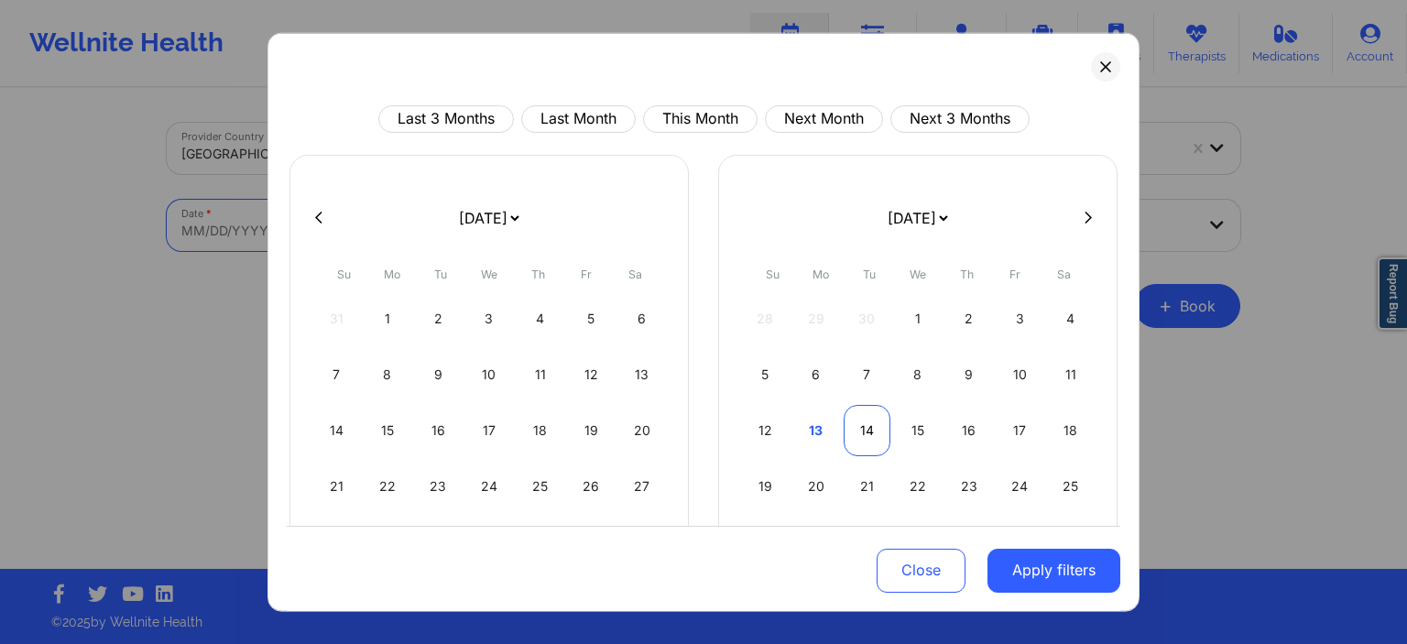
click at [866, 438] on div "14" at bounding box center [867, 429] width 47 height 51
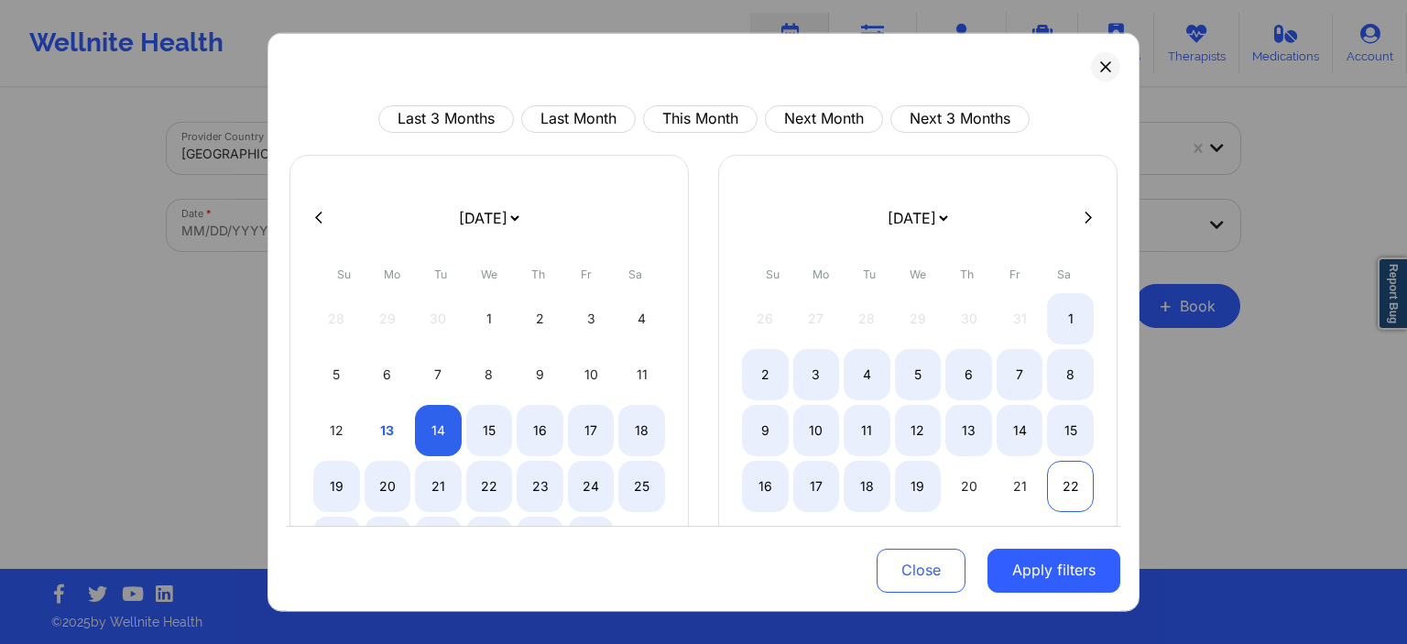
select select "2025-9"
select select "2025-10"
click at [1060, 487] on div "22" at bounding box center [1070, 485] width 47 height 51
select select "2025-9"
select select "2025-10"
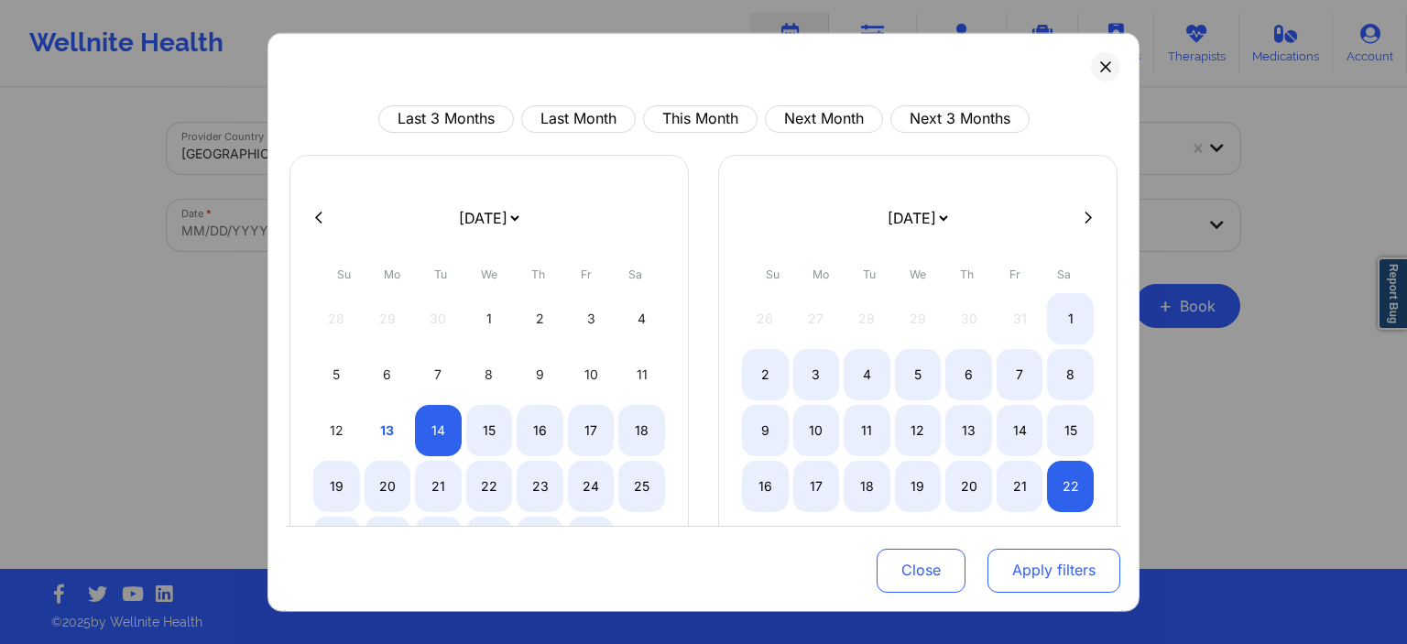
click at [1061, 582] on button "Apply filters" at bounding box center [1054, 571] width 133 height 44
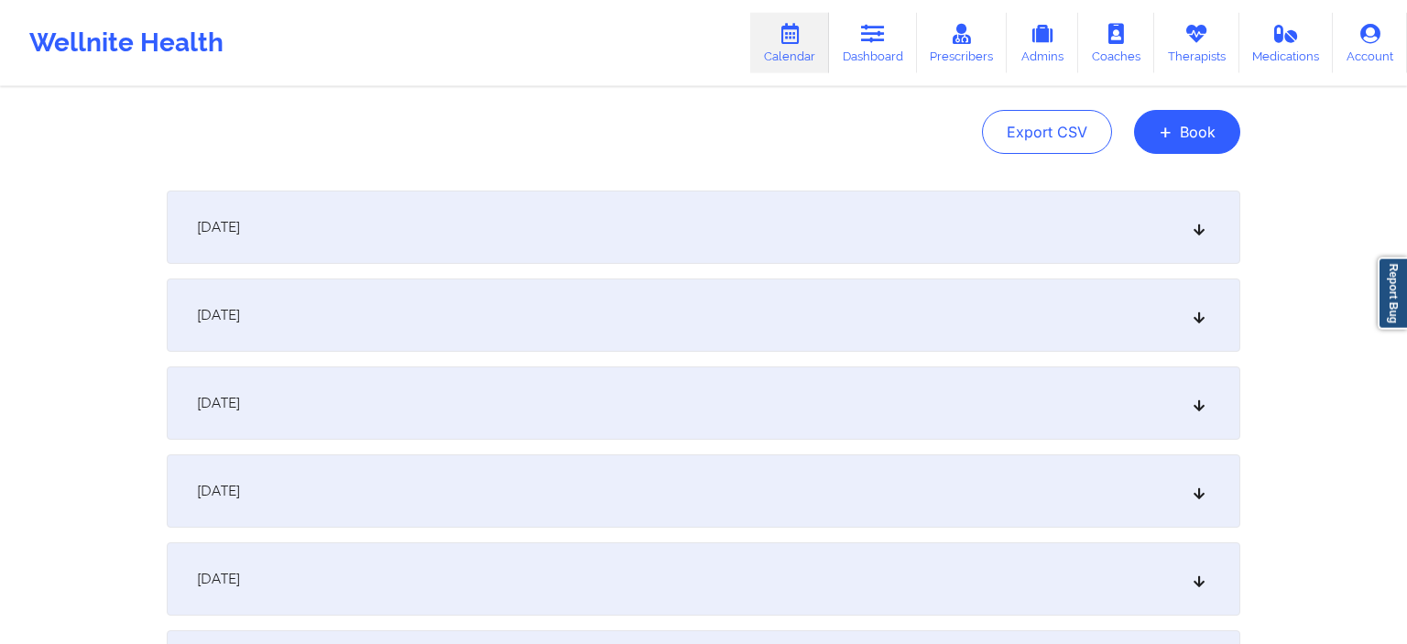
scroll to position [193, 0]
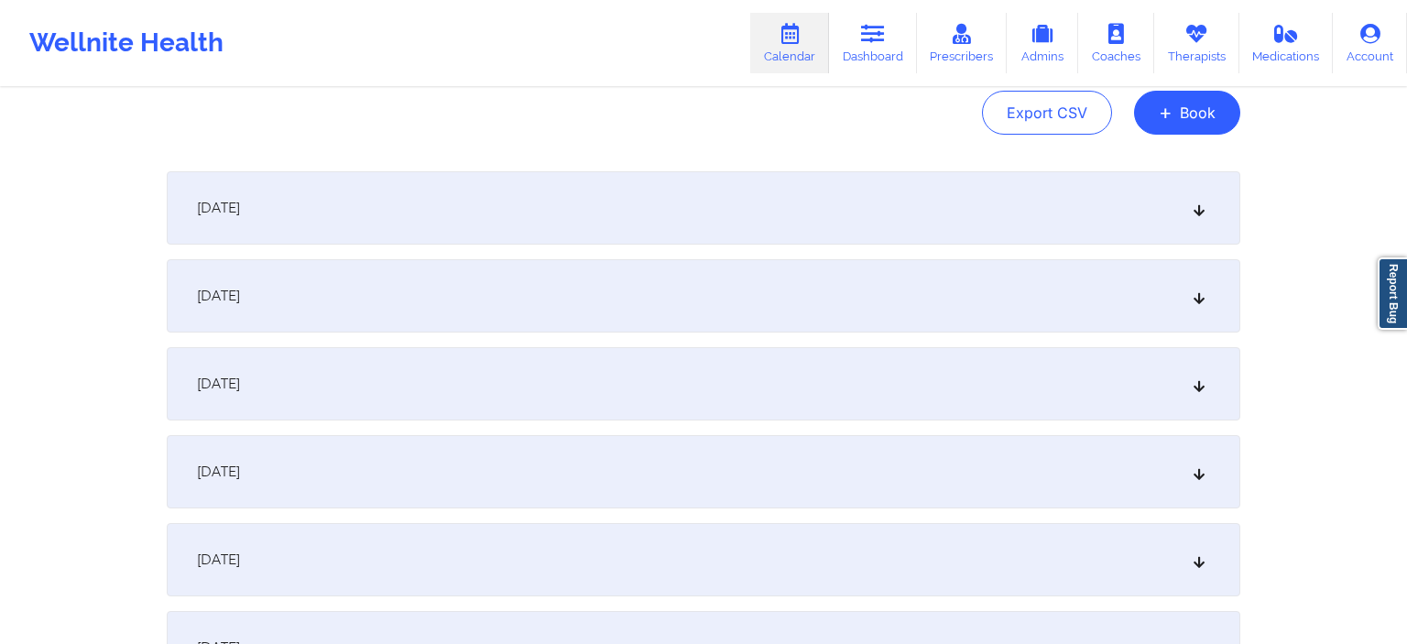
drag, startPoint x: 434, startPoint y: 225, endPoint x: 446, endPoint y: 244, distance: 21.9
click at [436, 231] on div "[DATE]" at bounding box center [704, 207] width 1074 height 73
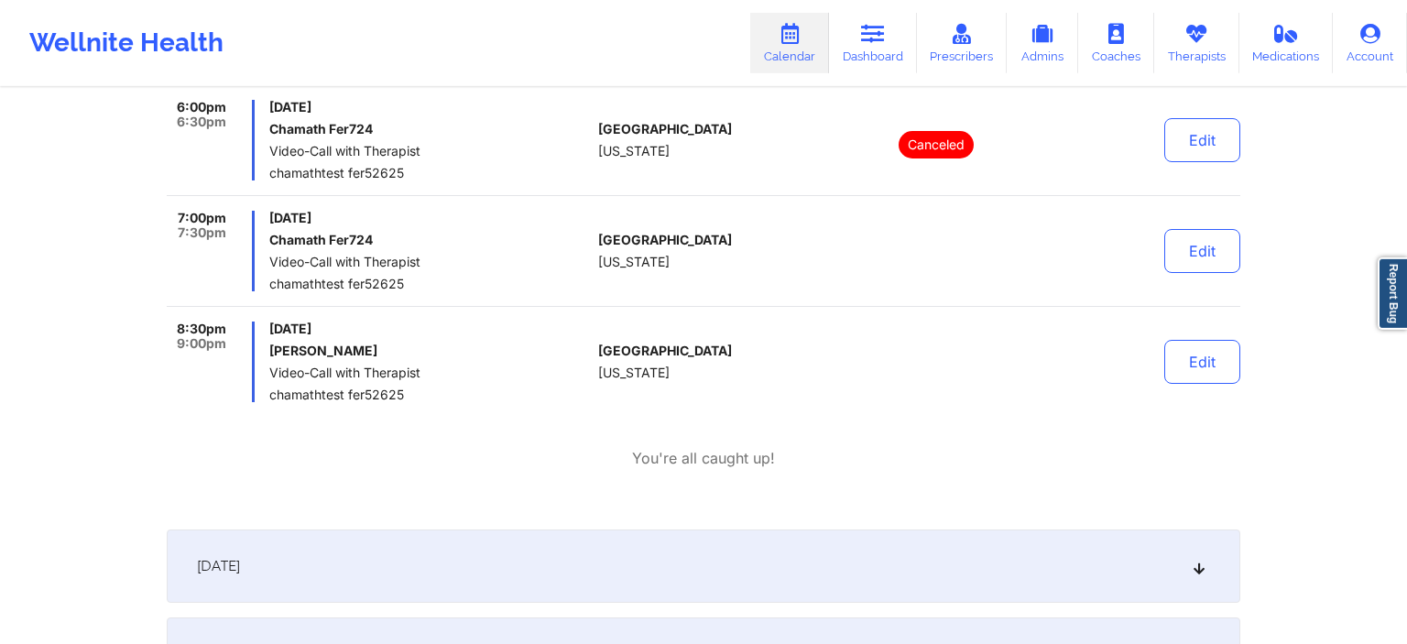
scroll to position [387, 0]
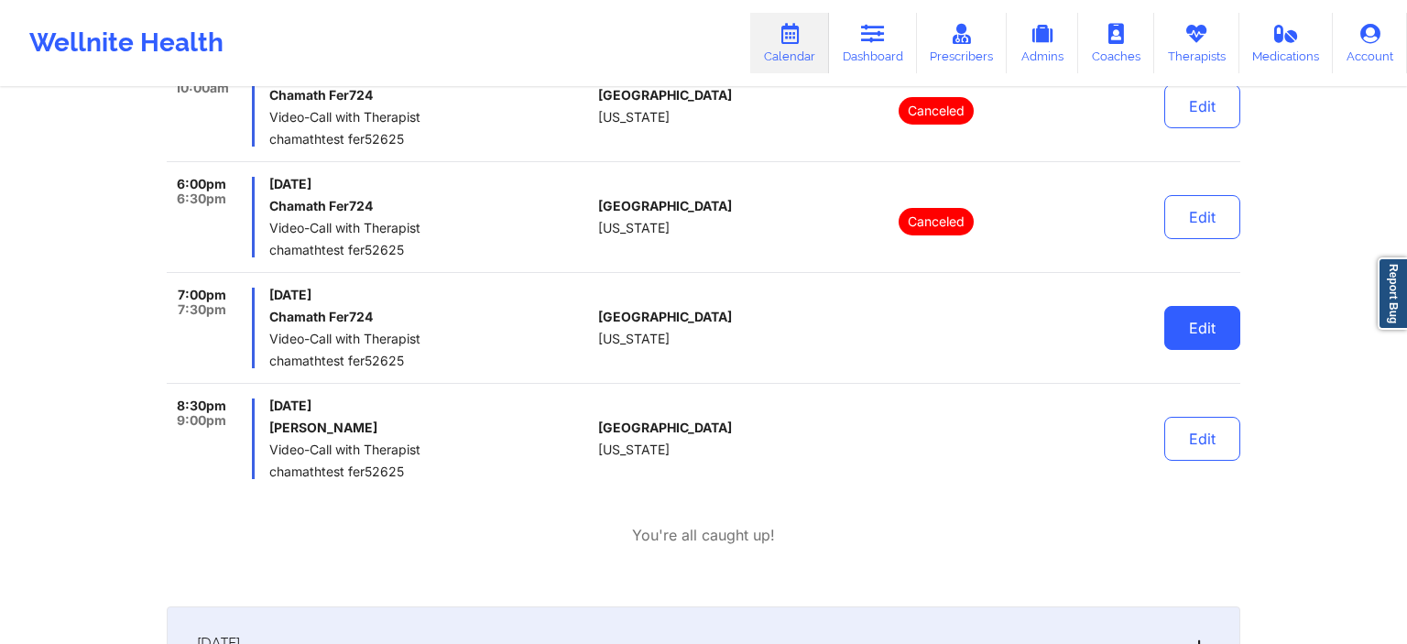
click at [1207, 321] on button "Edit" at bounding box center [1203, 328] width 76 height 44
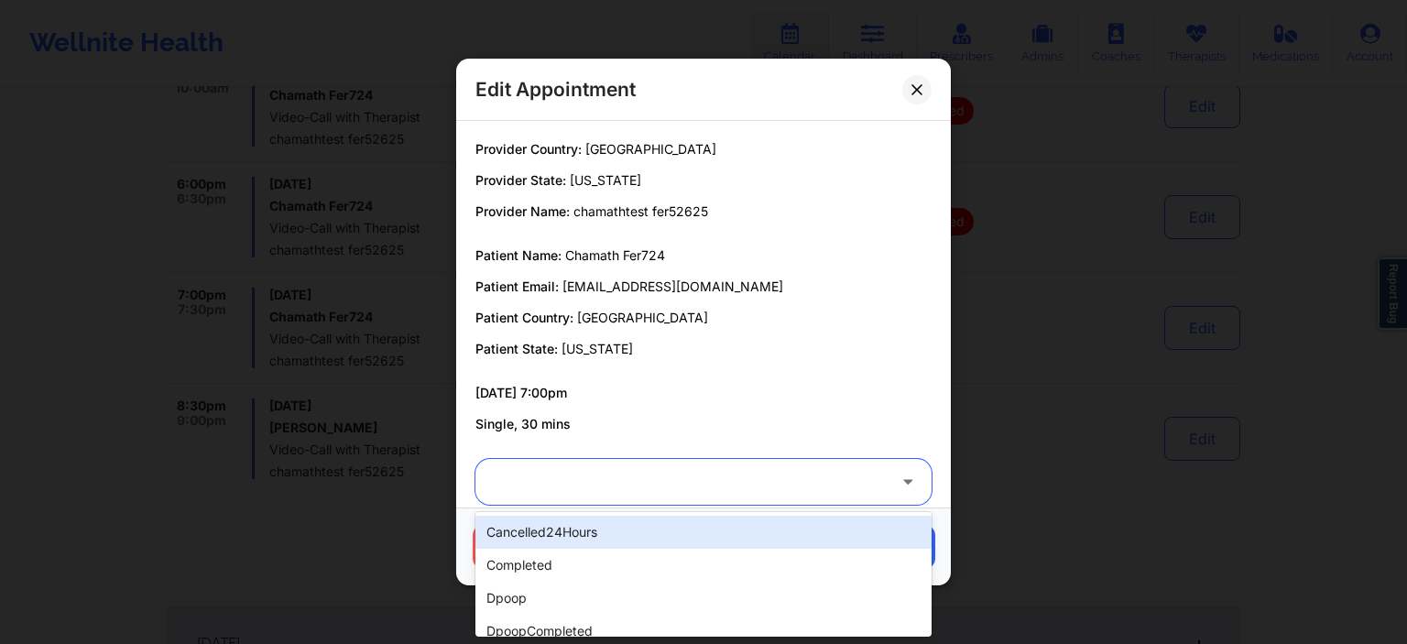
click at [564, 475] on div at bounding box center [688, 482] width 396 height 22
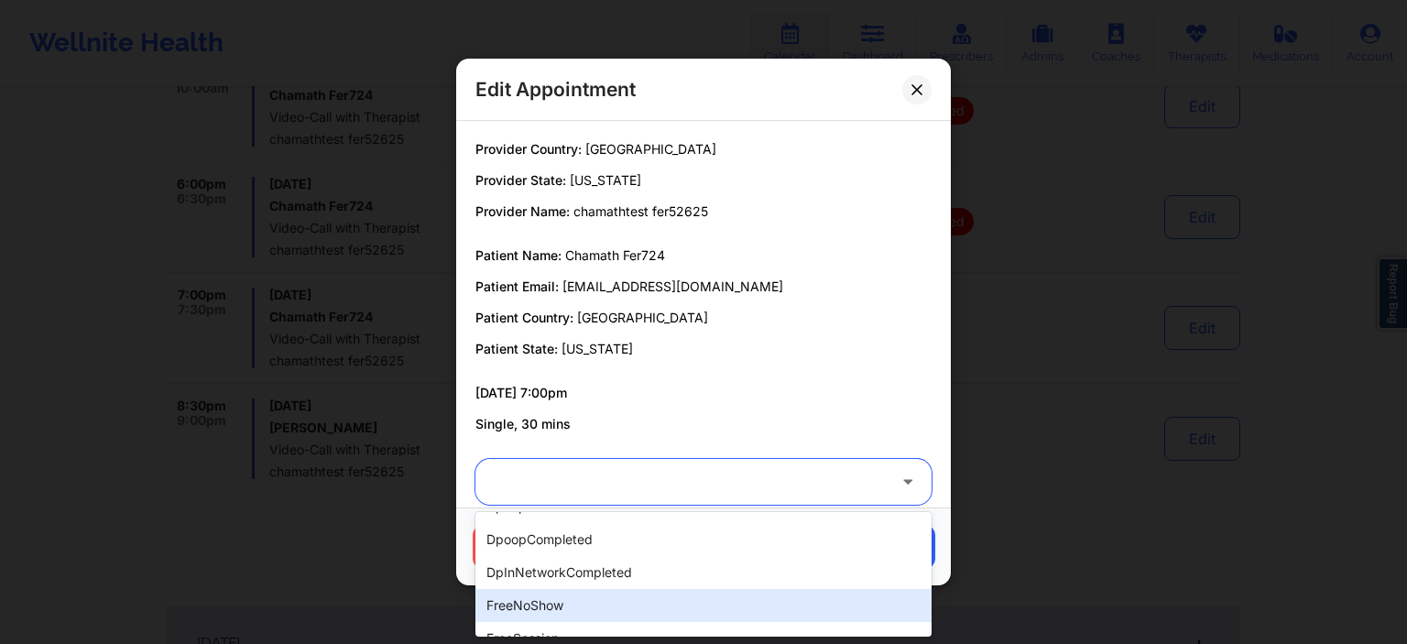
click at [548, 609] on div "freeNoShow" at bounding box center [704, 605] width 456 height 33
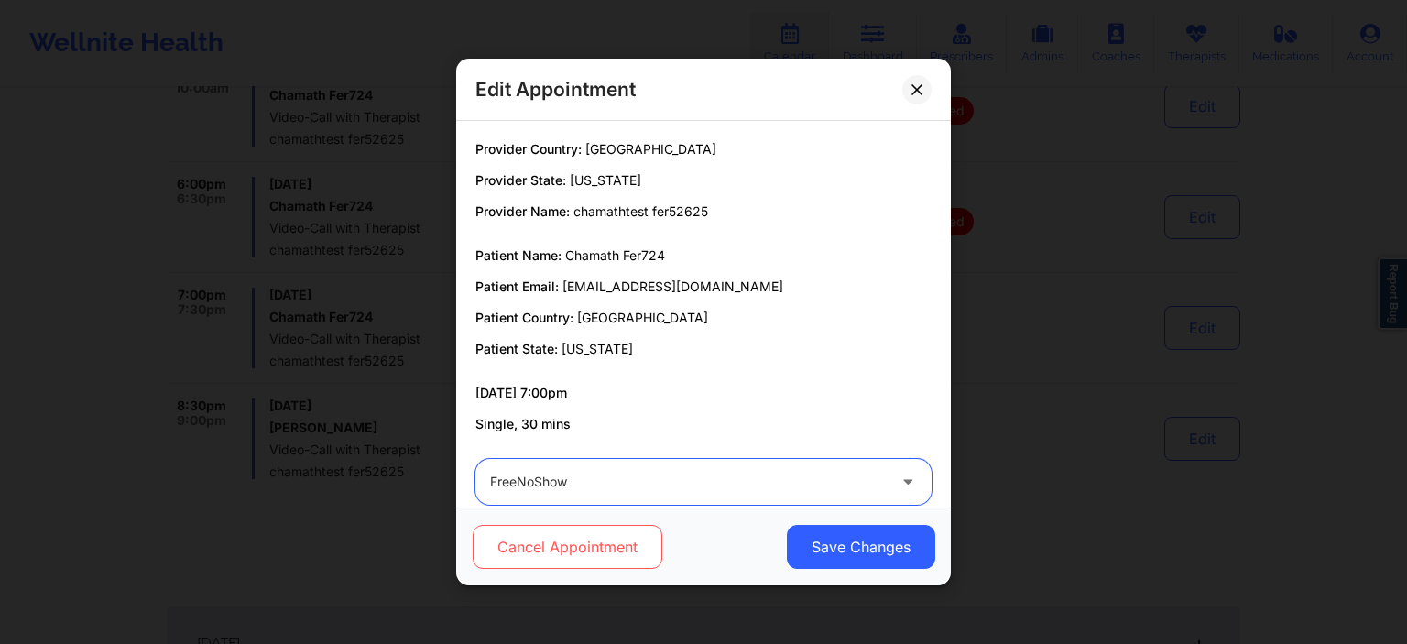
click at [558, 563] on button "Cancel Appointment" at bounding box center [568, 547] width 190 height 44
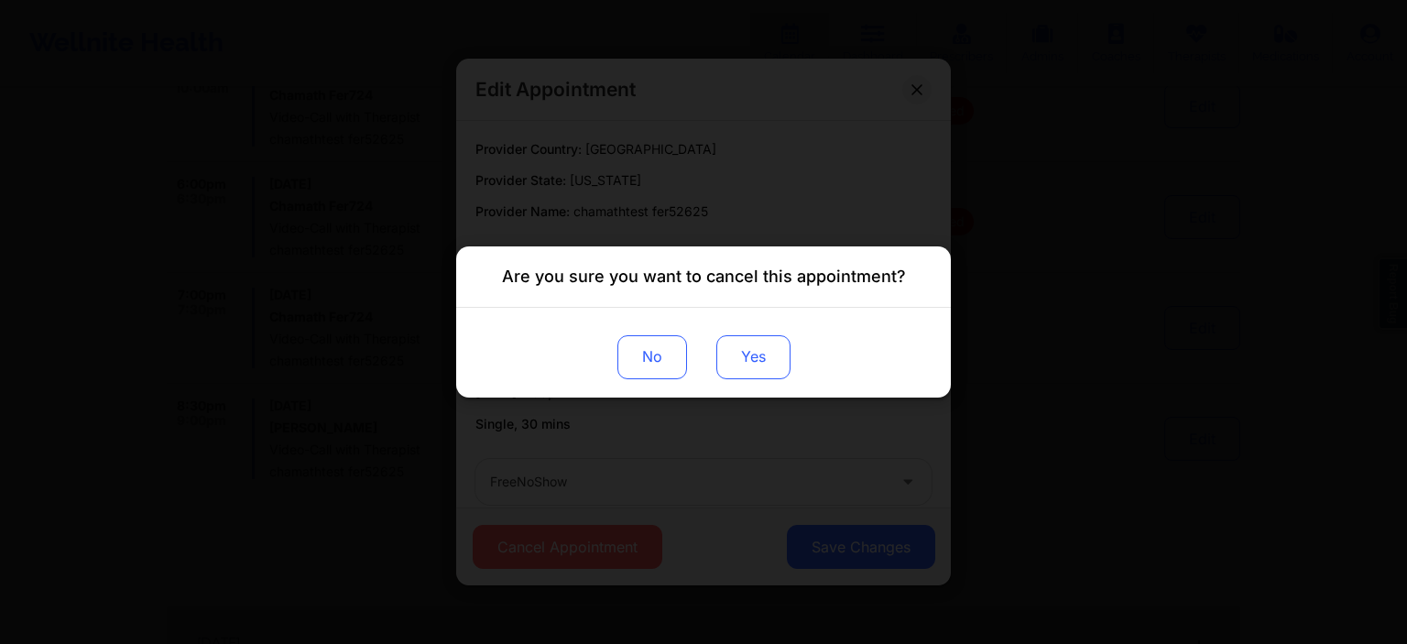
click at [784, 355] on button "Yes" at bounding box center [754, 357] width 74 height 44
